Goal: Task Accomplishment & Management: Complete application form

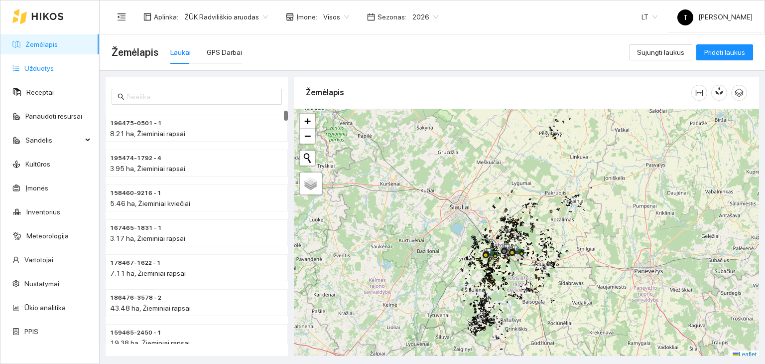
click at [54, 68] on link "Užduotys" at bounding box center [38, 68] width 29 height 8
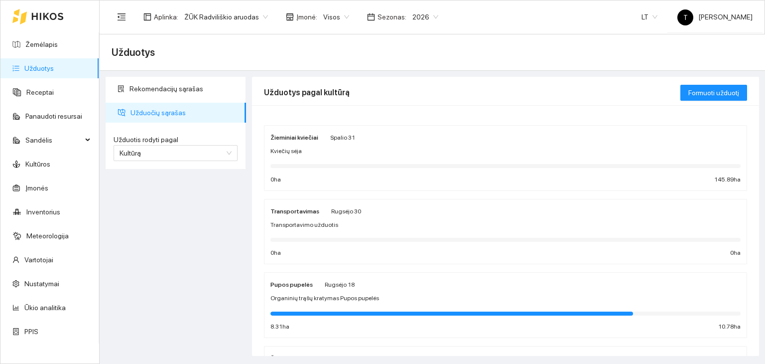
click at [400, 154] on div "Kviečių sėja" at bounding box center [506, 150] width 470 height 9
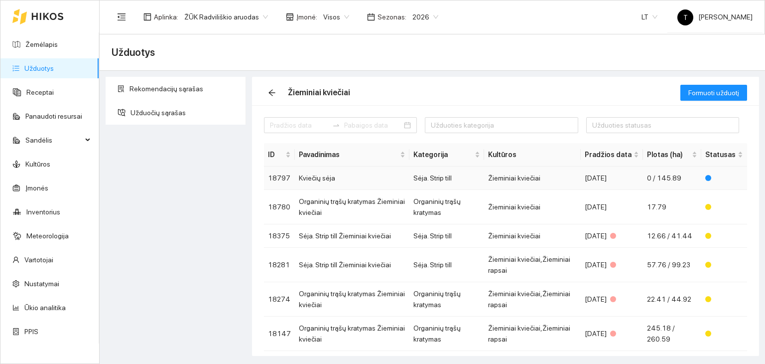
click at [506, 176] on td "Žieminiai kviečiai" at bounding box center [532, 177] width 97 height 23
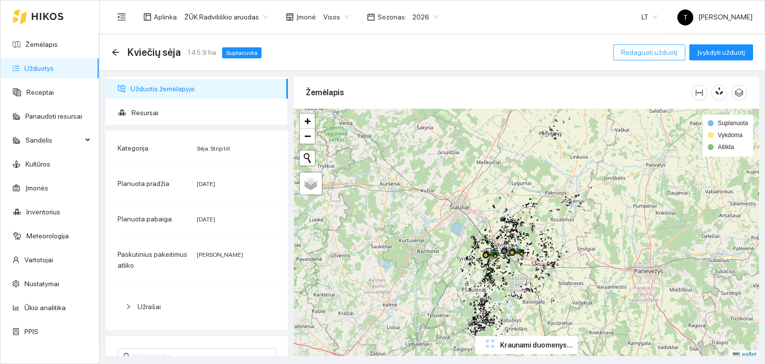
click at [640, 54] on span "Redaguoti užduotį" at bounding box center [649, 52] width 56 height 11
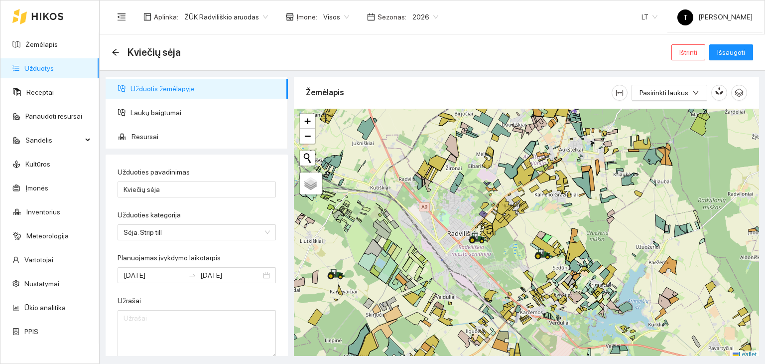
scroll to position [2, 0]
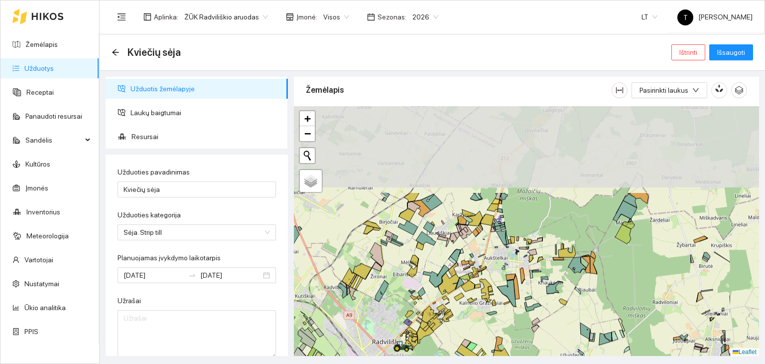
drag, startPoint x: 619, startPoint y: 212, endPoint x: 542, endPoint y: 323, distance: 135.3
click at [542, 323] on div "+ − Nieko nerasta. Bandykite dar kartą. Žemėlapis Palydovas Leaflet" at bounding box center [526, 231] width 465 height 250
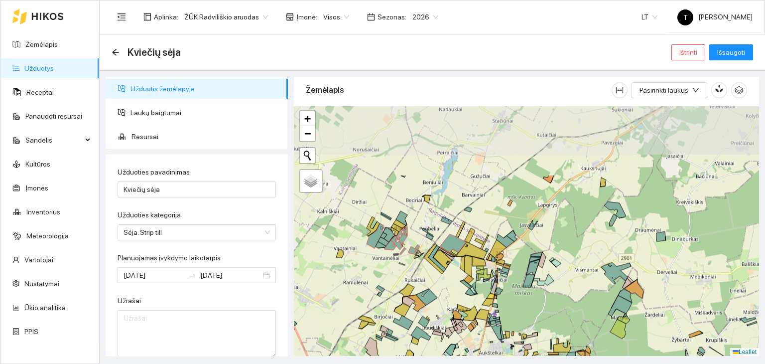
drag, startPoint x: 538, startPoint y: 230, endPoint x: 534, endPoint y: 294, distance: 64.4
click at [535, 294] on div "+ − Nieko nerasta. Bandykite dar kartą. Žemėlapis Palydovas Leaflet" at bounding box center [526, 231] width 465 height 250
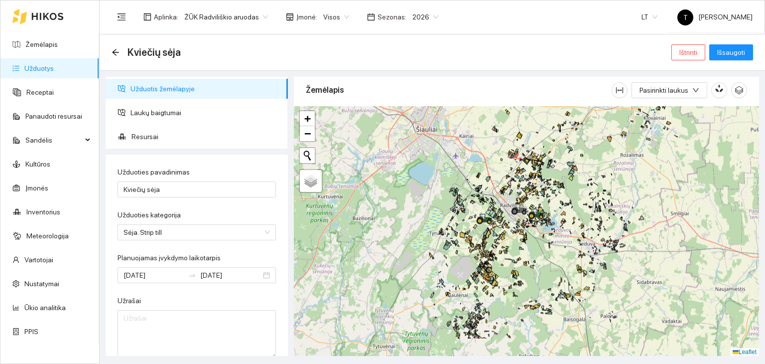
drag, startPoint x: 666, startPoint y: 178, endPoint x: 583, endPoint y: 134, distance: 94.3
click at [583, 134] on div "+ − Nieko nerasta. Bandykite dar kartą. Žemėlapis Palydovas Leaflet" at bounding box center [526, 231] width 465 height 250
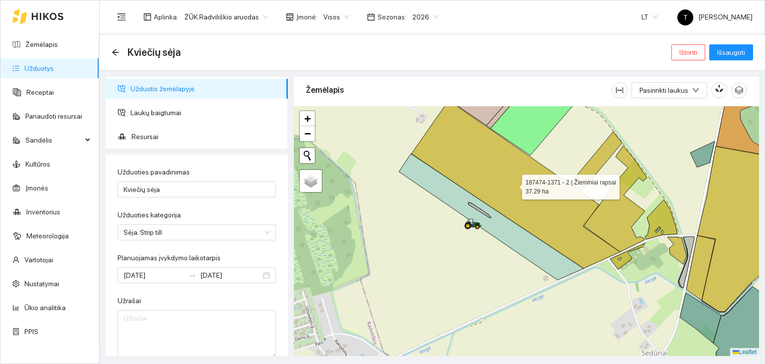
click at [550, 212] on icon at bounding box center [516, 184] width 209 height 168
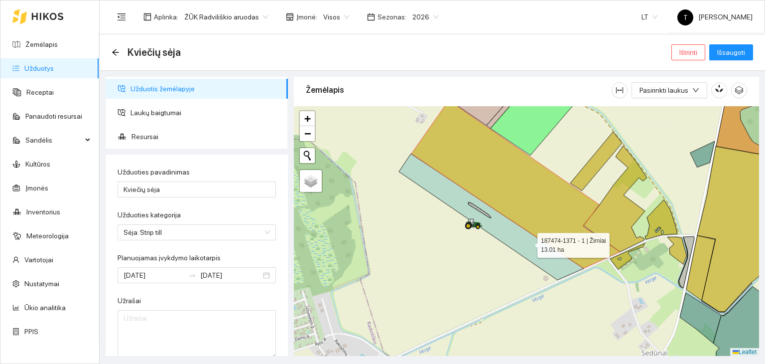
click at [529, 242] on icon at bounding box center [491, 216] width 185 height 126
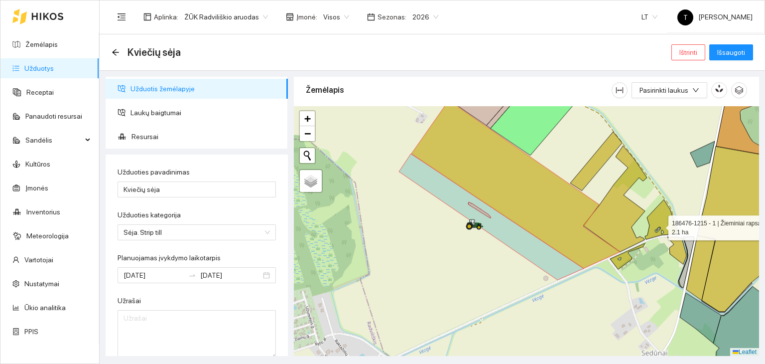
click at [660, 225] on icon at bounding box center [661, 219] width 32 height 40
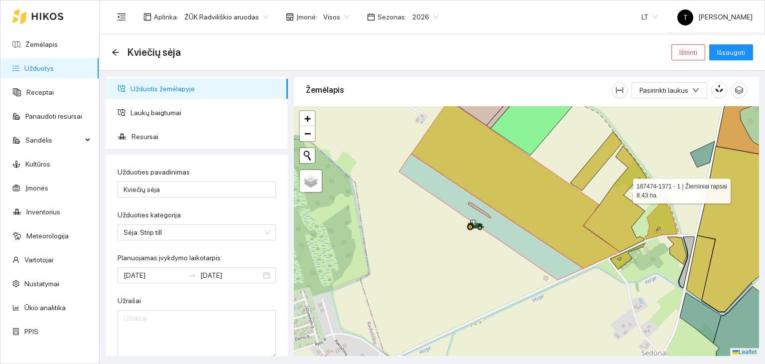
click at [624, 188] on icon at bounding box center [615, 198] width 64 height 106
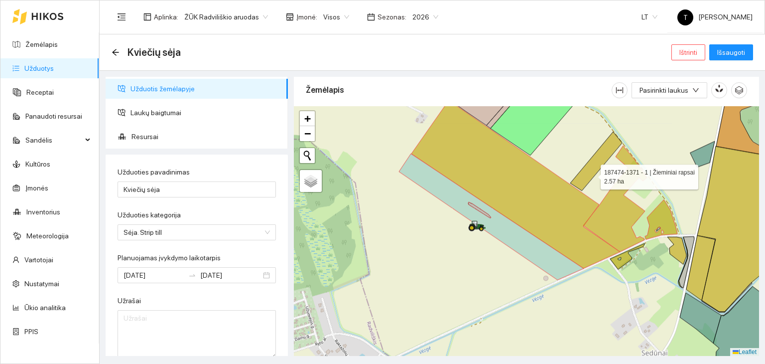
click at [592, 174] on icon at bounding box center [596, 161] width 52 height 59
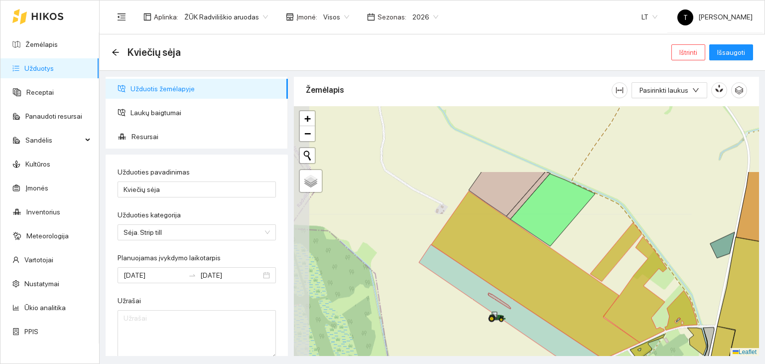
drag, startPoint x: 536, startPoint y: 152, endPoint x: 556, endPoint y: 243, distance: 92.8
click at [556, 243] on div "+ − Nieko nerasta. Bandykite dar kartą. Žemėlapis Palydovas Leaflet" at bounding box center [526, 231] width 465 height 250
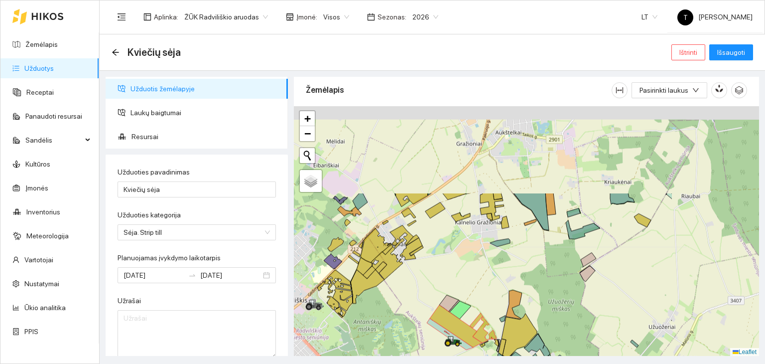
drag, startPoint x: 655, startPoint y: 144, endPoint x: 516, endPoint y: 258, distance: 179.2
click at [516, 258] on div "+ − Nieko nerasta. Bandykite dar kartą. Žemėlapis Palydovas Leaflet" at bounding box center [526, 231] width 465 height 250
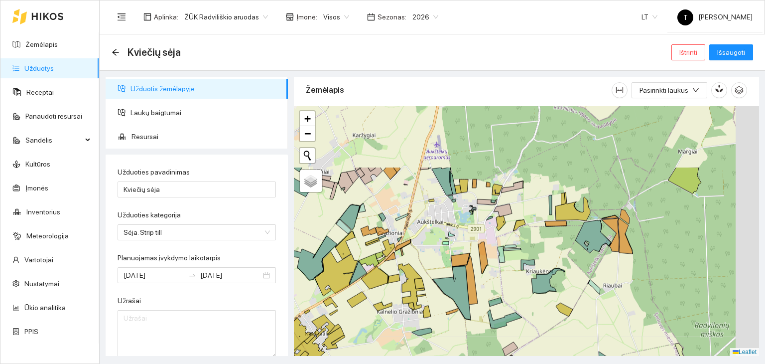
drag, startPoint x: 658, startPoint y: 177, endPoint x: 579, endPoint y: 267, distance: 119.6
click at [579, 268] on div "+ − Nieko nerasta. Bandykite dar kartą. Žemėlapis Palydovas Leaflet" at bounding box center [526, 231] width 465 height 250
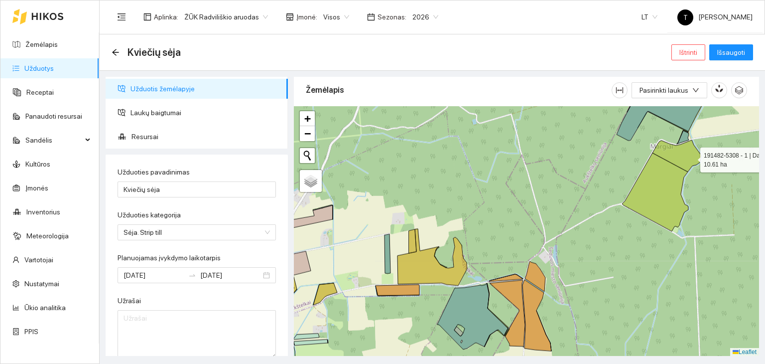
click at [691, 157] on icon at bounding box center [677, 156] width 49 height 32
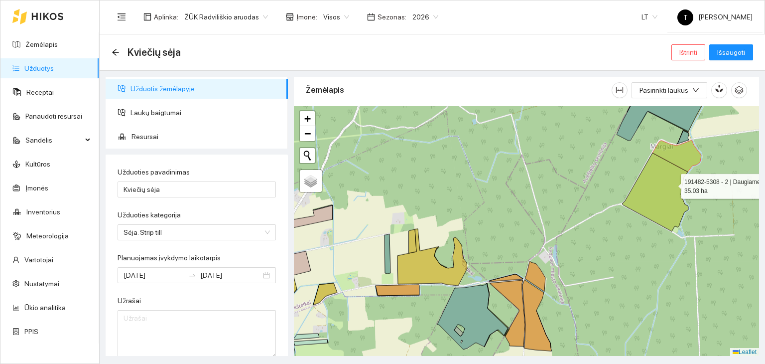
click at [671, 185] on icon at bounding box center [655, 192] width 66 height 78
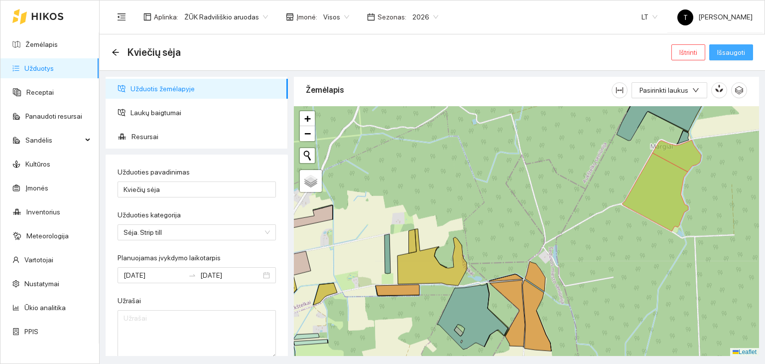
click at [719, 51] on span "Išsaugoti" at bounding box center [731, 52] width 28 height 11
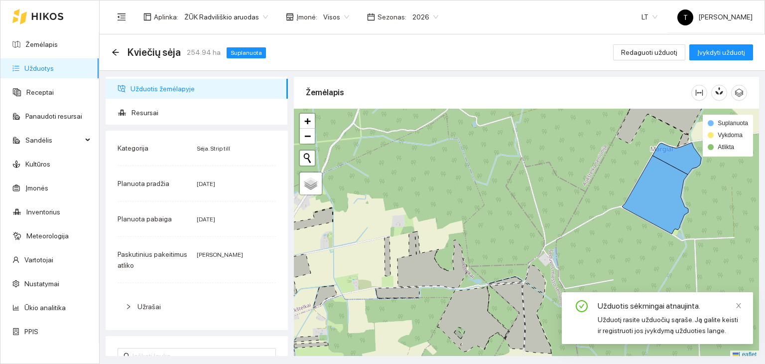
click at [49, 70] on link "Užduotys" at bounding box center [38, 68] width 29 height 8
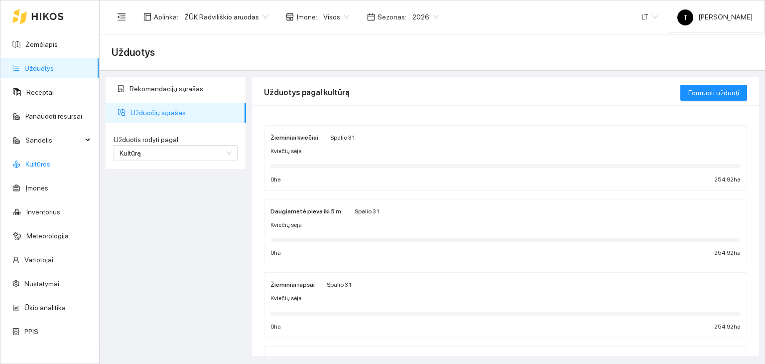
click at [50, 160] on link "Kultūros" at bounding box center [37, 164] width 25 height 8
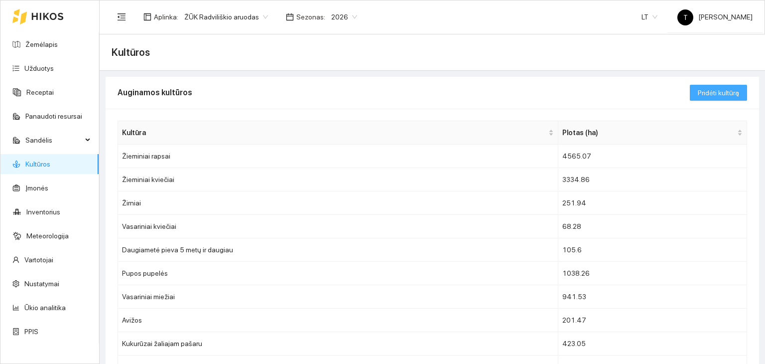
click at [714, 90] on span "Pridėti kultūrą" at bounding box center [718, 92] width 41 height 11
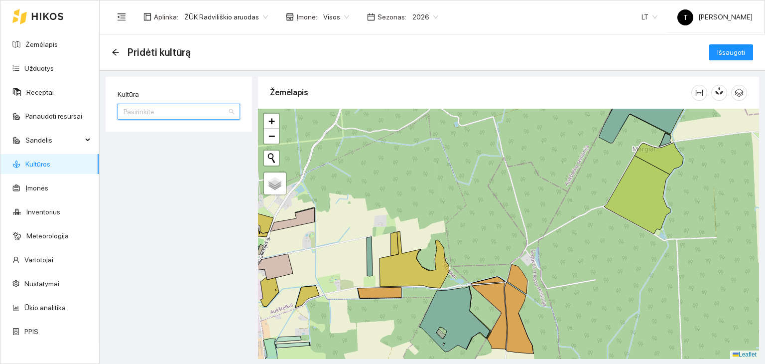
click at [132, 110] on input "Kultūra" at bounding box center [176, 111] width 104 height 15
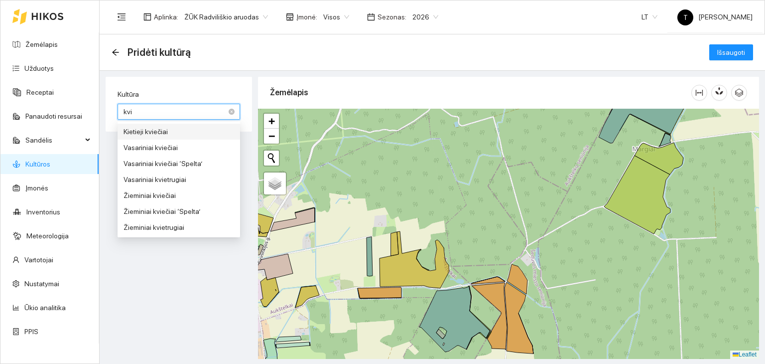
type input "kvie"
click at [158, 192] on div "Žieminiai kviečiai" at bounding box center [179, 195] width 111 height 11
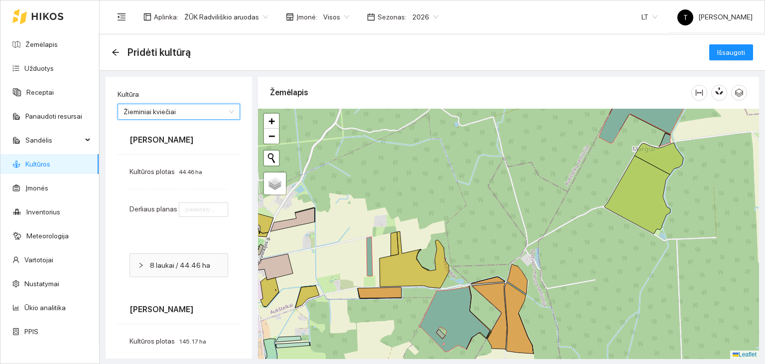
type input "8"
type input "7"
type input "10"
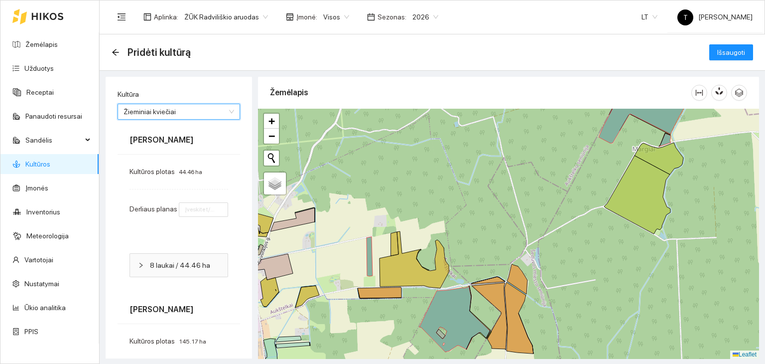
type input "7"
type input "6"
type input "7"
type input "8"
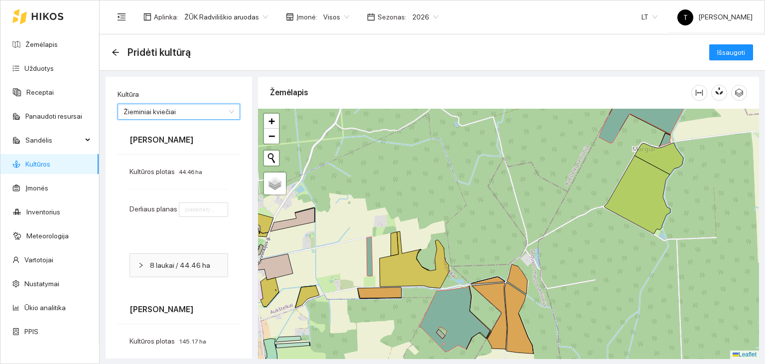
type input "7"
type input "8"
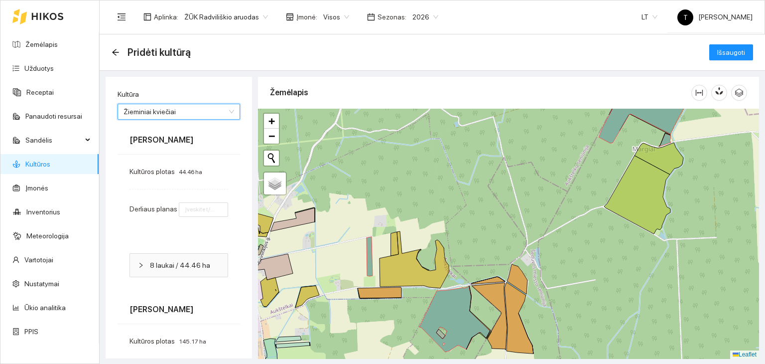
type input "7"
type input "6"
type input "7"
type input "8"
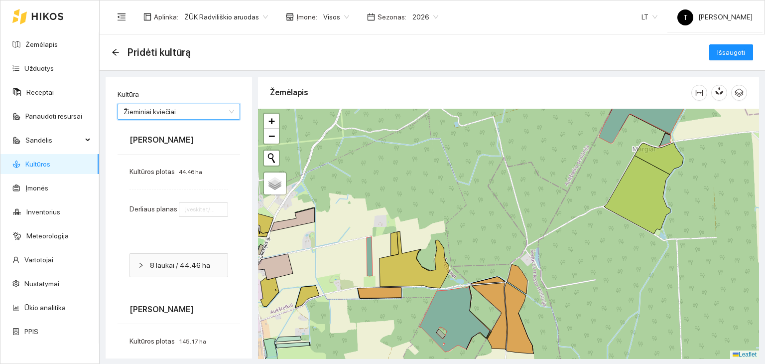
type input "7"
type input "8"
type input "7"
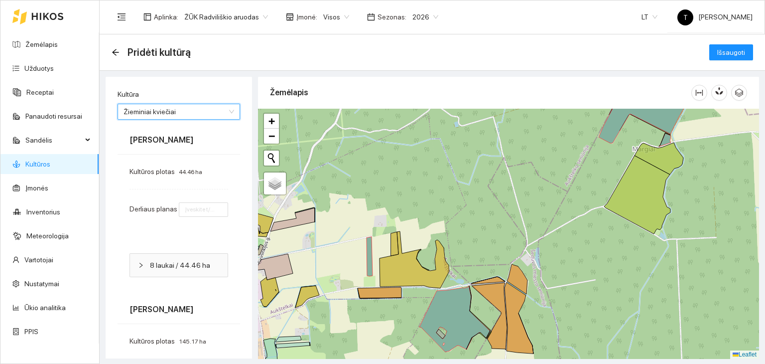
type input "8"
type input "7"
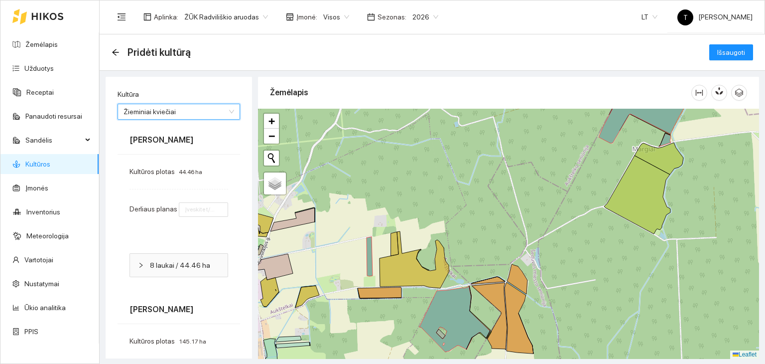
type input "6"
type input "8"
type input "7"
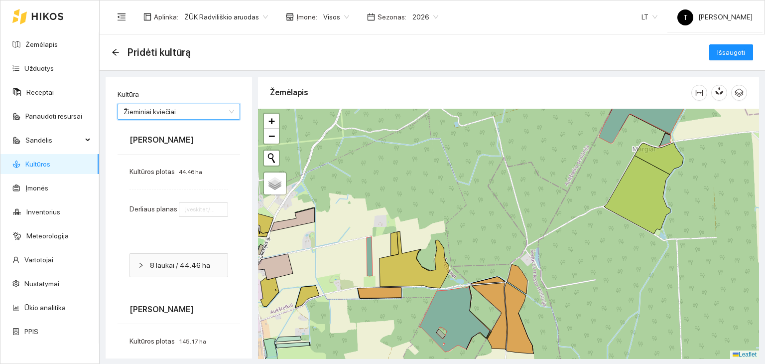
type input "7"
type input "8"
type input "7"
type input "8"
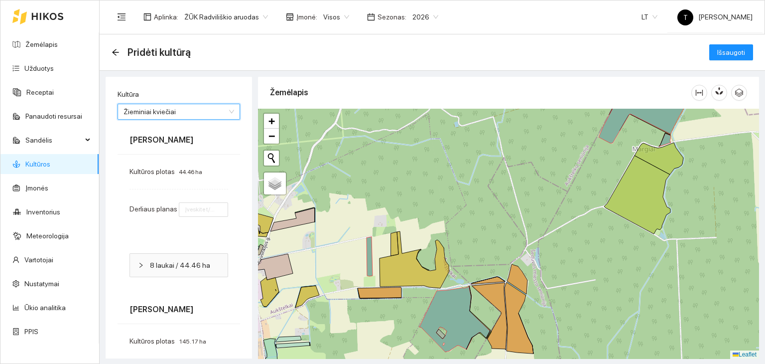
type input "7"
type input "6"
type input "8"
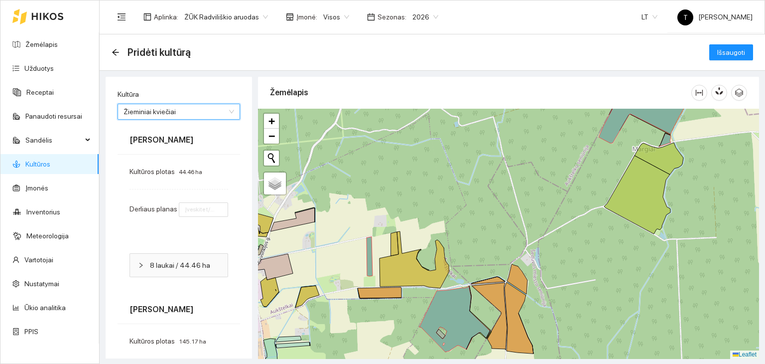
type input "8"
type input "7"
type input "8"
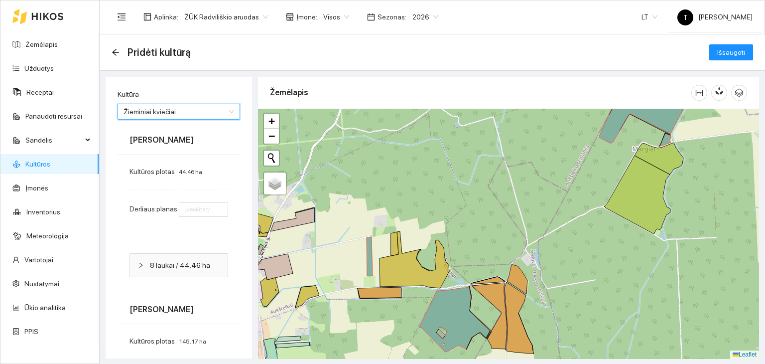
type input "8"
type input "7"
type input "6"
type input "7"
type input "8"
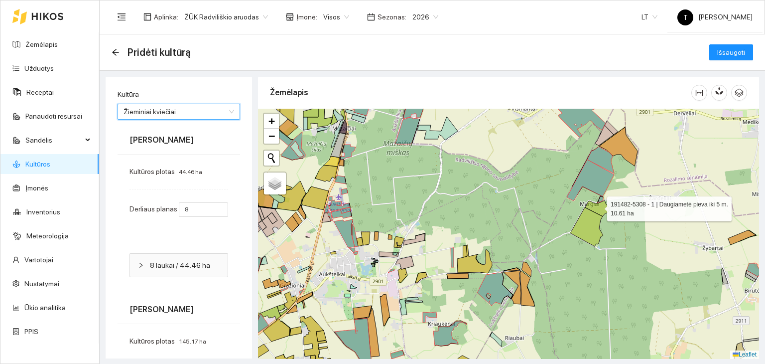
click at [598, 206] on icon at bounding box center [597, 208] width 24 height 16
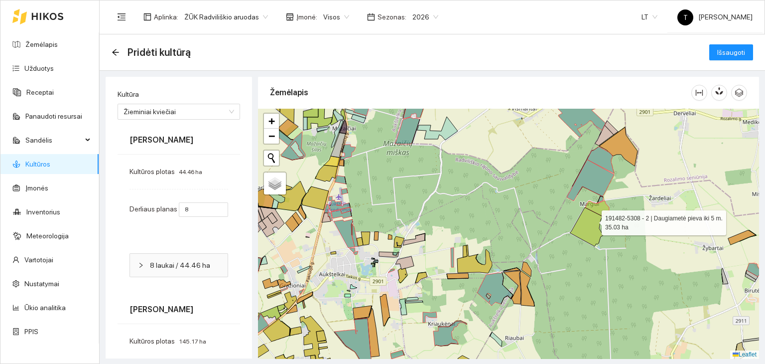
click at [592, 221] on icon at bounding box center [586, 226] width 33 height 39
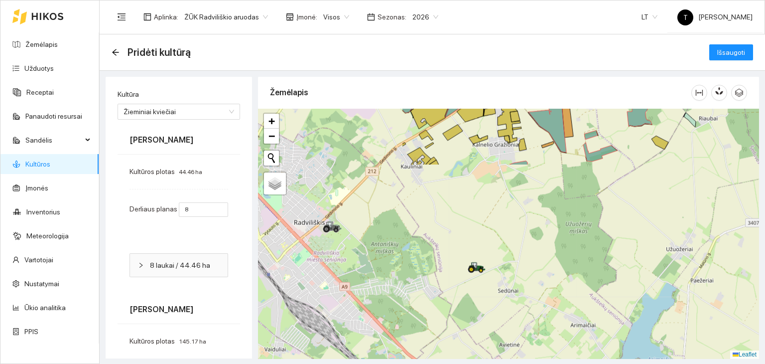
drag, startPoint x: 404, startPoint y: 343, endPoint x: 597, endPoint y: 124, distance: 292.6
click at [597, 124] on div "+ − Nieko nerasta. Bandykite dar kartą. Žemėlapis Palydovas Leaflet" at bounding box center [508, 234] width 501 height 250
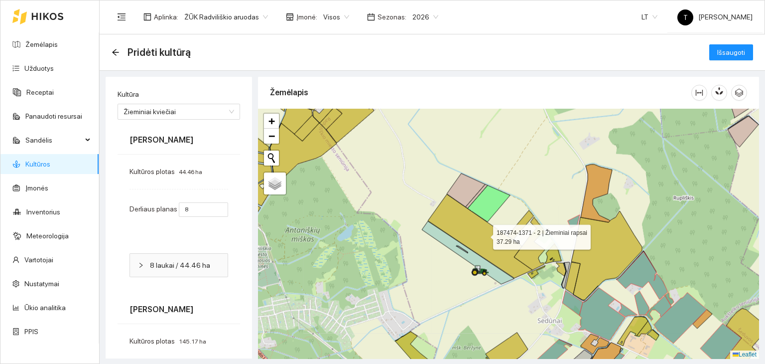
click at [484, 234] on icon at bounding box center [480, 236] width 105 height 84
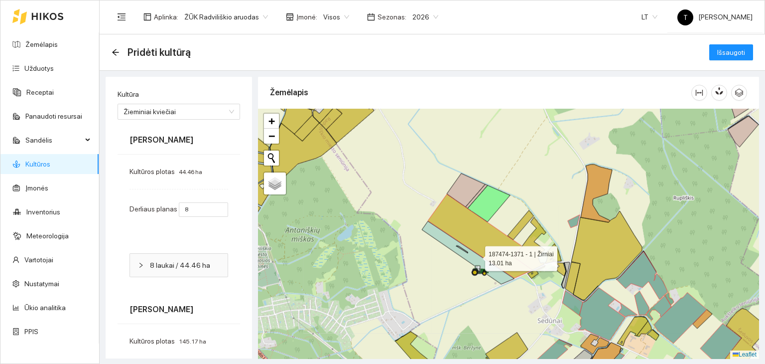
click at [476, 256] on icon at bounding box center [468, 252] width 92 height 63
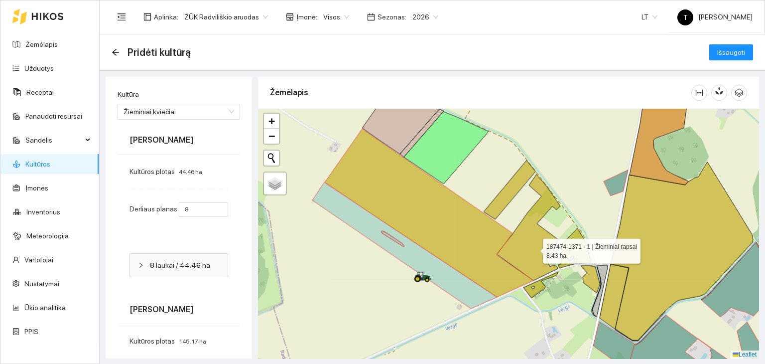
click at [534, 248] on icon at bounding box center [529, 227] width 64 height 106
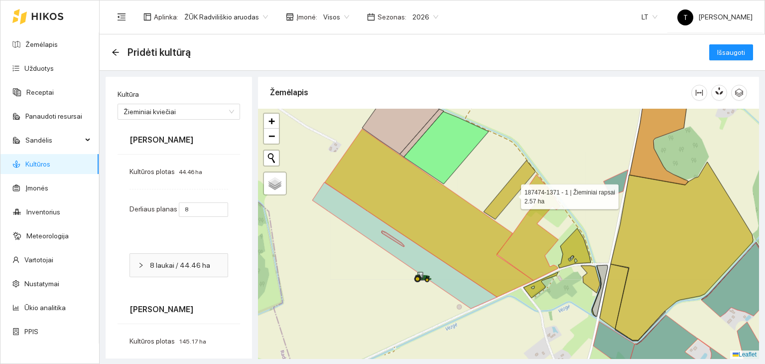
click at [512, 194] on icon at bounding box center [510, 189] width 52 height 59
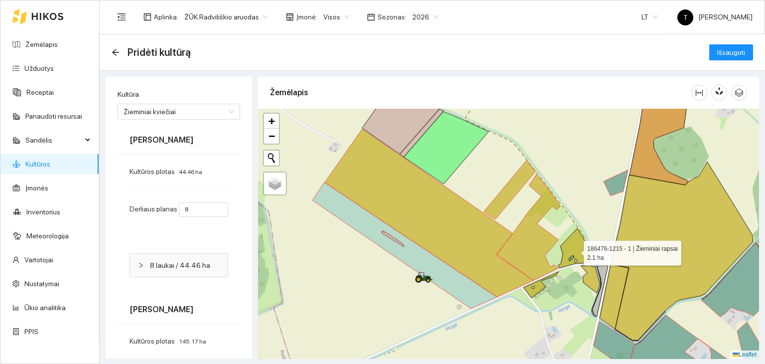
click at [575, 252] on icon at bounding box center [574, 248] width 32 height 40
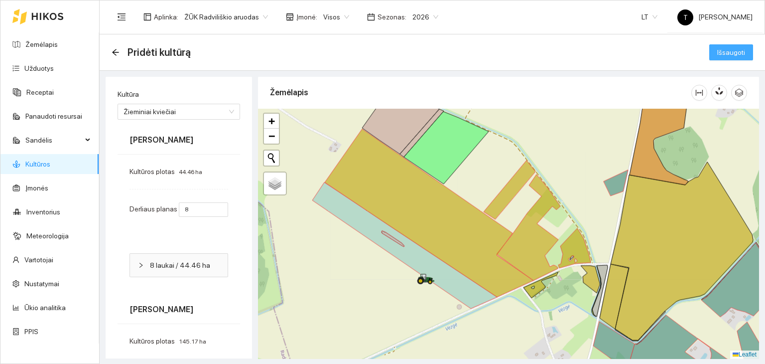
click at [719, 55] on span "Išsaugoti" at bounding box center [731, 52] width 28 height 11
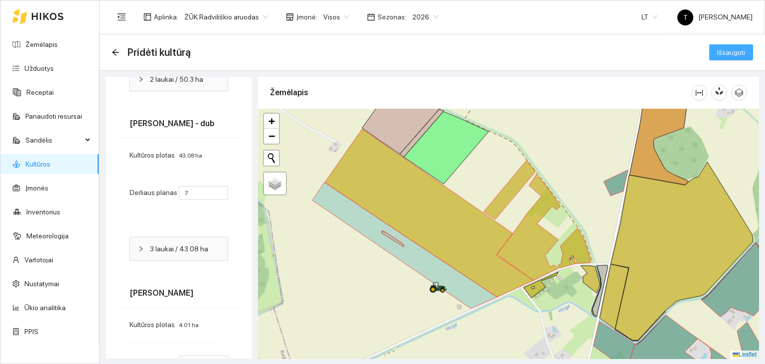
scroll to position [8170, 0]
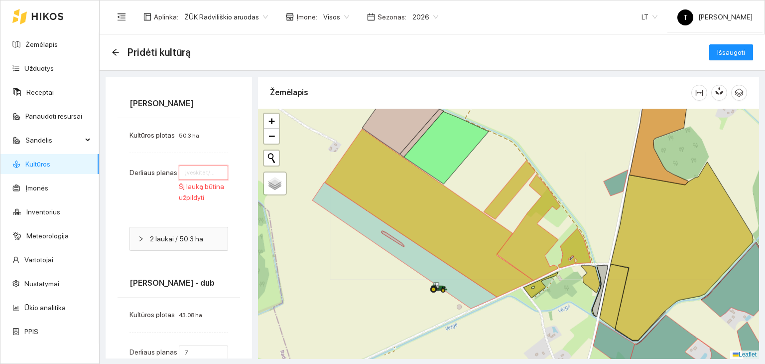
click at [193, 167] on input "number" at bounding box center [203, 172] width 49 height 14
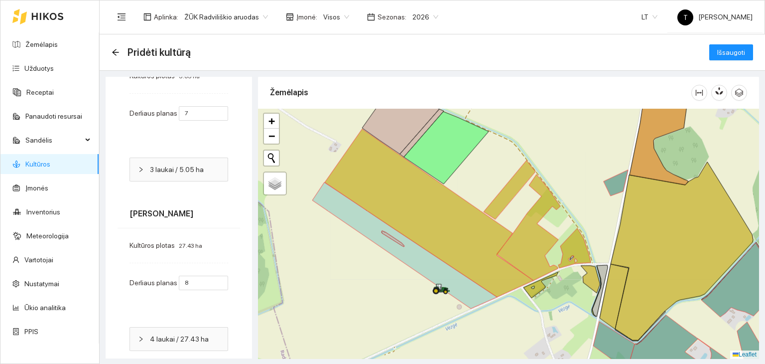
scroll to position [9262, 0]
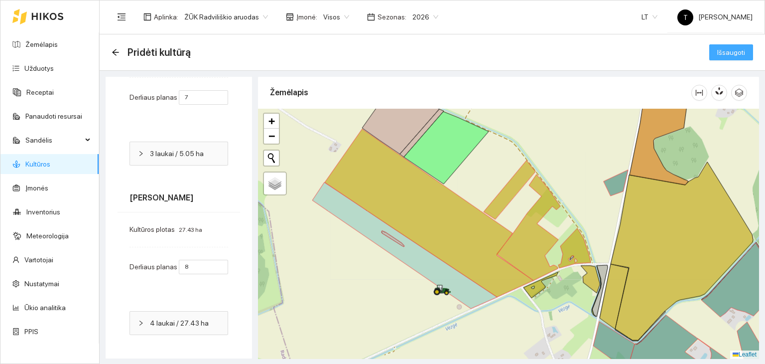
type input "6"
click at [723, 56] on span "Išsaugoti" at bounding box center [731, 52] width 28 height 11
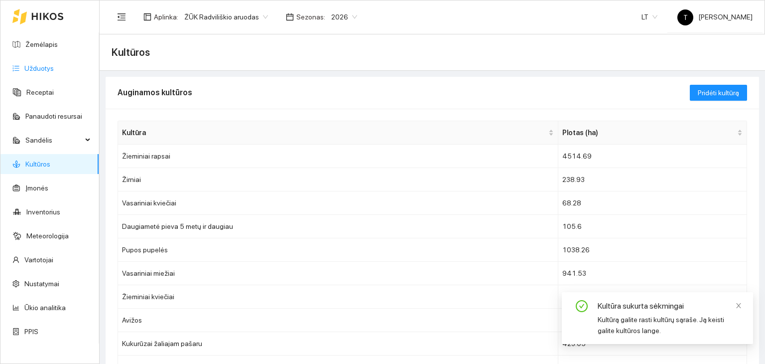
click at [26, 64] on link "Užduotys" at bounding box center [38, 68] width 29 height 8
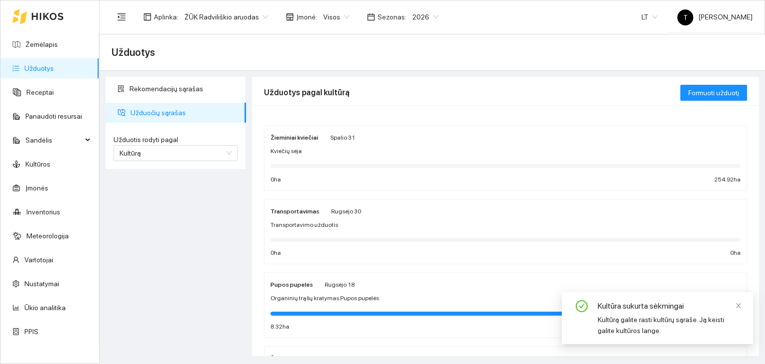
click at [412, 149] on div "Kviečių sėja" at bounding box center [506, 150] width 470 height 9
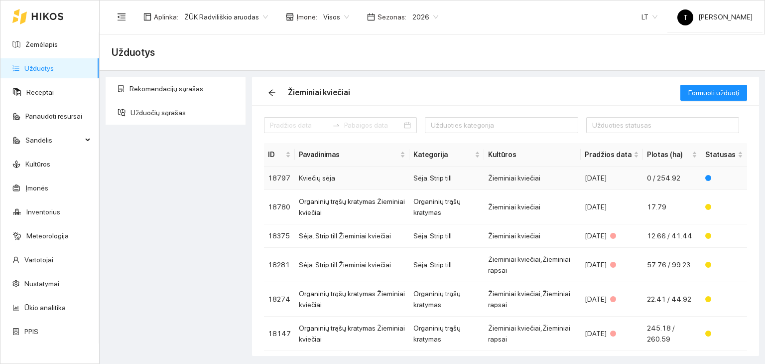
click at [654, 176] on span "0 / 254.92" at bounding box center [663, 178] width 33 height 8
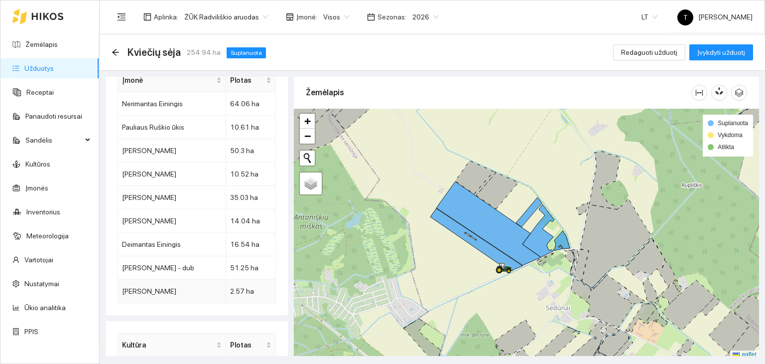
scroll to position [736, 0]
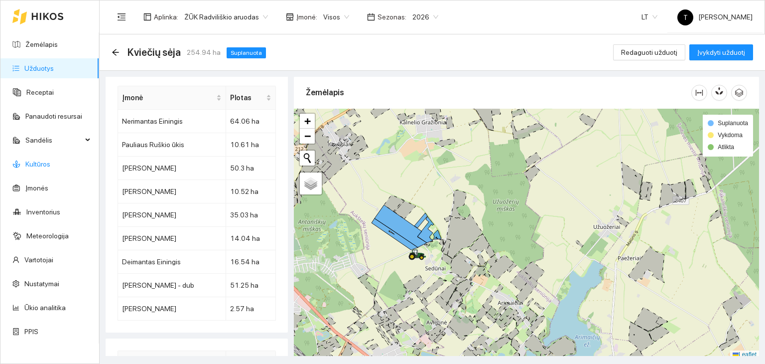
click at [42, 164] on link "Kultūros" at bounding box center [37, 164] width 25 height 8
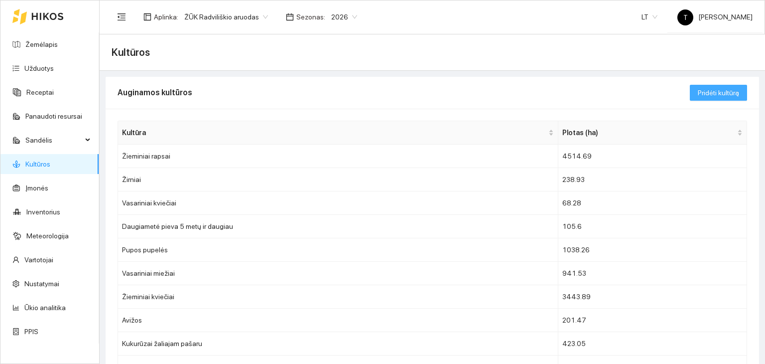
click at [719, 91] on span "Pridėti kultūrą" at bounding box center [718, 92] width 41 height 11
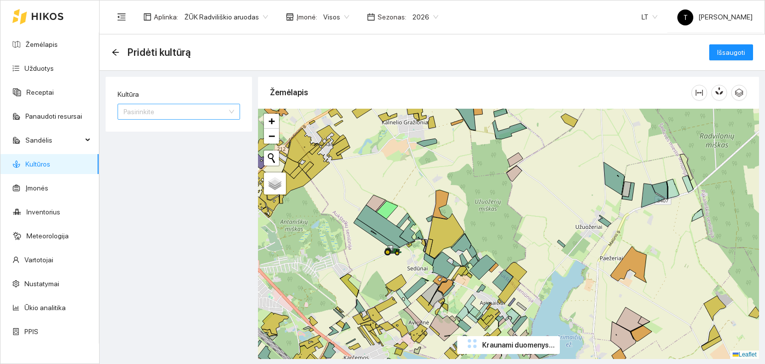
click at [147, 112] on input "Kultūra" at bounding box center [176, 111] width 104 height 15
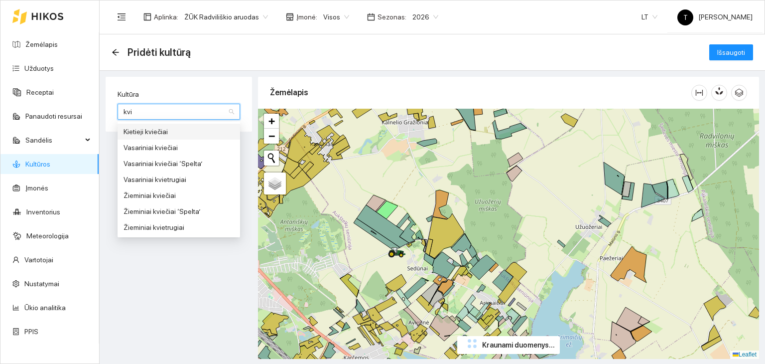
type input "kvie"
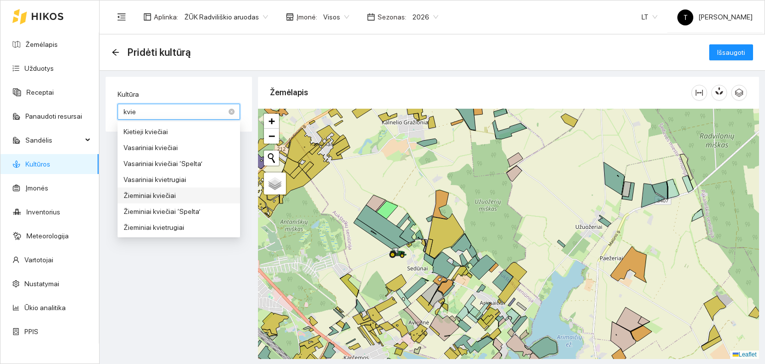
click at [172, 197] on div "Žieminiai kviečiai" at bounding box center [179, 195] width 111 height 11
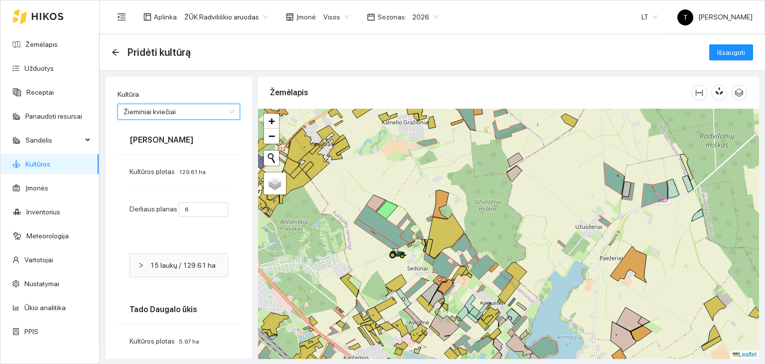
type input "6"
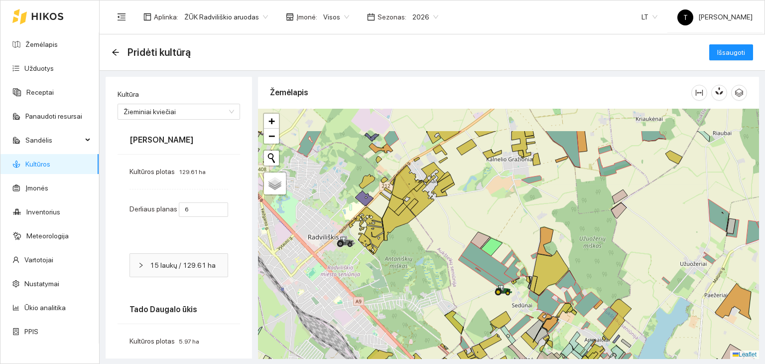
drag, startPoint x: 460, startPoint y: 174, endPoint x: 461, endPoint y: 291, distance: 117.1
click at [461, 291] on div "+ − Nieko nerasta. Bandykite dar kartą. Žemėlapis Palydovas Leaflet" at bounding box center [508, 234] width 501 height 250
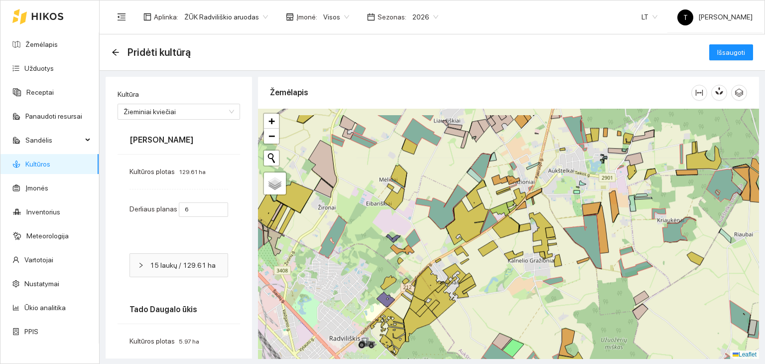
drag, startPoint x: 398, startPoint y: 140, endPoint x: 442, endPoint y: 219, distance: 90.3
click at [442, 219] on div "+ − Nieko nerasta. Bandykite dar kartą. Žemėlapis Palydovas Leaflet" at bounding box center [508, 234] width 501 height 250
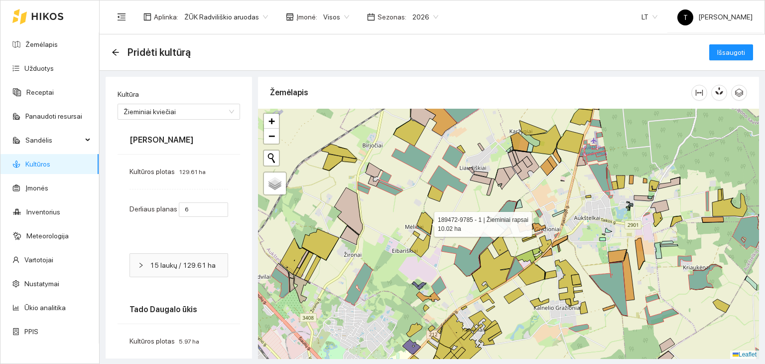
click at [425, 221] on icon at bounding box center [425, 223] width 16 height 22
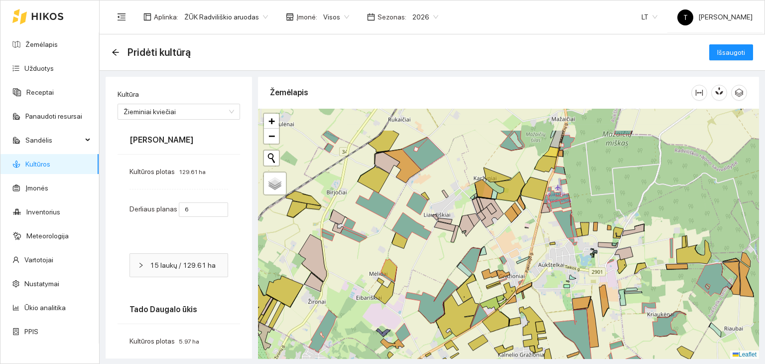
drag, startPoint x: 398, startPoint y: 214, endPoint x: 362, endPoint y: 261, distance: 59.0
click at [362, 261] on div "+ − Nieko nerasta. Bandykite dar kartą. Žemėlapis Palydovas Leaflet" at bounding box center [508, 234] width 501 height 250
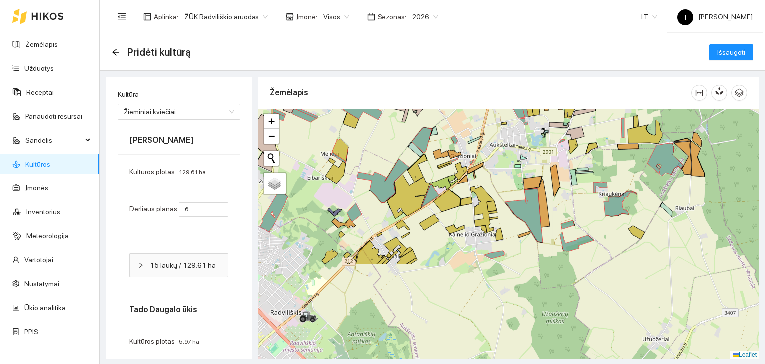
drag, startPoint x: 625, startPoint y: 329, endPoint x: 576, endPoint y: 207, distance: 131.6
click at [574, 208] on div "+ − Nieko nerasta. Bandykite dar kartą. Žemėlapis Palydovas Leaflet" at bounding box center [508, 234] width 501 height 250
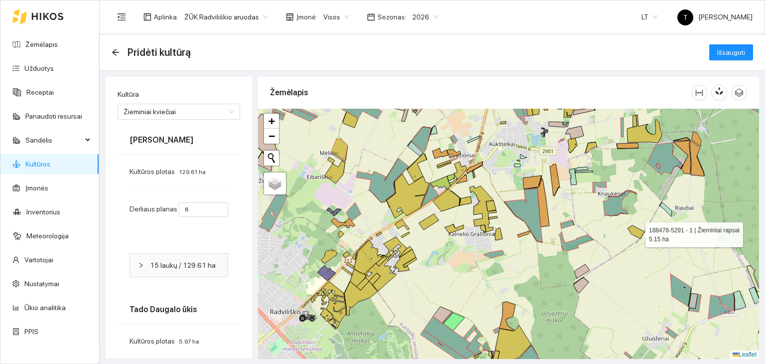
click at [637, 232] on icon at bounding box center [636, 231] width 17 height 13
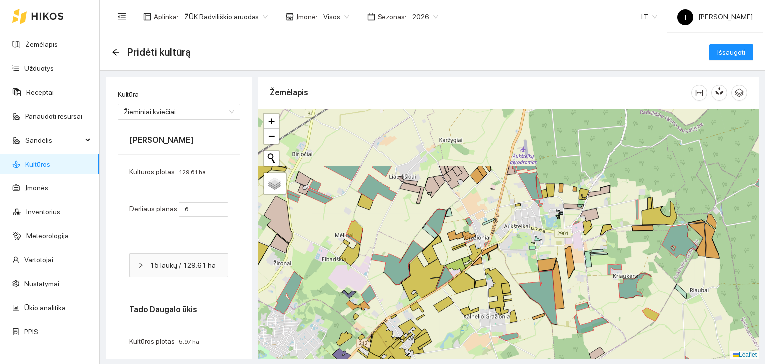
drag, startPoint x: 516, startPoint y: 156, endPoint x: 531, endPoint y: 239, distance: 83.5
click at [531, 239] on div "+ − Nieko nerasta. Bandykite dar kartą. Žemėlapis Palydovas Leaflet" at bounding box center [508, 234] width 501 height 250
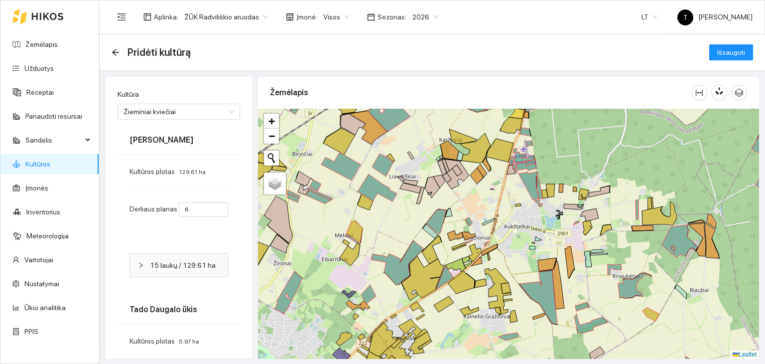
click at [691, 54] on div "Pridėti kultūrą Išsaugoti" at bounding box center [433, 52] width 642 height 20
click at [720, 52] on span "Išsaugoti" at bounding box center [731, 52] width 28 height 11
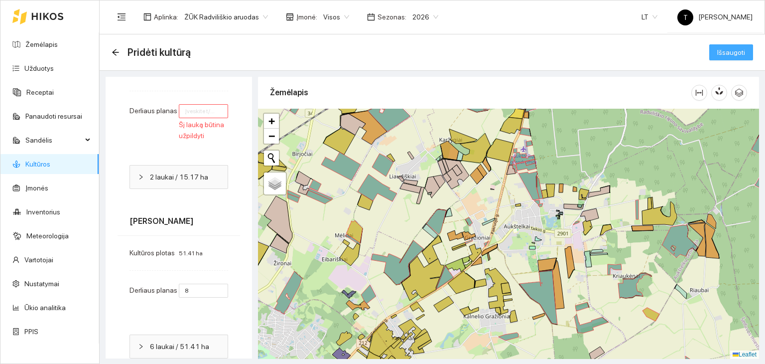
scroll to position [5845, 0]
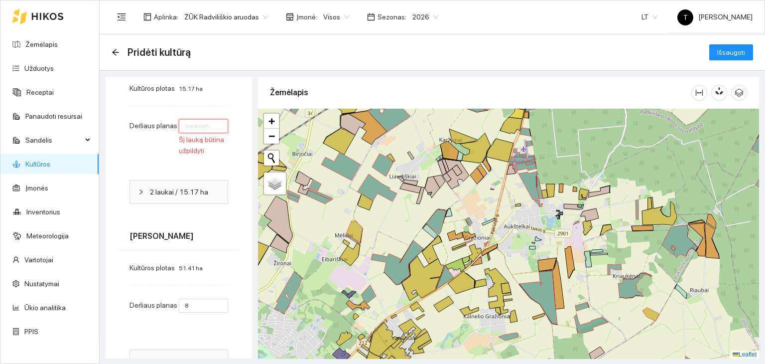
click at [185, 128] on input "number" at bounding box center [203, 126] width 49 height 14
type input "1"
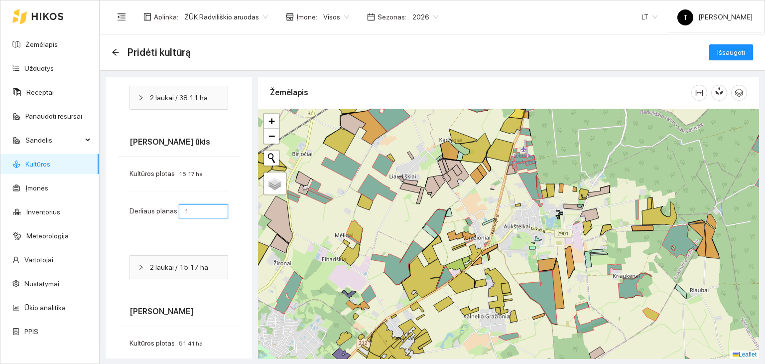
scroll to position [5695, 0]
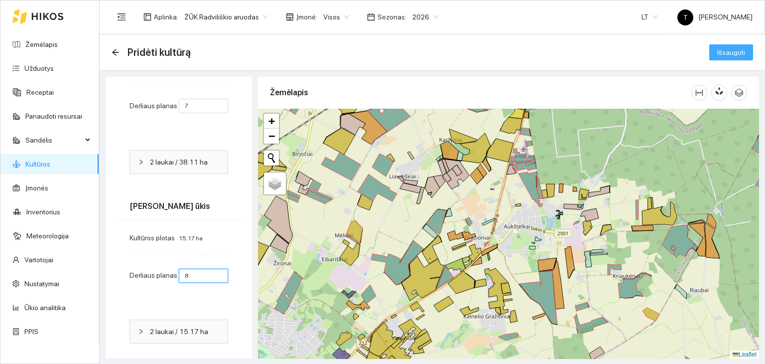
type input "8"
click at [731, 48] on span "Išsaugoti" at bounding box center [731, 52] width 28 height 11
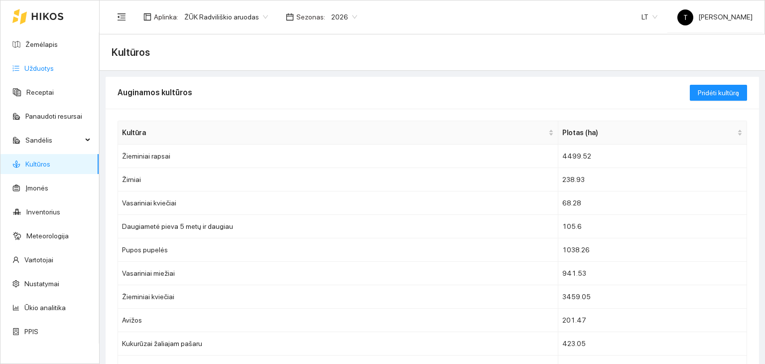
click at [50, 67] on link "Užduotys" at bounding box center [38, 68] width 29 height 8
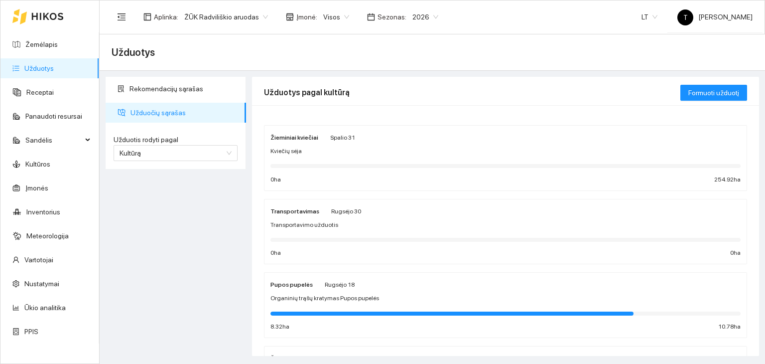
click at [341, 154] on div "Kviečių sėja" at bounding box center [506, 150] width 470 height 9
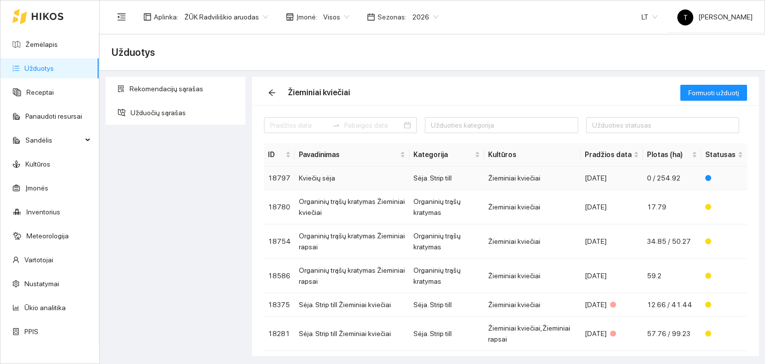
click at [677, 181] on td "0 / 254.92" at bounding box center [672, 177] width 58 height 23
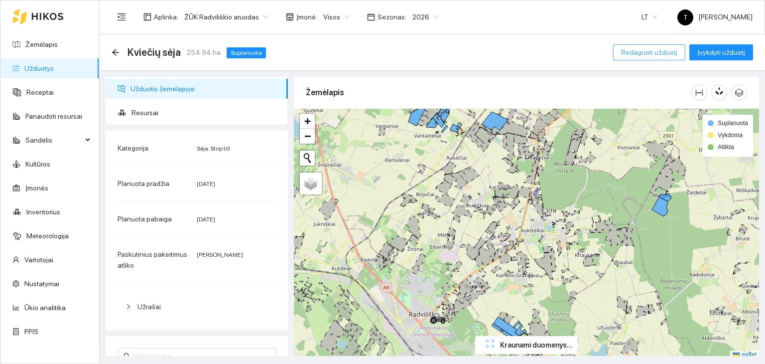
click at [647, 52] on span "Redaguoti užduotį" at bounding box center [649, 52] width 56 height 11
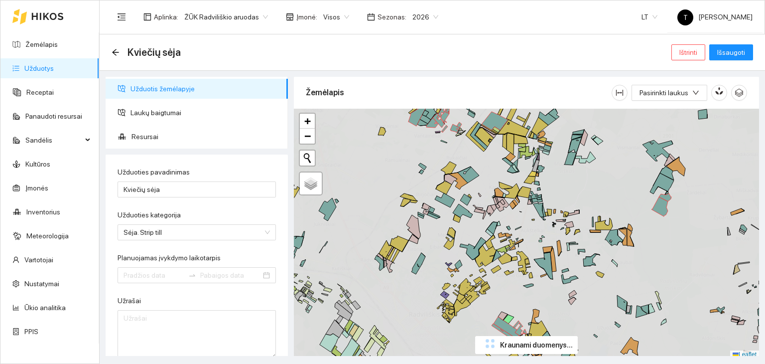
type input "[DATE]"
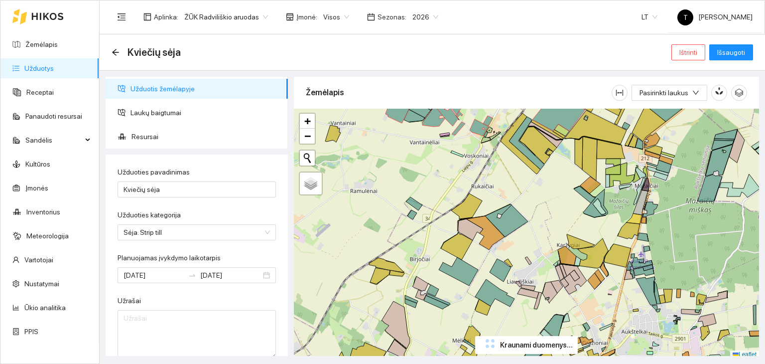
scroll to position [2, 0]
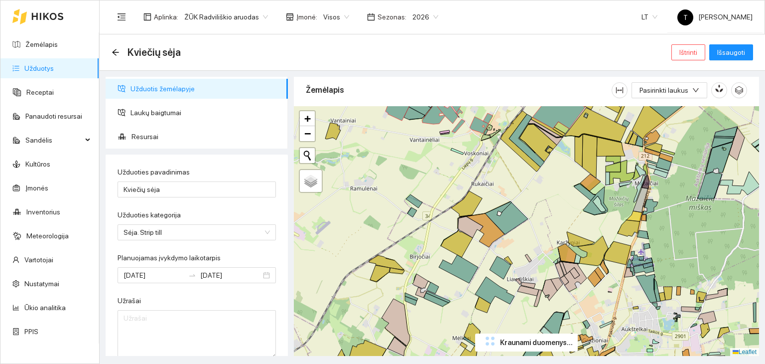
drag, startPoint x: 545, startPoint y: 192, endPoint x: 544, endPoint y: 279, distance: 87.7
click at [545, 279] on div "+ − Nieko nerasta. Bandykite dar kartą. Žemėlapis Palydovas Leaflet" at bounding box center [526, 231] width 465 height 250
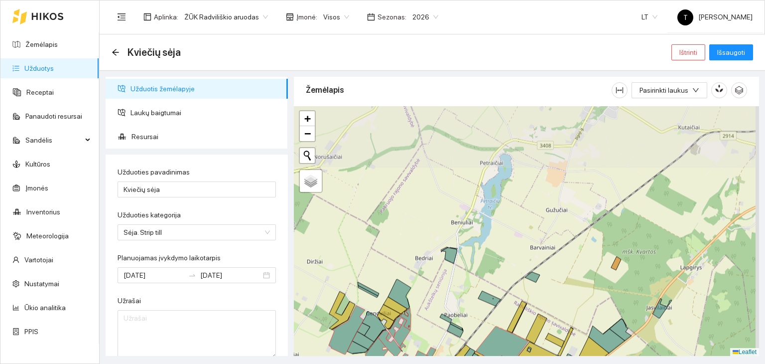
drag, startPoint x: 524, startPoint y: 157, endPoint x: 469, endPoint y: 299, distance: 152.7
click at [469, 299] on div "+ − Nieko nerasta. Bandykite dar kartą. Žemėlapis Palydovas Leaflet" at bounding box center [526, 231] width 465 height 250
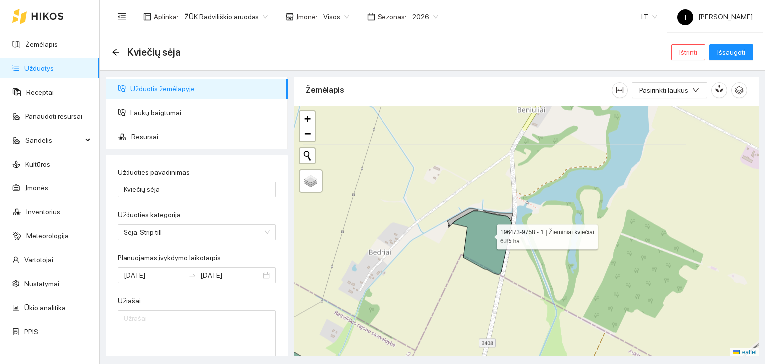
click at [488, 234] on icon at bounding box center [482, 242] width 60 height 63
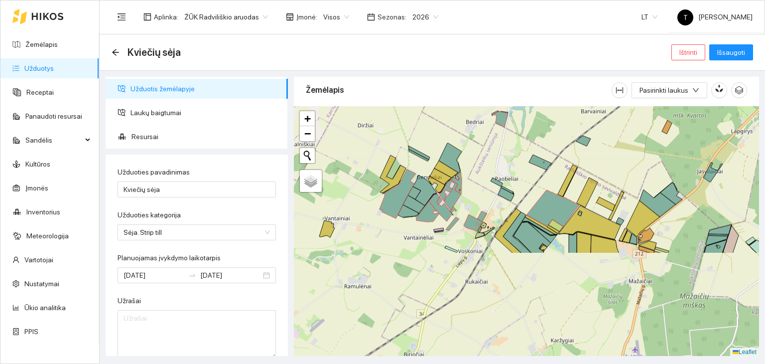
drag, startPoint x: 555, startPoint y: 277, endPoint x: 512, endPoint y: 149, distance: 135.3
click at [512, 149] on div "+ − Nieko nerasta. Bandykite dar kartą. Žemėlapis Palydovas Leaflet" at bounding box center [526, 231] width 465 height 250
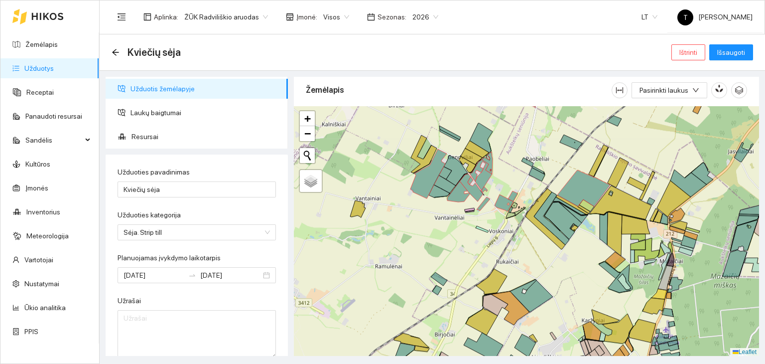
drag, startPoint x: 662, startPoint y: 300, endPoint x: 673, endPoint y: 275, distance: 26.8
click at [689, 282] on div "+ − Nieko nerasta. Bandykite dar kartą. Žemėlapis Palydovas Leaflet" at bounding box center [526, 231] width 465 height 250
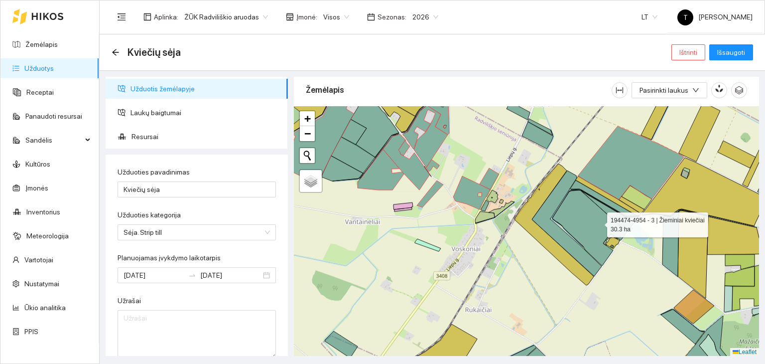
click at [598, 222] on icon at bounding box center [589, 228] width 75 height 76
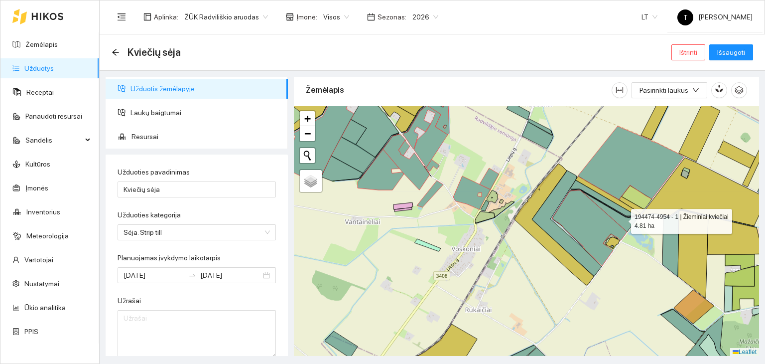
click at [622, 218] on icon at bounding box center [610, 210] width 58 height 41
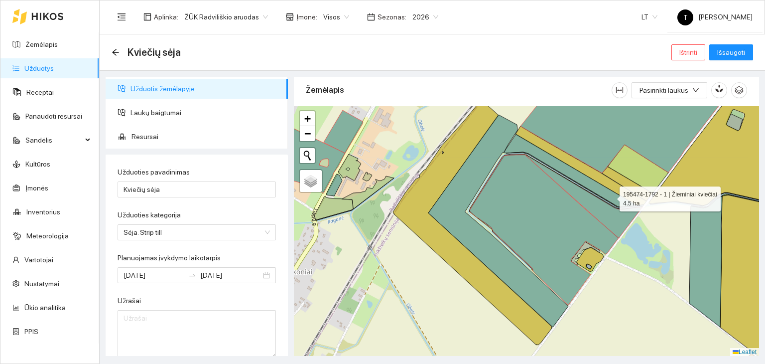
click at [611, 196] on icon at bounding box center [570, 170] width 133 height 73
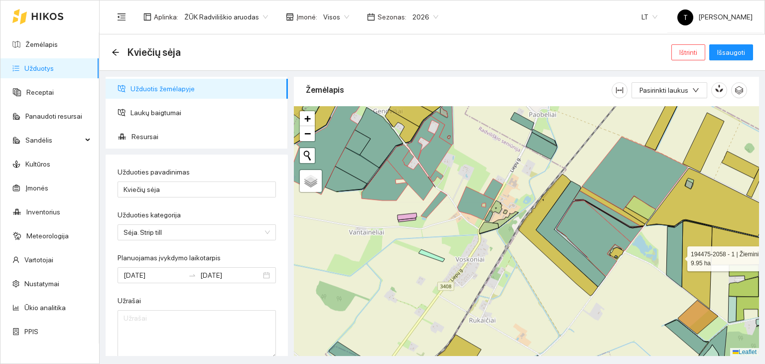
click at [679, 256] on icon at bounding box center [675, 254] width 16 height 66
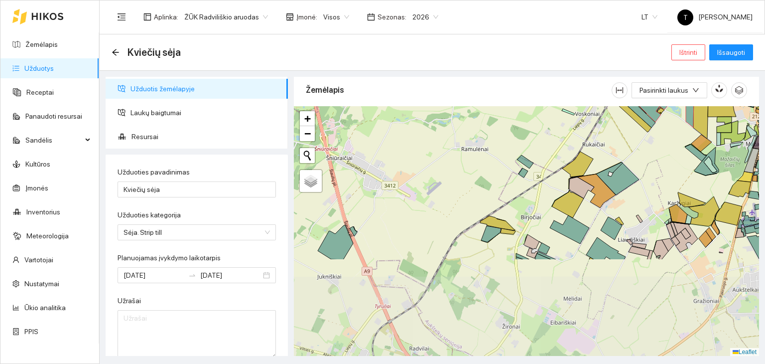
drag, startPoint x: 500, startPoint y: 279, endPoint x: 486, endPoint y: 180, distance: 100.6
click at [486, 180] on div "+ − Nieko nerasta. Bandykite dar kartą. Žemėlapis Palydovas Leaflet" at bounding box center [526, 231] width 465 height 250
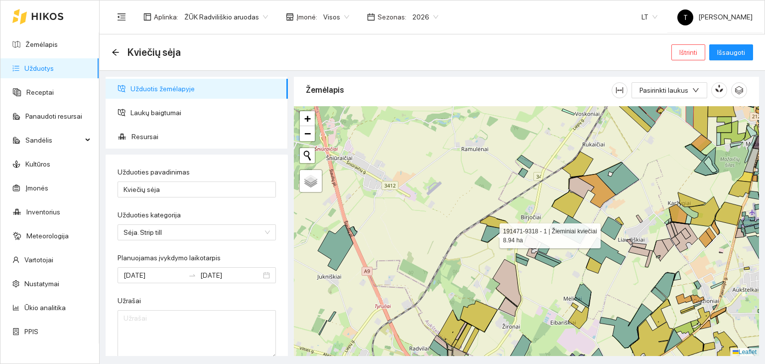
click at [488, 233] on icon at bounding box center [491, 234] width 20 height 16
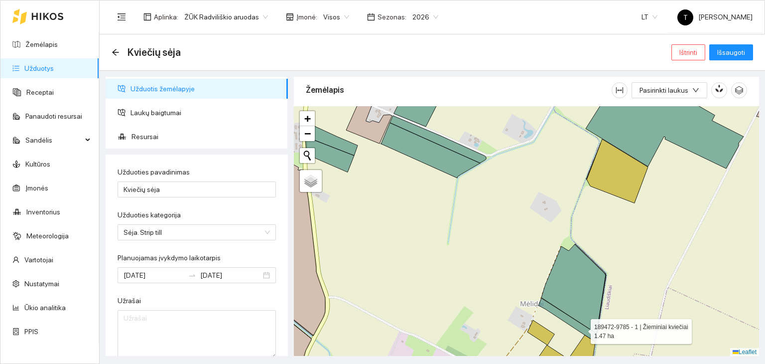
click at [582, 328] on icon at bounding box center [568, 319] width 58 height 43
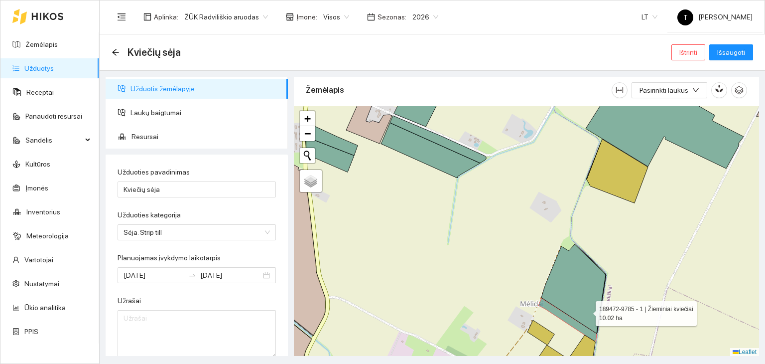
click at [587, 310] on icon at bounding box center [574, 288] width 64 height 89
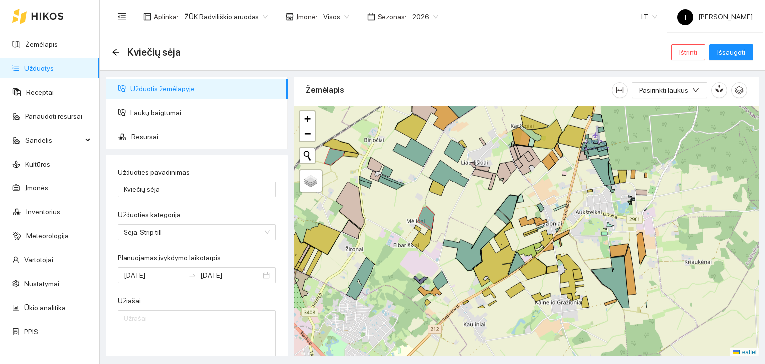
drag, startPoint x: 624, startPoint y: 304, endPoint x: 464, endPoint y: 231, distance: 175.4
click at [464, 231] on div "+ − Nieko nerasta. Bandykite dar kartą. Žemėlapis Palydovas Leaflet" at bounding box center [526, 231] width 465 height 250
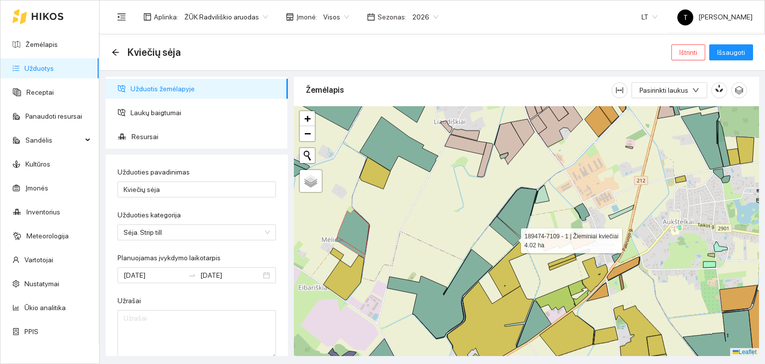
click at [512, 238] on icon at bounding box center [505, 230] width 31 height 29
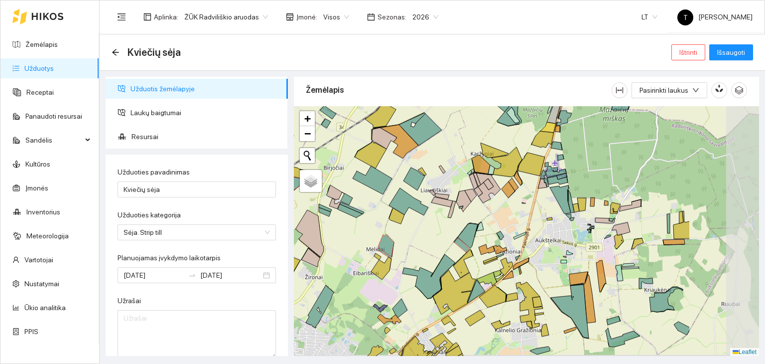
drag, startPoint x: 737, startPoint y: 309, endPoint x: 619, endPoint y: 291, distance: 118.9
click at [619, 291] on div "+ − Nieko nerasta. Bandykite dar kartą. Žemėlapis Palydovas Leaflet" at bounding box center [526, 231] width 465 height 250
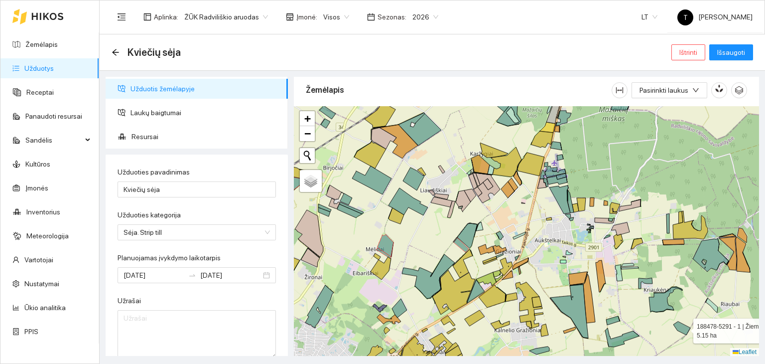
click at [685, 327] on icon at bounding box center [682, 327] width 17 height 13
click at [730, 52] on span "Išsaugoti" at bounding box center [731, 52] width 28 height 11
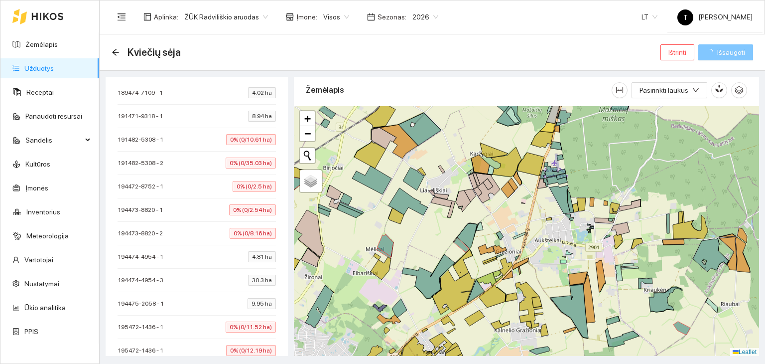
scroll to position [648, 0]
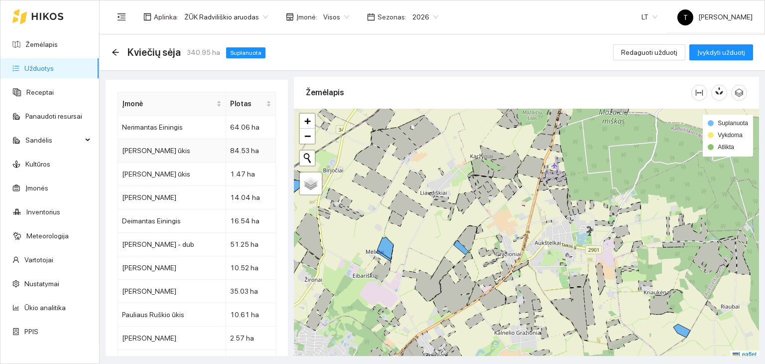
scroll to position [1064, 0]
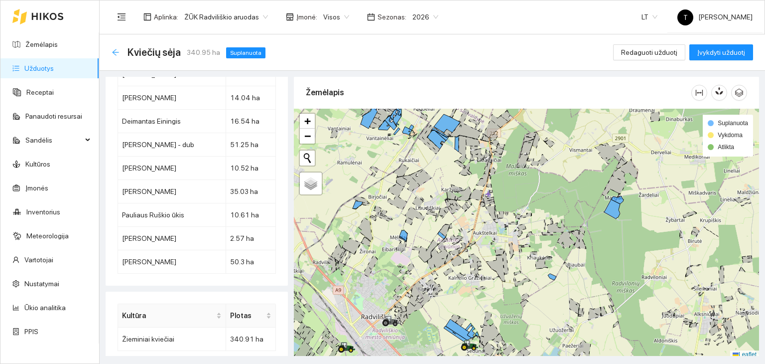
click at [118, 51] on icon "arrow-left" at bounding box center [116, 52] width 8 height 8
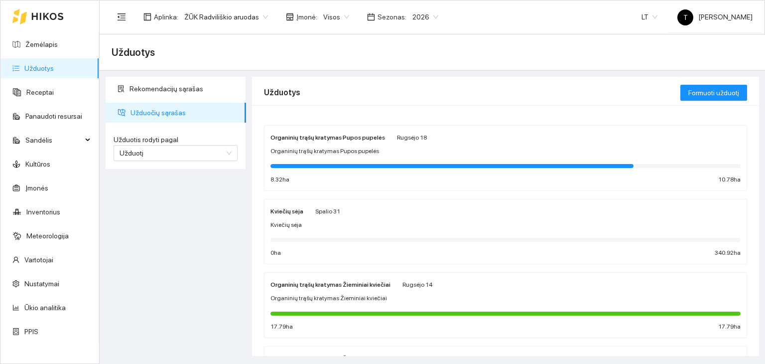
click at [54, 64] on link "Užduotys" at bounding box center [38, 68] width 29 height 8
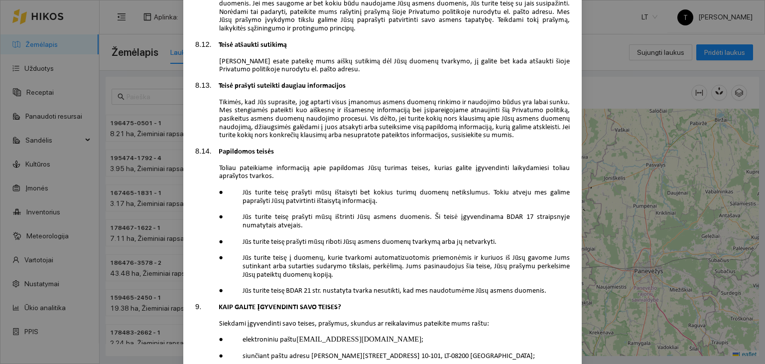
scroll to position [2831, 0]
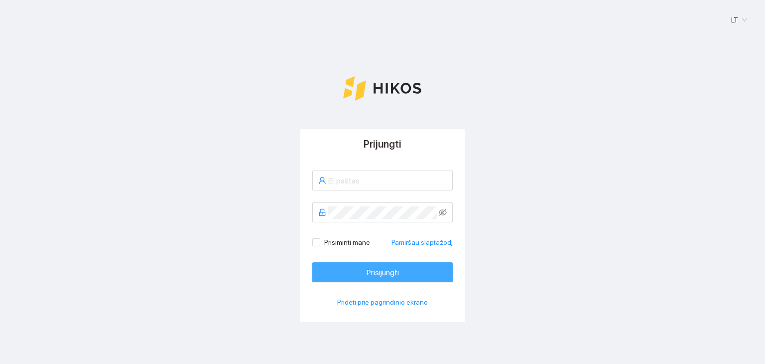
type input "paslaugos@radviliskioaruodas.lt"
click at [383, 266] on span "Prisijungti" at bounding box center [383, 272] width 32 height 12
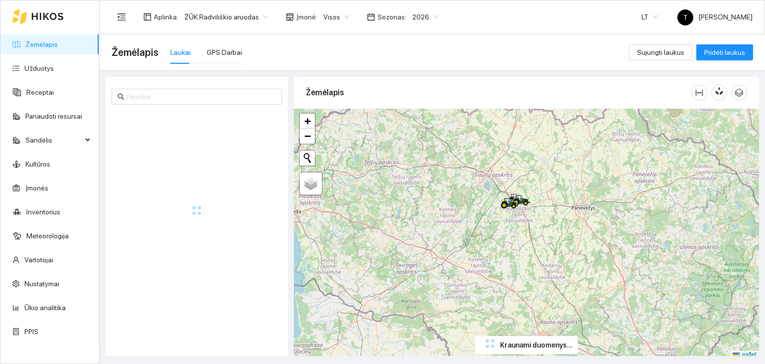
click at [340, 19] on body "Žemėlapis Užduotys Receptai Panaudoti resursai Sandėlis Kultūros Įmonės Invento…" at bounding box center [382, 182] width 765 height 364
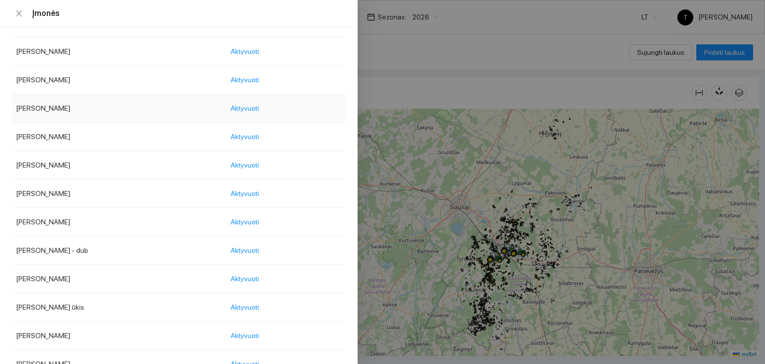
scroll to position [747, 0]
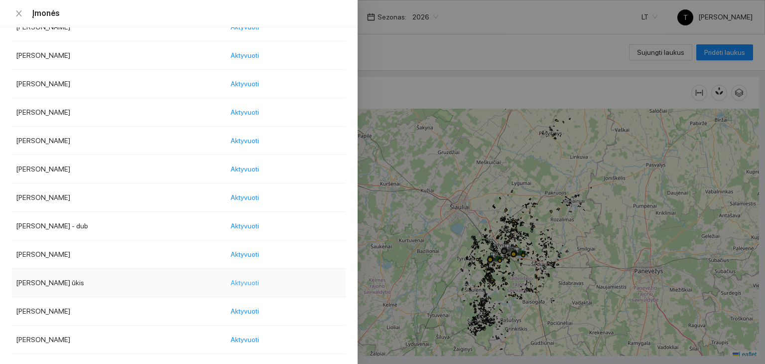
click at [259, 279] on span "Aktyvuoti" at bounding box center [245, 282] width 28 height 11
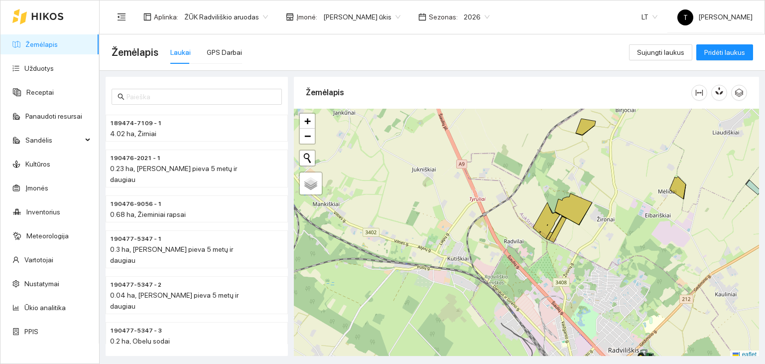
scroll to position [2, 0]
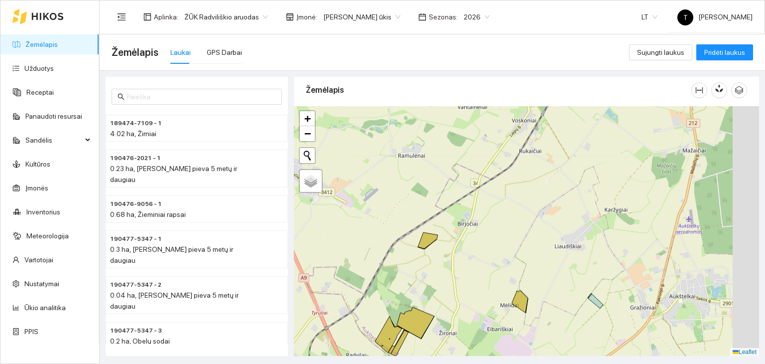
drag, startPoint x: 647, startPoint y: 215, endPoint x: 486, endPoint y: 331, distance: 198.4
click at [487, 332] on div "+ − Nieko nerasta. Bandykite dar kartą. Žemėlapis Palydovas Leaflet" at bounding box center [526, 231] width 465 height 250
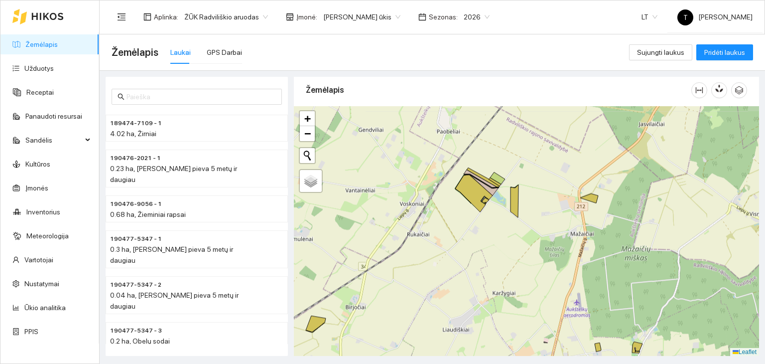
drag, startPoint x: 699, startPoint y: 242, endPoint x: 589, endPoint y: 324, distance: 137.4
click at [589, 324] on div "+ − Nieko nerasta. Bandykite dar kartą. Žemėlapis Palydovas Leaflet" at bounding box center [526, 231] width 465 height 250
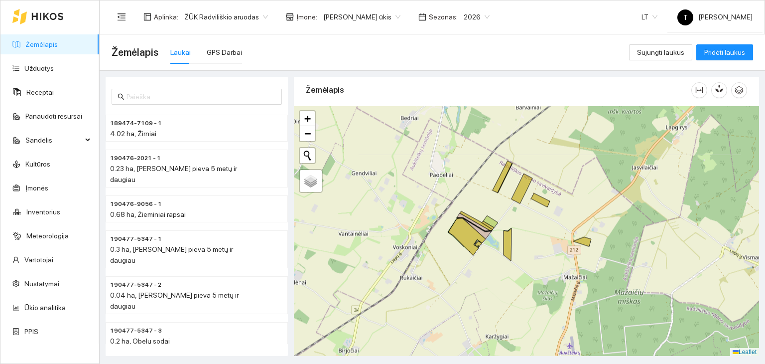
drag, startPoint x: 516, startPoint y: 149, endPoint x: 504, endPoint y: 213, distance: 64.4
click at [504, 213] on div "+ − Nieko nerasta. Bandykite dar kartą. Žemėlapis Palydovas Leaflet" at bounding box center [526, 231] width 465 height 250
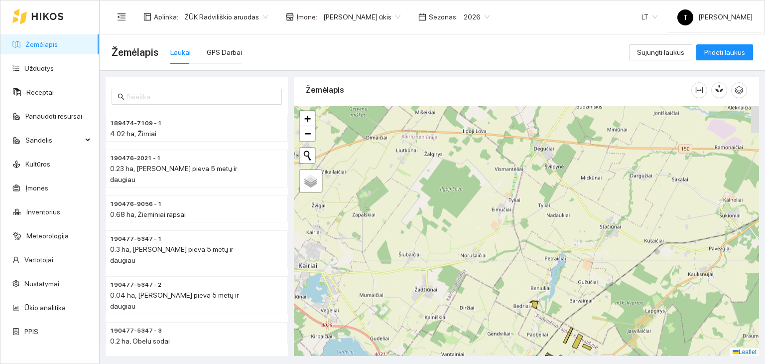
drag, startPoint x: 565, startPoint y: 265, endPoint x: 546, endPoint y: 250, distance: 24.2
click at [546, 250] on div "+ − Nieko nerasta. Bandykite dar kartą. Žemėlapis Palydovas Leaflet" at bounding box center [526, 231] width 465 height 250
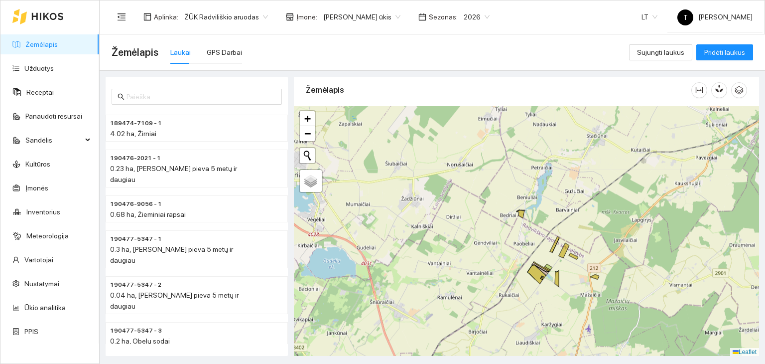
drag, startPoint x: 586, startPoint y: 287, endPoint x: 580, endPoint y: 215, distance: 72.5
click at [582, 217] on div "+ − Nieko nerasta. Bandykite dar kartą. Žemėlapis Palydovas Leaflet" at bounding box center [526, 231] width 465 height 250
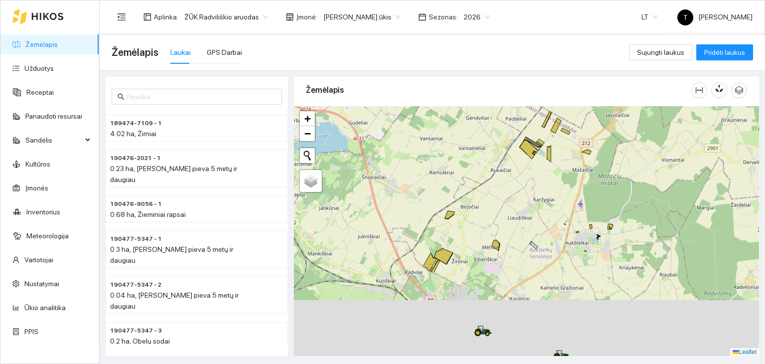
drag, startPoint x: 548, startPoint y: 322, endPoint x: 537, endPoint y: 217, distance: 106.2
click at [537, 217] on div "+ − Nieko nerasta. Bandykite dar kartą. Žemėlapis Palydovas Leaflet" at bounding box center [526, 231] width 465 height 250
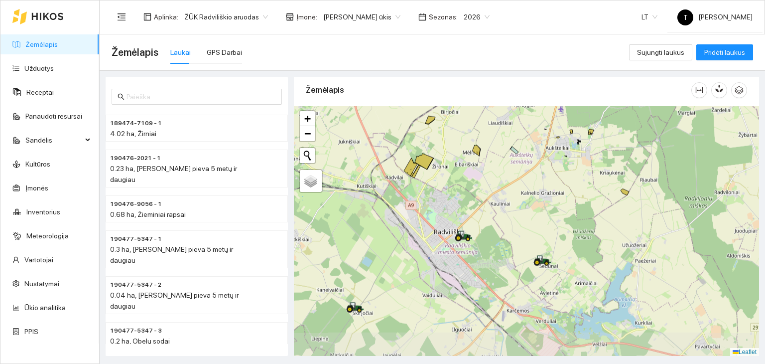
drag, startPoint x: 532, startPoint y: 309, endPoint x: 514, endPoint y: 220, distance: 91.4
click at [514, 220] on div "+ − Nieko nerasta. Bandykite dar kartą. Žemėlapis Palydovas Leaflet" at bounding box center [526, 231] width 465 height 250
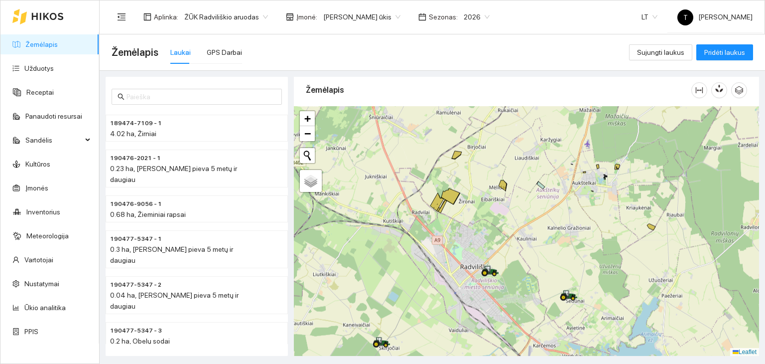
drag, startPoint x: 516, startPoint y: 199, endPoint x: 537, endPoint y: 222, distance: 31.4
click at [537, 222] on div "+ − Nieko nerasta. Bandykite dar kartą. Žemėlapis Palydovas Leaflet" at bounding box center [526, 231] width 465 height 250
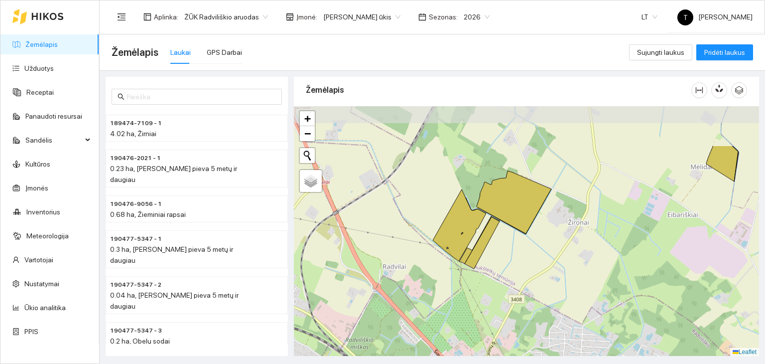
drag, startPoint x: 451, startPoint y: 195, endPoint x: 507, endPoint y: 260, distance: 85.8
click at [507, 260] on div "+ − Nieko nerasta. Bandykite dar kartą. Žemėlapis Palydovas Leaflet" at bounding box center [526, 231] width 465 height 250
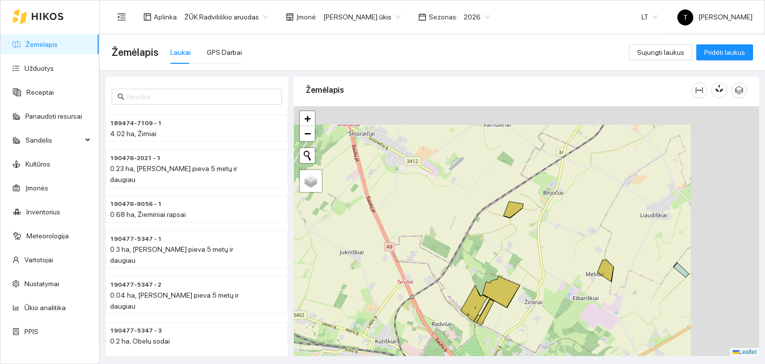
drag, startPoint x: 723, startPoint y: 251, endPoint x: 616, endPoint y: 313, distance: 124.6
click at [616, 313] on div "+ − Nieko nerasta. Bandykite dar kartą. Žemėlapis Palydovas Leaflet" at bounding box center [526, 231] width 465 height 250
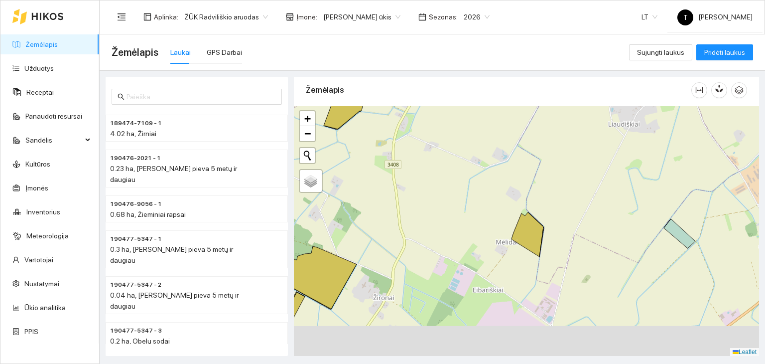
drag, startPoint x: 592, startPoint y: 323, endPoint x: 534, endPoint y: 279, distance: 73.2
click at [534, 279] on div "+ − Nieko nerasta. Bandykite dar kartą. Žemėlapis Palydovas Leaflet" at bounding box center [526, 231] width 465 height 250
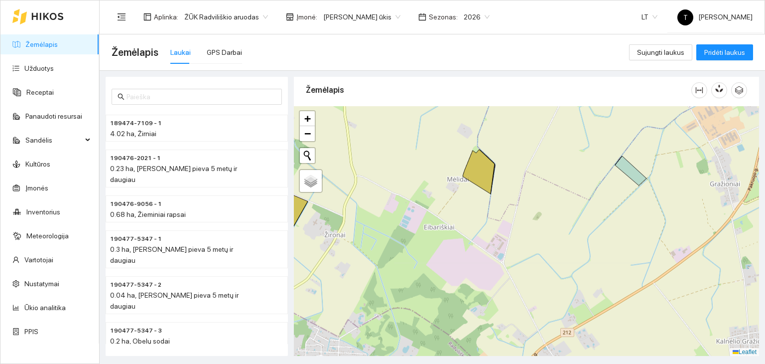
drag, startPoint x: 530, startPoint y: 307, endPoint x: 482, endPoint y: 244, distance: 79.0
click at [482, 244] on div "+ − Nieko nerasta. Bandykite dar kartą. Žemėlapis Palydovas Leaflet" at bounding box center [526, 231] width 465 height 250
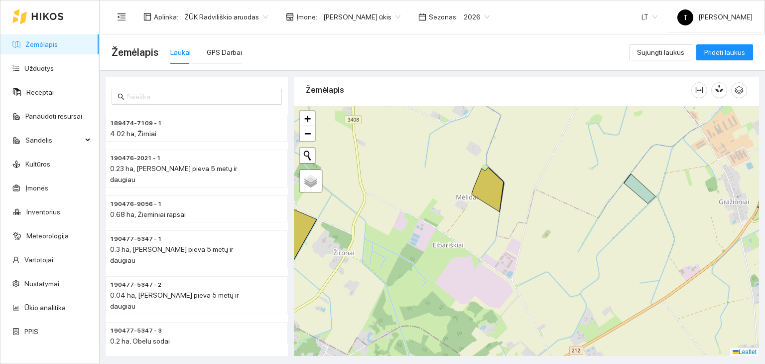
drag, startPoint x: 489, startPoint y: 238, endPoint x: 515, endPoint y: 289, distance: 57.5
click at [515, 289] on div "+ − Nieko nerasta. Bandykite dar kartą. Žemėlapis Palydovas Leaflet" at bounding box center [526, 231] width 465 height 250
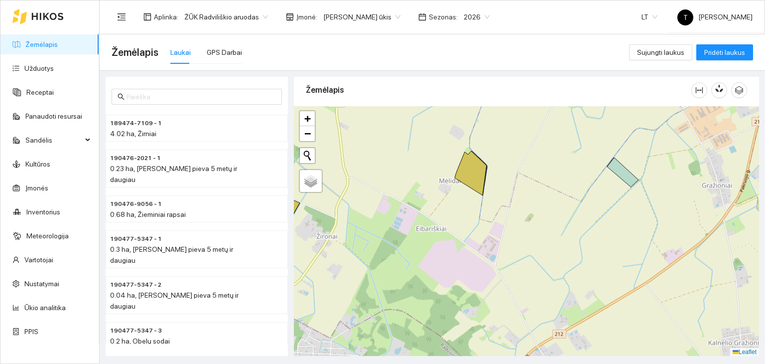
drag, startPoint x: 502, startPoint y: 283, endPoint x: 464, endPoint y: 225, distance: 70.2
click at [464, 225] on div "+ − Nieko nerasta. Bandykite dar kartą. Žemėlapis Palydovas Leaflet" at bounding box center [526, 231] width 465 height 250
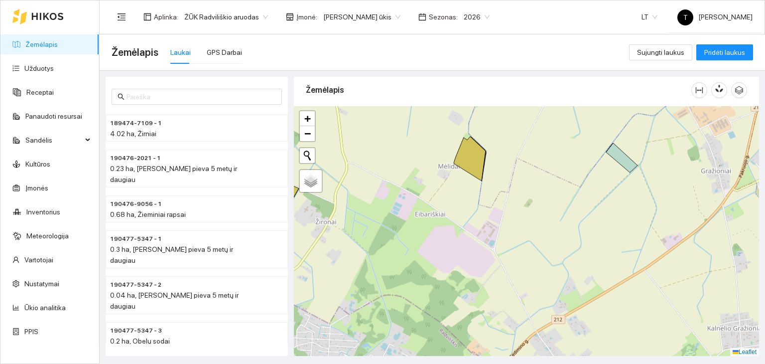
drag, startPoint x: 523, startPoint y: 211, endPoint x: 522, endPoint y: 197, distance: 13.5
click at [522, 197] on div "+ − Nieko nerasta. Bandykite dar kartą. Žemėlapis Palydovas Leaflet" at bounding box center [526, 231] width 465 height 250
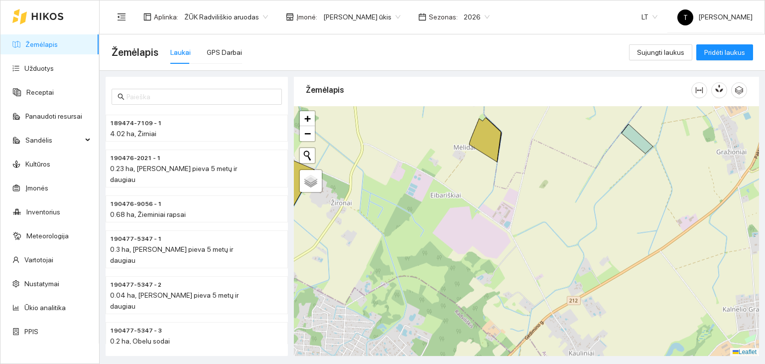
drag, startPoint x: 584, startPoint y: 273, endPoint x: 597, endPoint y: 257, distance: 20.5
click at [597, 257] on div "+ − Nieko nerasta. Bandykite dar kartą. Žemėlapis Palydovas Leaflet" at bounding box center [526, 231] width 465 height 250
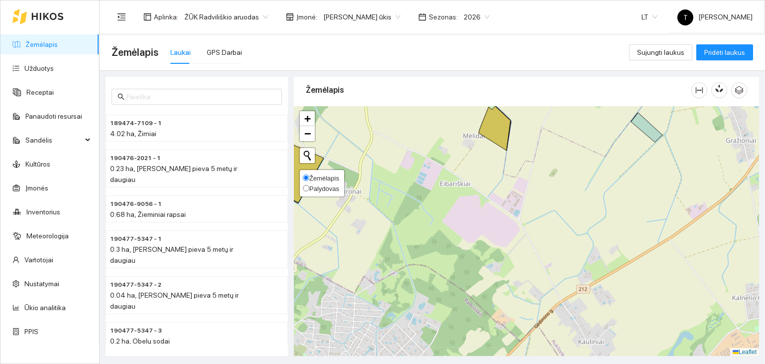
click at [309, 188] on span "Palydovas" at bounding box center [324, 188] width 30 height 7
click at [309, 188] on input "Palydovas" at bounding box center [306, 188] width 6 height 6
radio input "true"
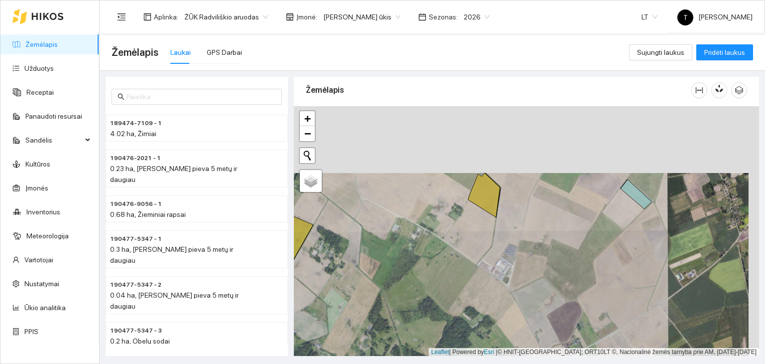
drag, startPoint x: 541, startPoint y: 174, endPoint x: 532, endPoint y: 237, distance: 63.8
click at [532, 237] on div "+ − Nieko nerasta. Bandykite dar kartą. Žemėlapis Palydovas Leaflet | Powered b…" at bounding box center [526, 231] width 465 height 250
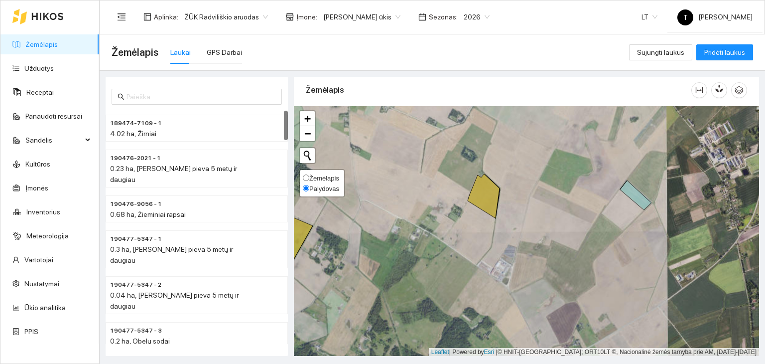
click at [332, 174] on span "Žemėlapis" at bounding box center [324, 177] width 30 height 7
click at [309, 174] on input "Žemėlapis" at bounding box center [306, 177] width 6 height 6
radio input "true"
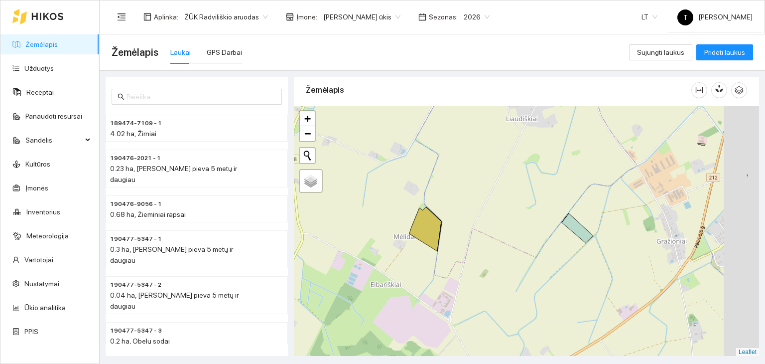
drag, startPoint x: 625, startPoint y: 212, endPoint x: 520, endPoint y: 249, distance: 111.2
click at [521, 249] on div "+ − Nieko nerasta. Bandykite dar kartą. Žemėlapis Palydovas Leaflet" at bounding box center [526, 231] width 465 height 250
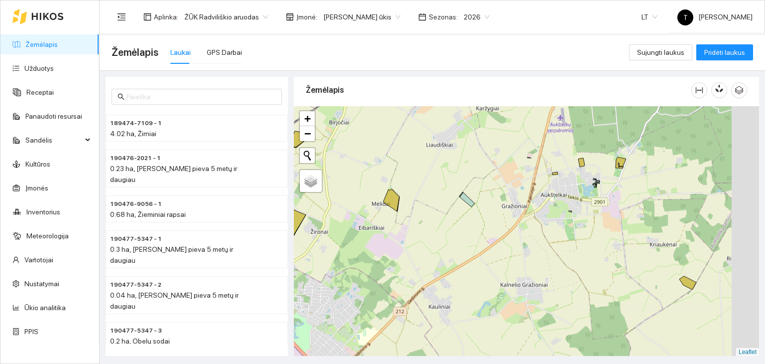
drag, startPoint x: 665, startPoint y: 285, endPoint x: 590, endPoint y: 240, distance: 87.4
click at [590, 240] on div "+ − Nieko nerasta. Bandykite dar kartą. Žemėlapis Palydovas Leaflet" at bounding box center [526, 231] width 465 height 250
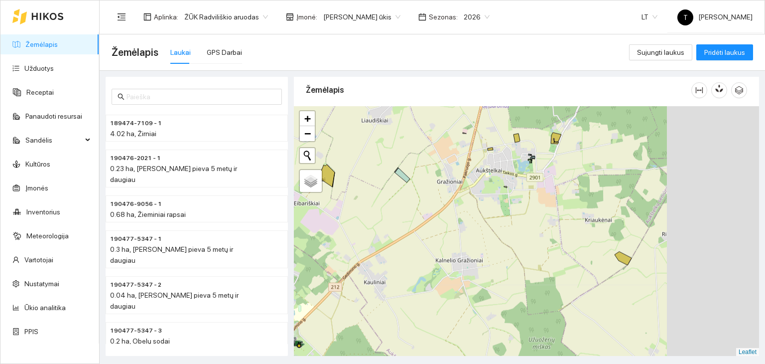
drag, startPoint x: 682, startPoint y: 287, endPoint x: 544, endPoint y: 237, distance: 146.9
click at [540, 230] on div "+ − Nieko nerasta. Bandykite dar kartą. Žemėlapis Palydovas Leaflet" at bounding box center [526, 231] width 465 height 250
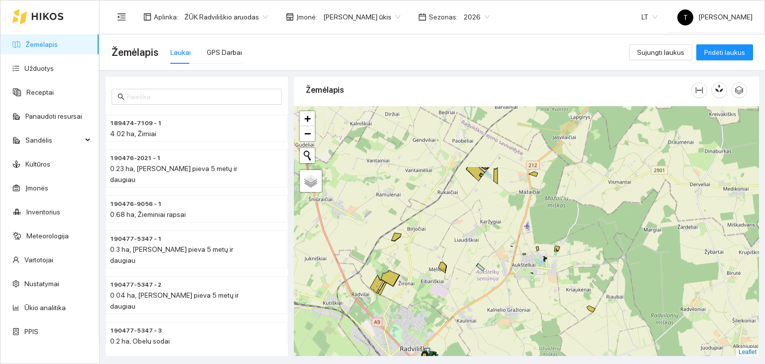
drag, startPoint x: 452, startPoint y: 182, endPoint x: 522, endPoint y: 270, distance: 112.0
click at [522, 270] on div "+ − Nieko nerasta. Bandykite dar kartą. Žemėlapis Palydovas Leaflet" at bounding box center [526, 231] width 465 height 250
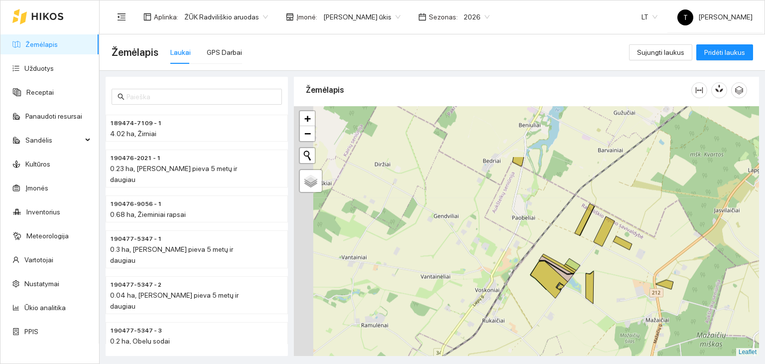
drag, startPoint x: 546, startPoint y: 194, endPoint x: 602, endPoint y: 275, distance: 98.9
click at [602, 275] on div "+ − Nieko nerasta. Bandykite dar kartą. Žemėlapis Palydovas Leaflet" at bounding box center [526, 231] width 465 height 250
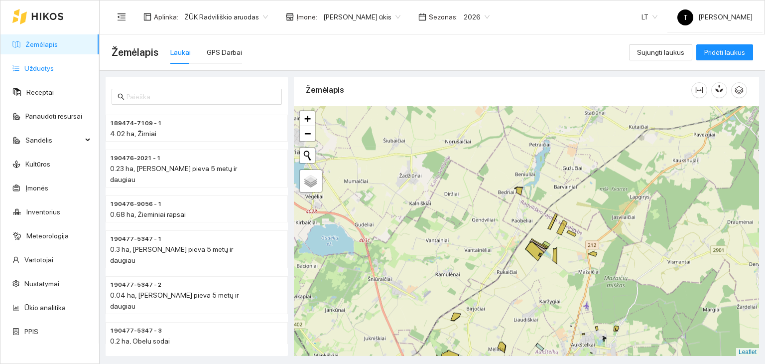
click at [54, 64] on link "Užduotys" at bounding box center [38, 68] width 29 height 8
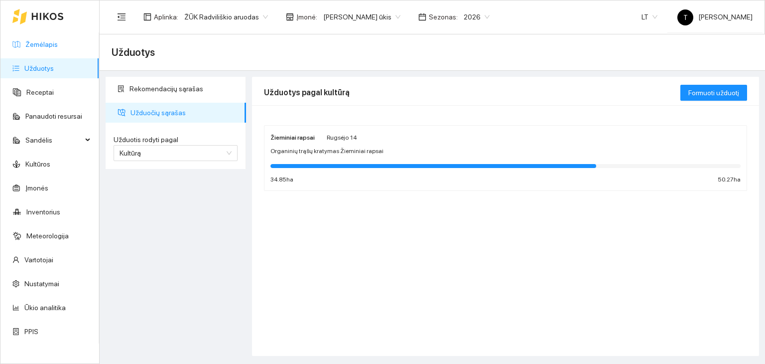
click at [51, 40] on link "Žemėlapis" at bounding box center [41, 44] width 32 height 8
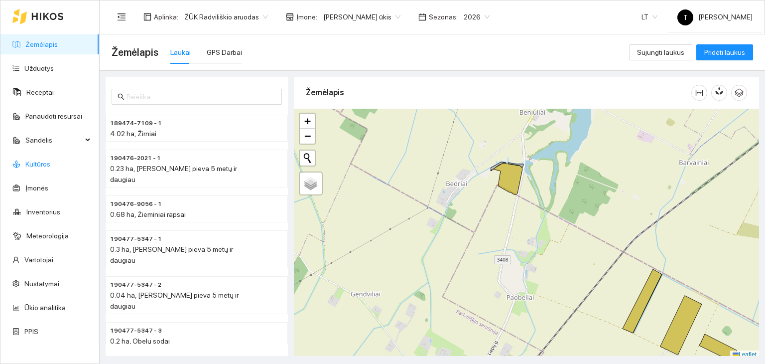
click at [50, 160] on link "Kultūros" at bounding box center [37, 164] width 25 height 8
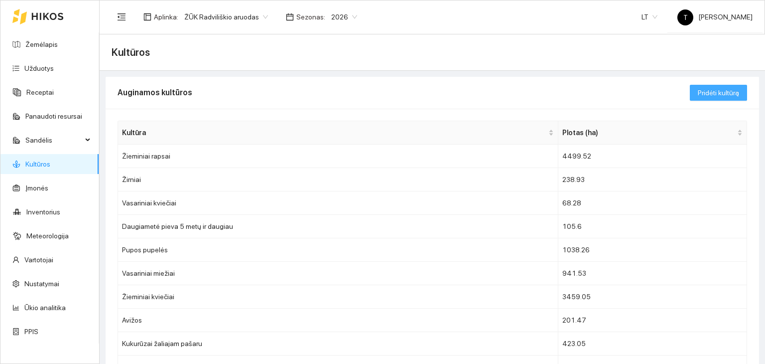
click at [710, 90] on span "Pridėti kultūrą" at bounding box center [718, 92] width 41 height 11
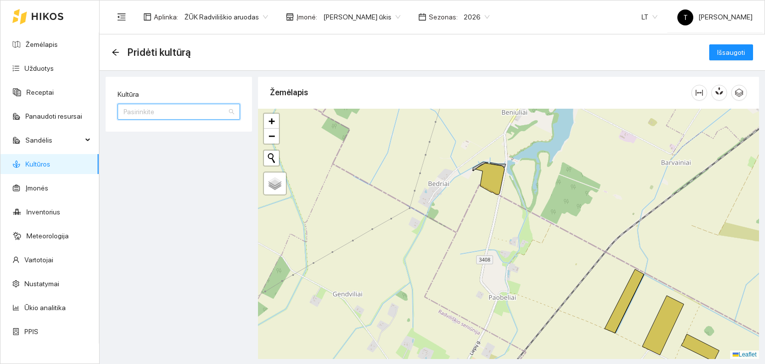
click at [148, 109] on input "Kultūra" at bounding box center [176, 111] width 104 height 15
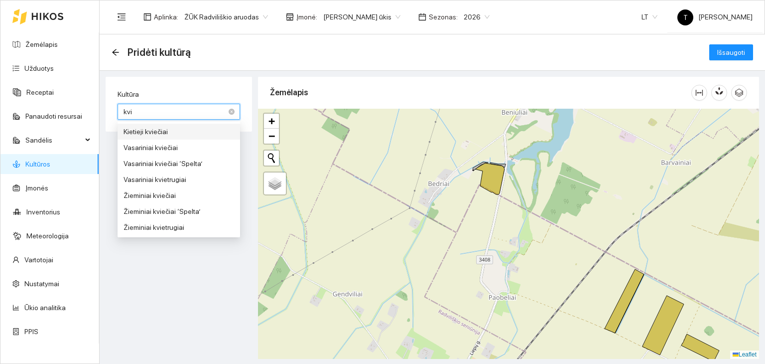
type input "kvie"
click at [179, 197] on div "Žieminiai kviečiai" at bounding box center [179, 195] width 111 height 11
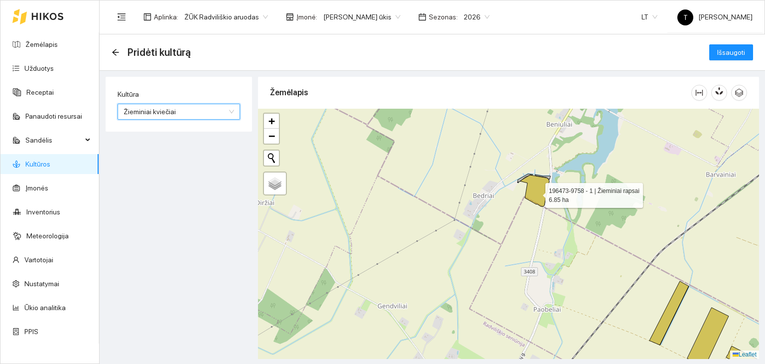
click at [537, 192] on icon at bounding box center [535, 190] width 30 height 31
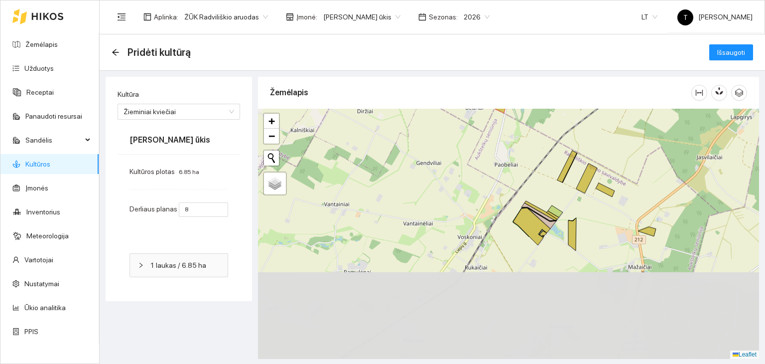
drag, startPoint x: 691, startPoint y: 323, endPoint x: 606, endPoint y: 217, distance: 136.4
click at [619, 210] on div "+ − Nieko nerasta. Bandykite dar kartą. Žemėlapis Palydovas Leaflet" at bounding box center [508, 234] width 501 height 250
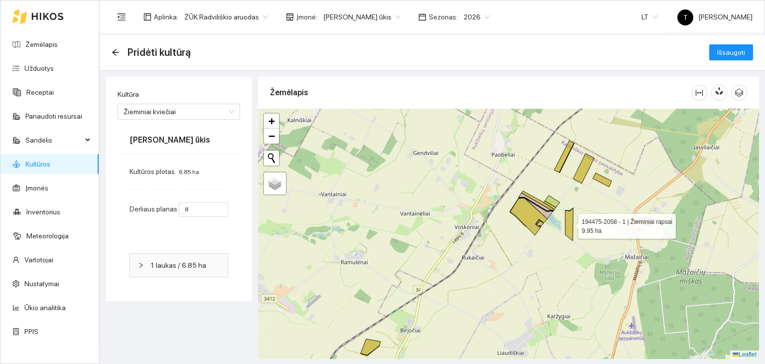
click at [570, 228] on icon at bounding box center [569, 224] width 8 height 33
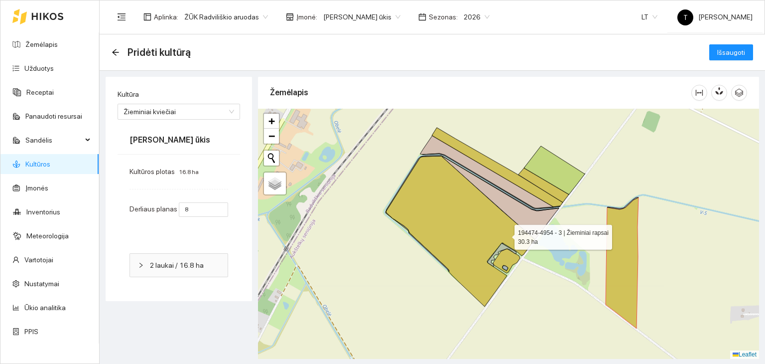
click at [506, 234] on icon at bounding box center [460, 231] width 149 height 150
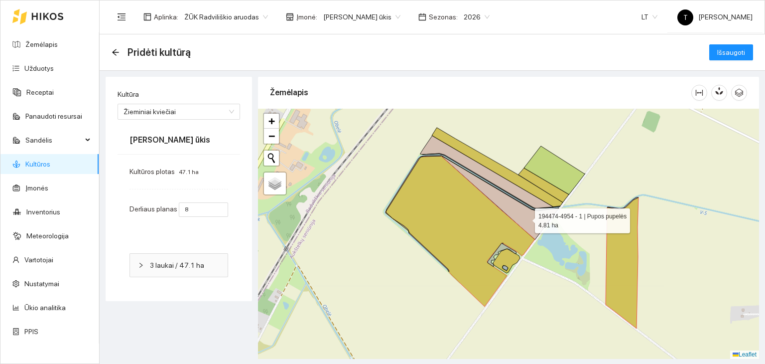
click at [526, 218] on icon at bounding box center [500, 197] width 117 height 83
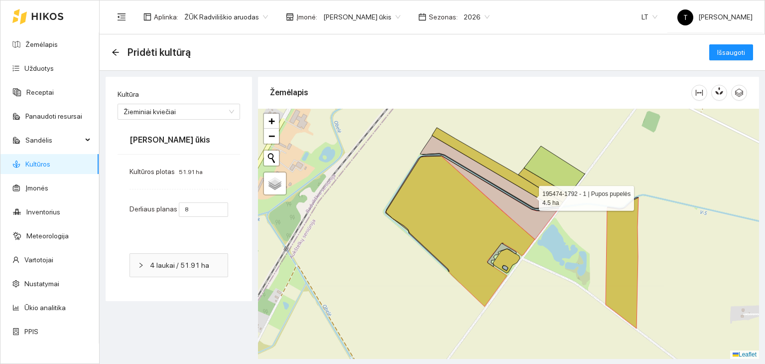
click at [530, 196] on icon at bounding box center [486, 172] width 133 height 73
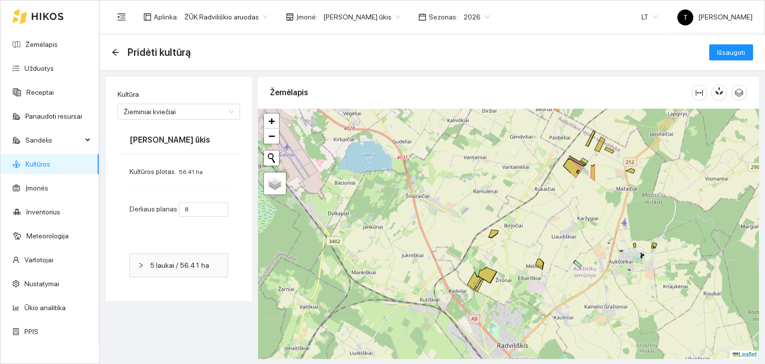
drag, startPoint x: 636, startPoint y: 308, endPoint x: 602, endPoint y: 219, distance: 95.2
click at [603, 219] on div "+ − Nieko nerasta. Bandykite dar kartą. Žemėlapis Palydovas Leaflet" at bounding box center [508, 234] width 501 height 250
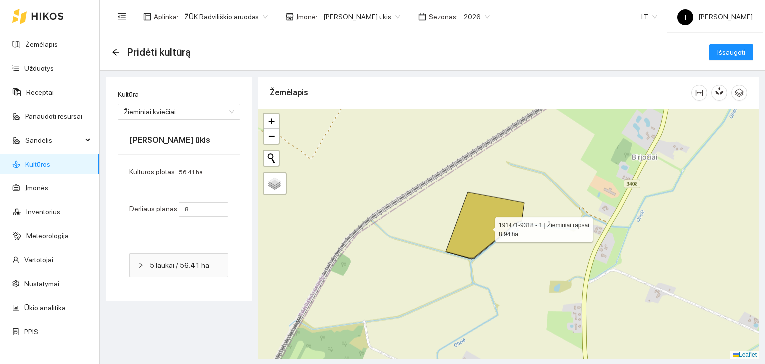
click at [486, 227] on icon at bounding box center [485, 225] width 79 height 66
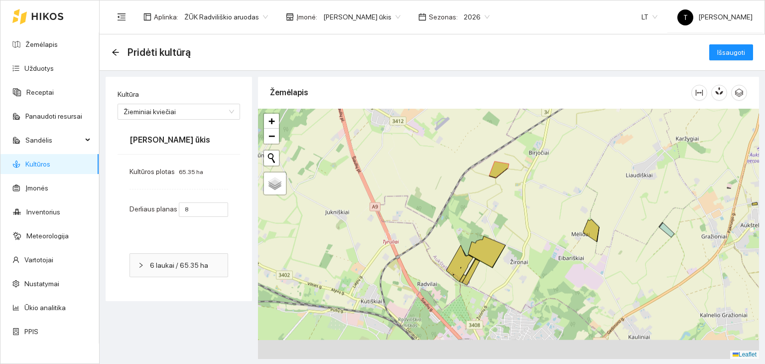
drag, startPoint x: 574, startPoint y: 300, endPoint x: 557, endPoint y: 229, distance: 73.6
click at [557, 229] on div "+ − Nieko nerasta. Bandykite dar kartą. Žemėlapis Palydovas Leaflet" at bounding box center [508, 234] width 501 height 250
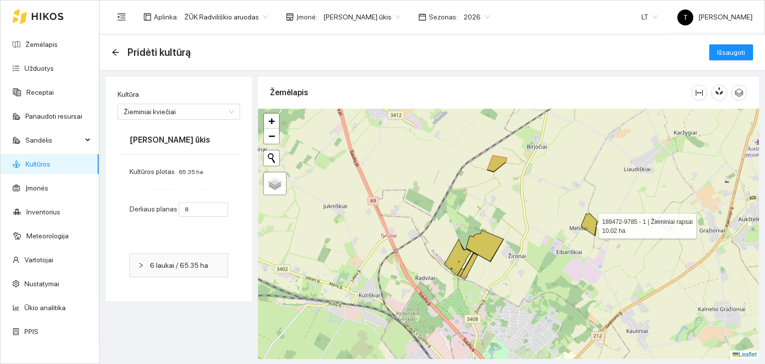
click at [585, 226] on icon at bounding box center [589, 224] width 16 height 22
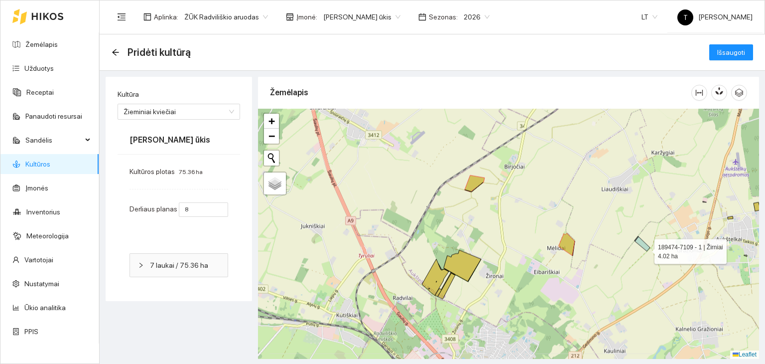
click at [646, 249] on icon at bounding box center [642, 244] width 15 height 14
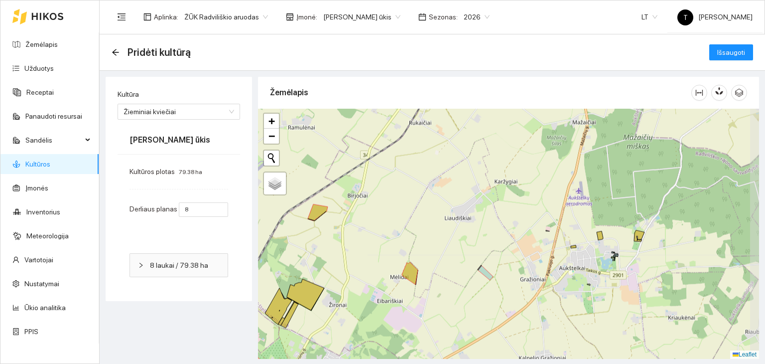
drag, startPoint x: 687, startPoint y: 242, endPoint x: 529, endPoint y: 271, distance: 160.5
click at [529, 271] on div "+ − Nieko nerasta. Bandykite dar kartą. Žemėlapis Palydovas Leaflet" at bounding box center [508, 234] width 501 height 250
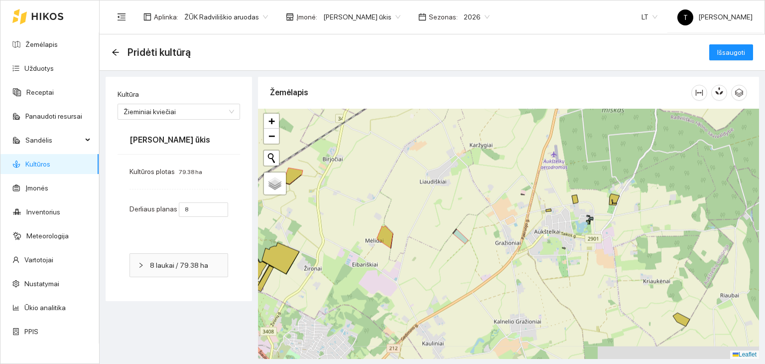
drag, startPoint x: 642, startPoint y: 305, endPoint x: 582, endPoint y: 236, distance: 91.9
click at [579, 230] on div "+ − Nieko nerasta. Bandykite dar kartą. Žemėlapis Palydovas Leaflet" at bounding box center [508, 234] width 501 height 250
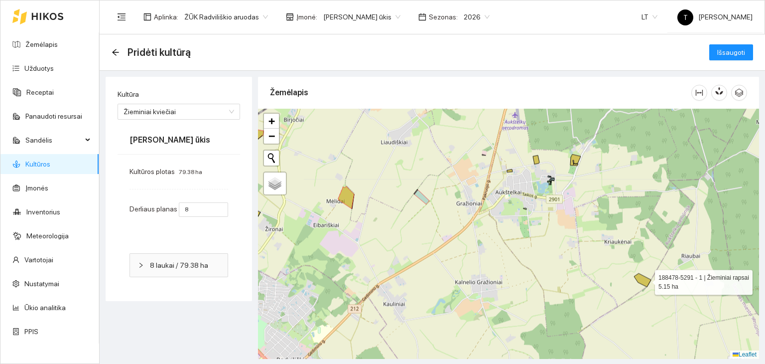
click at [647, 279] on icon at bounding box center [642, 279] width 17 height 13
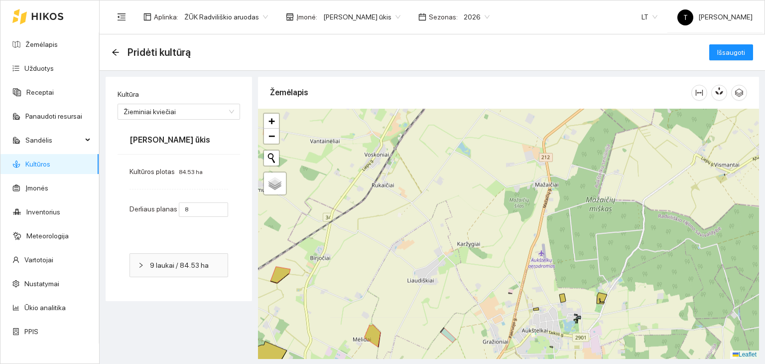
drag, startPoint x: 598, startPoint y: 186, endPoint x: 618, endPoint y: 321, distance: 136.5
click at [622, 328] on div "+ − Nieko nerasta. Bandykite dar kartą. Žemėlapis Palydovas Leaflet" at bounding box center [508, 234] width 501 height 250
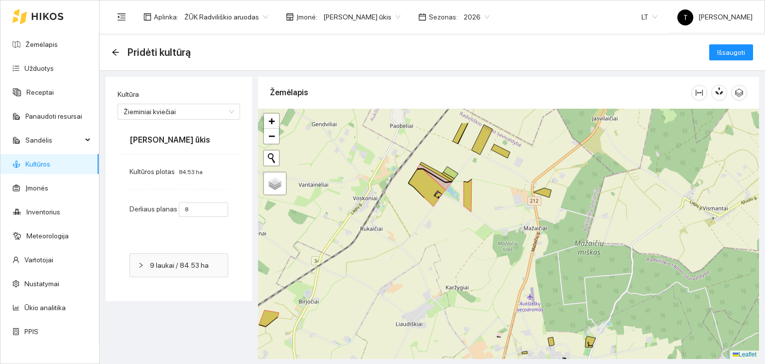
drag, startPoint x: 503, startPoint y: 198, endPoint x: 485, endPoint y: 252, distance: 56.9
click at [485, 252] on div "+ − Nieko nerasta. Bandykite dar kartą. Žemėlapis Palydovas Leaflet" at bounding box center [508, 234] width 501 height 250
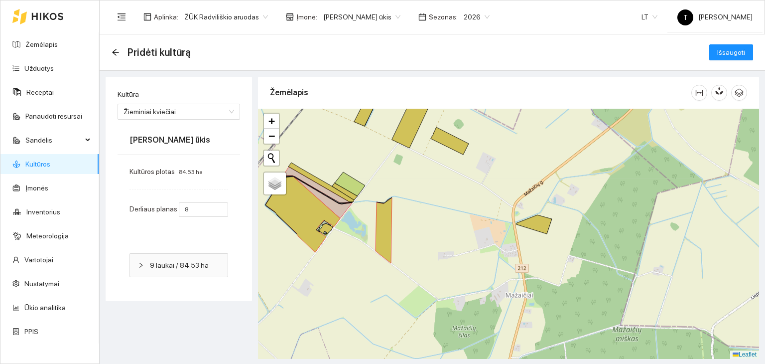
drag, startPoint x: 534, startPoint y: 231, endPoint x: 566, endPoint y: 270, distance: 50.2
click at [566, 270] on div "+ − Nieko nerasta. Bandykite dar kartą. Žemėlapis Palydovas Leaflet" at bounding box center [508, 234] width 501 height 250
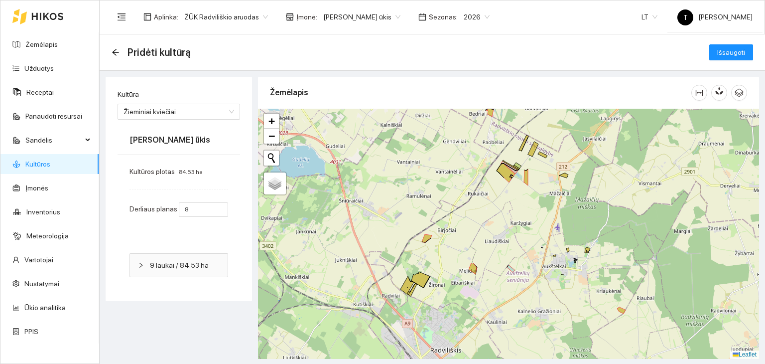
drag, startPoint x: 525, startPoint y: 293, endPoint x: 517, endPoint y: 239, distance: 54.9
click at [517, 239] on div "+ − Nieko nerasta. Bandykite dar kartą. Žemėlapis Palydovas Leaflet" at bounding box center [508, 234] width 501 height 250
click at [745, 52] on span "Išsaugoti" at bounding box center [731, 52] width 28 height 11
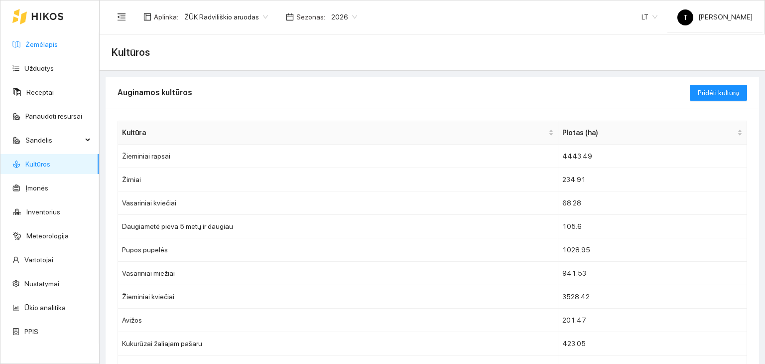
click at [58, 40] on link "Žemėlapis" at bounding box center [41, 44] width 32 height 8
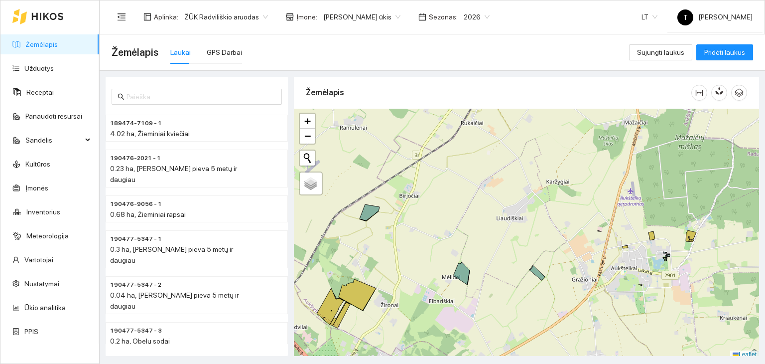
click at [364, 13] on body "Žemėlapis Užduotys Receptai Panaudoti resursai Sandėlis Kultūros Įmonės Invento…" at bounding box center [382, 182] width 765 height 364
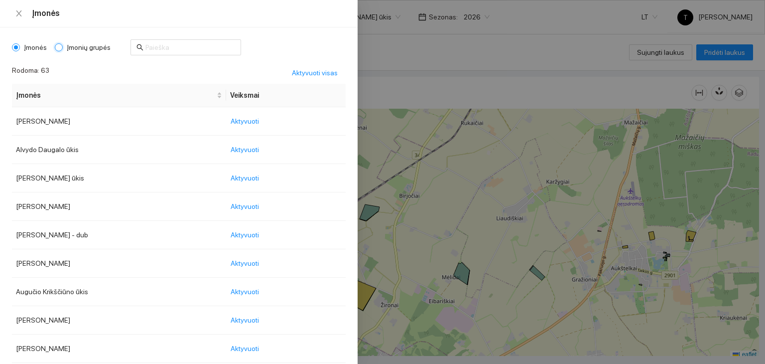
click at [59, 46] on input "Įmonių grupės" at bounding box center [59, 47] width 8 height 8
radio input "true"
radio input "false"
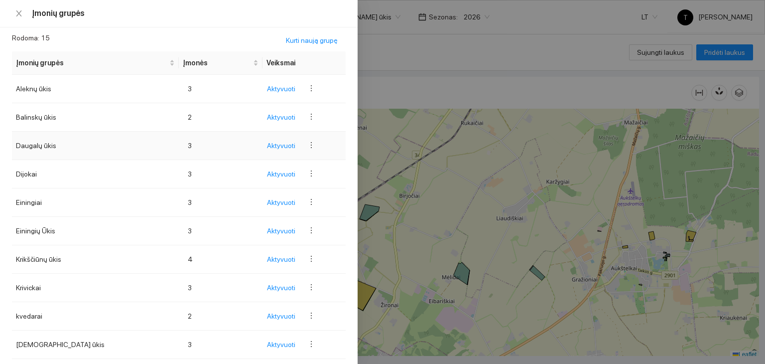
scroll to position [50, 0]
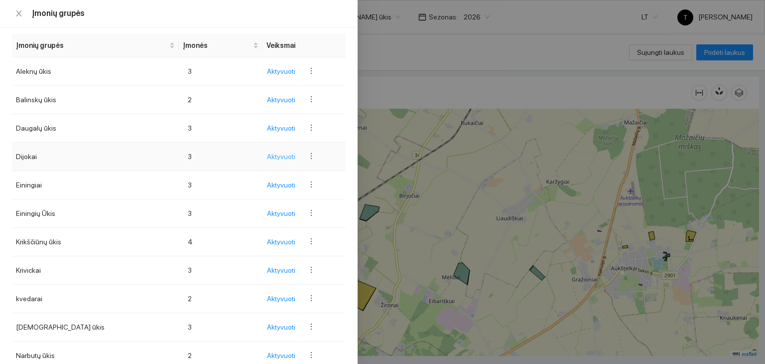
click at [286, 155] on span "Aktyvuoti" at bounding box center [281, 156] width 28 height 11
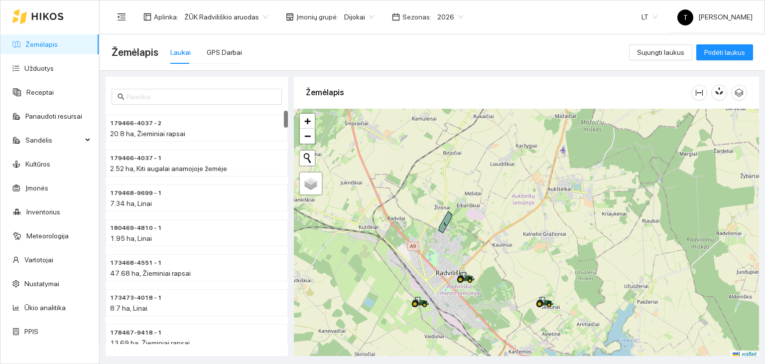
scroll to position [2, 0]
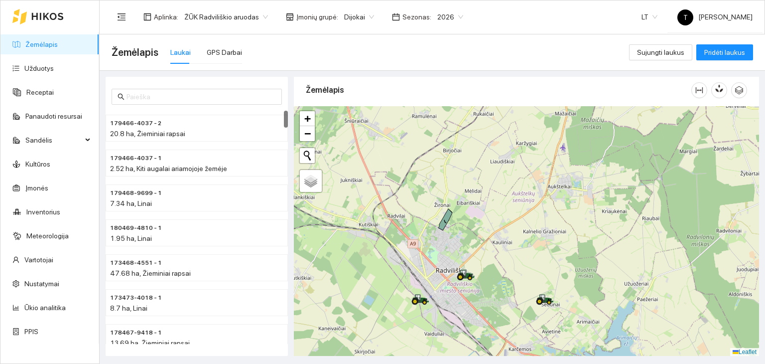
drag, startPoint x: 483, startPoint y: 251, endPoint x: 523, endPoint y: 160, distance: 99.2
click at [523, 160] on div "+ − Nieko nerasta. Bandykite dar kartą. Žemėlapis Palydovas Leaflet" at bounding box center [526, 231] width 465 height 250
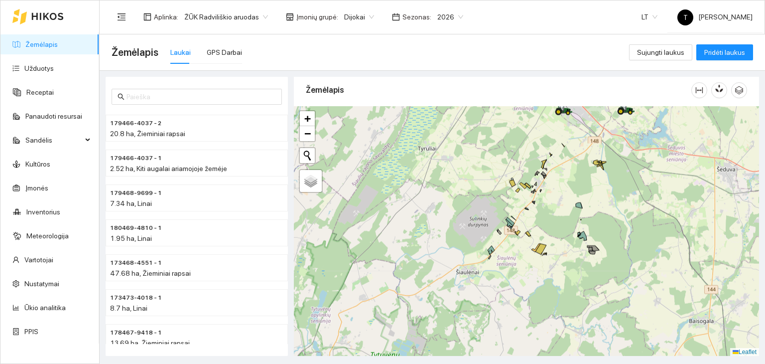
drag, startPoint x: 503, startPoint y: 261, endPoint x: 570, endPoint y: 159, distance: 121.9
click at [570, 159] on div "+ − Nieko nerasta. Bandykite dar kartą. Žemėlapis Palydovas Leaflet" at bounding box center [526, 231] width 465 height 250
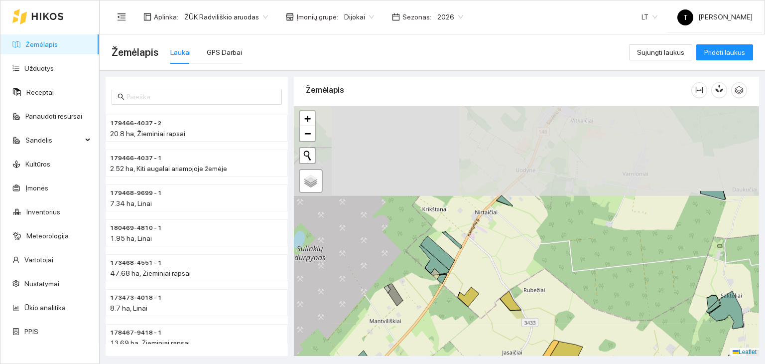
drag, startPoint x: 526, startPoint y: 154, endPoint x: 538, endPoint y: 262, distance: 108.7
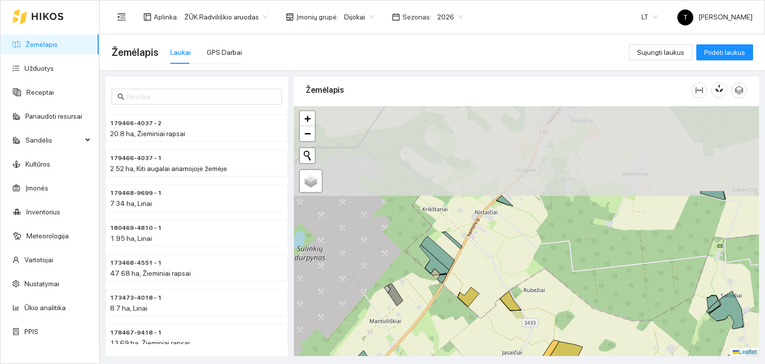
click at [538, 262] on div "+ − Nieko nerasta. Bandykite dar kartą. Žemėlapis Palydovas Leaflet" at bounding box center [526, 231] width 465 height 250
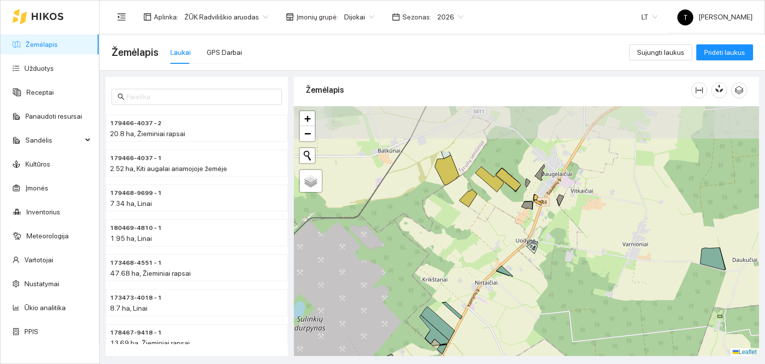
drag, startPoint x: 640, startPoint y: 230, endPoint x: 640, endPoint y: 299, distance: 69.7
click at [640, 299] on div "+ − Nieko nerasta. Bandykite dar kartą. Žemėlapis Palydovas Leaflet" at bounding box center [526, 231] width 465 height 250
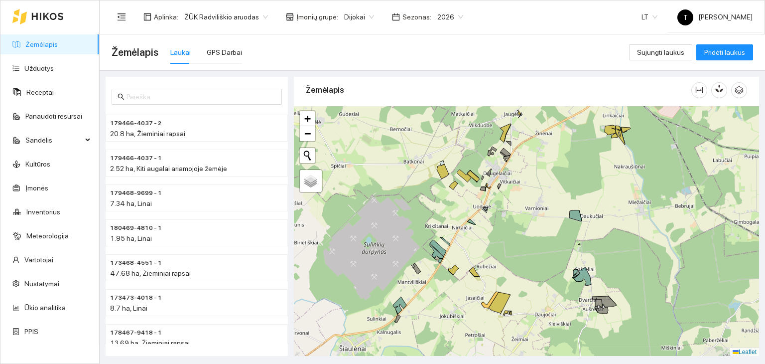
drag, startPoint x: 664, startPoint y: 185, endPoint x: 554, endPoint y: 176, distance: 110.5
click at [554, 176] on div "+ − Nieko nerasta. Bandykite dar kartą. Žemėlapis Palydovas Leaflet" at bounding box center [526, 231] width 465 height 250
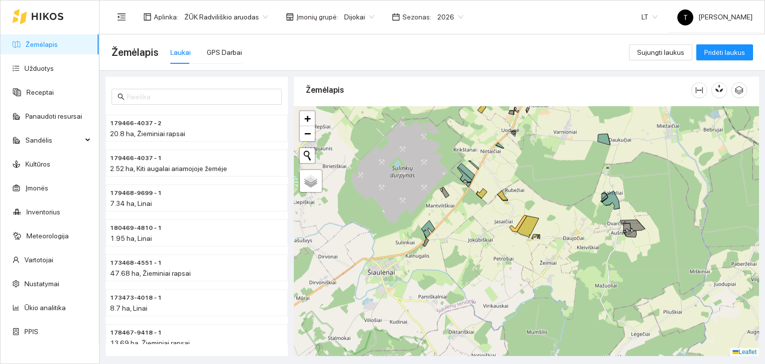
drag, startPoint x: 469, startPoint y: 326, endPoint x: 498, endPoint y: 249, distance: 82.7
click at [498, 249] on div "+ − Nieko nerasta. Bandykite dar kartą. Žemėlapis Palydovas Leaflet" at bounding box center [526, 231] width 465 height 250
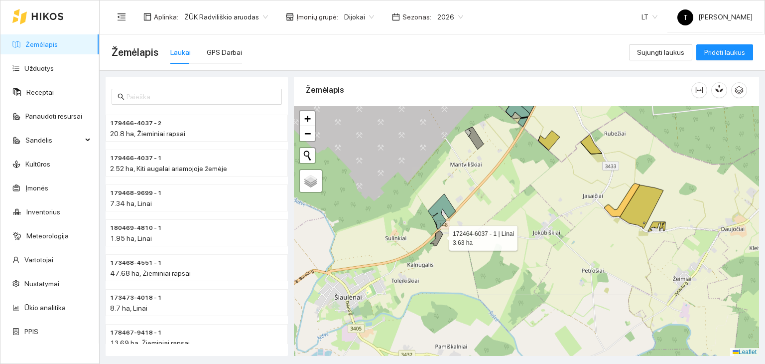
click at [440, 235] on icon at bounding box center [436, 238] width 12 height 15
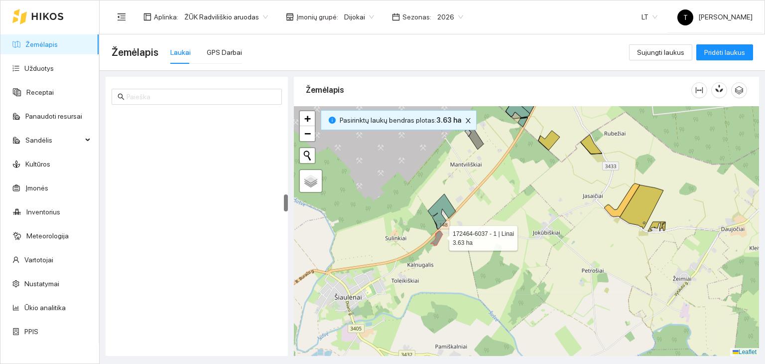
scroll to position [1148, 0]
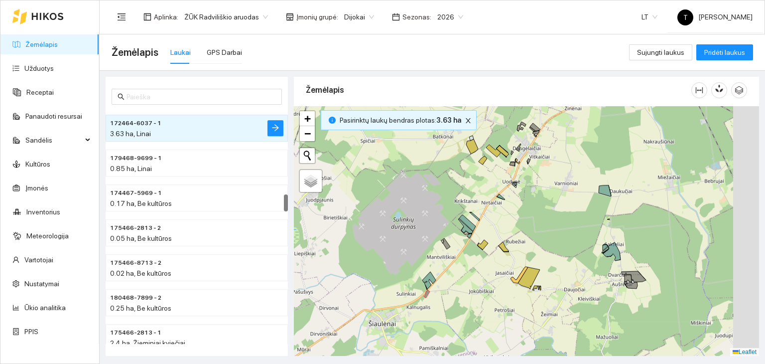
drag, startPoint x: 693, startPoint y: 252, endPoint x: 557, endPoint y: 287, distance: 140.4
click at [559, 289] on div "+ − Nieko nerasta. Bandykite dar kartą. Žemėlapis Palydovas Leaflet" at bounding box center [526, 231] width 465 height 250
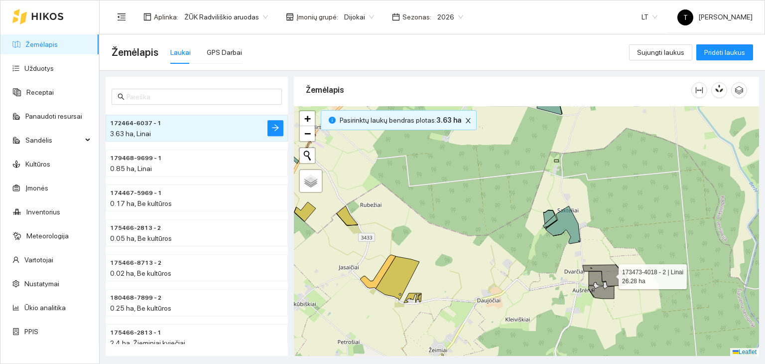
click at [616, 275] on icon at bounding box center [607, 275] width 48 height 21
click at [595, 278] on icon at bounding box center [597, 278] width 17 height 14
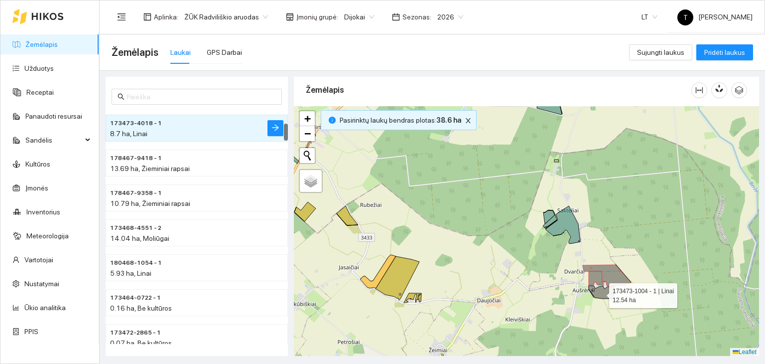
click at [600, 294] on icon at bounding box center [601, 291] width 25 height 13
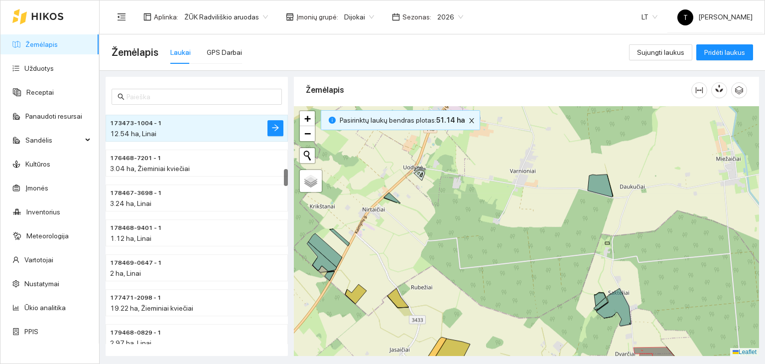
drag, startPoint x: 584, startPoint y: 191, endPoint x: 644, endPoint y: 291, distance: 116.6
click at [644, 291] on div "+ − Nieko nerasta. Bandykite dar kartą. Žemėlapis Palydovas Leaflet" at bounding box center [526, 231] width 465 height 250
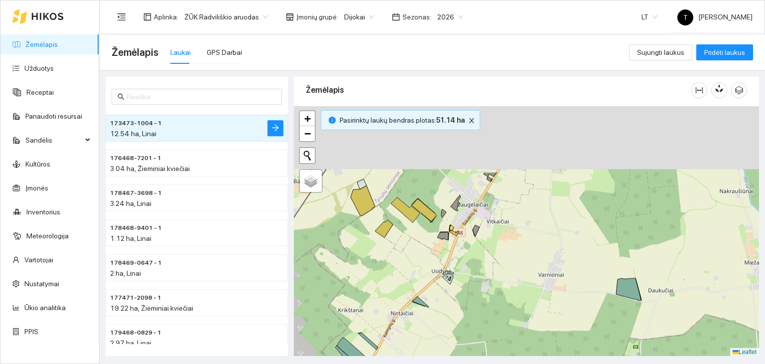
drag, startPoint x: 646, startPoint y: 220, endPoint x: 670, endPoint y: 321, distance: 104.3
click at [670, 321] on div "+ − Nieko nerasta. Bandykite dar kartą. Žemėlapis Palydovas Leaflet" at bounding box center [526, 231] width 465 height 250
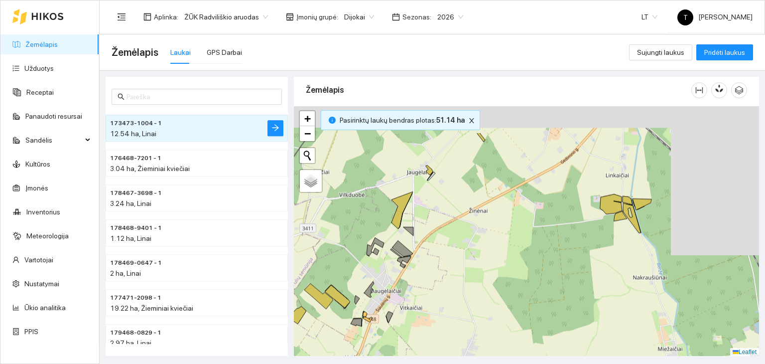
drag, startPoint x: 697, startPoint y: 185, endPoint x: 564, endPoint y: 260, distance: 153.0
click at [564, 260] on div "+ − Nieko nerasta. Bandykite dar kartą. Žemėlapis Palydovas Leaflet" at bounding box center [526, 231] width 465 height 250
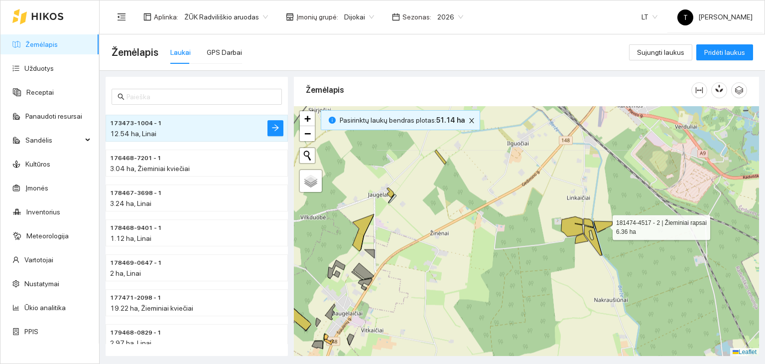
click at [604, 222] on icon at bounding box center [603, 226] width 19 height 11
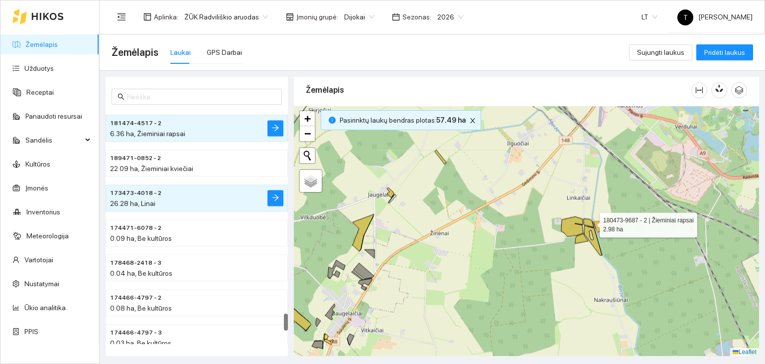
click at [591, 222] on icon at bounding box center [589, 222] width 10 height 8
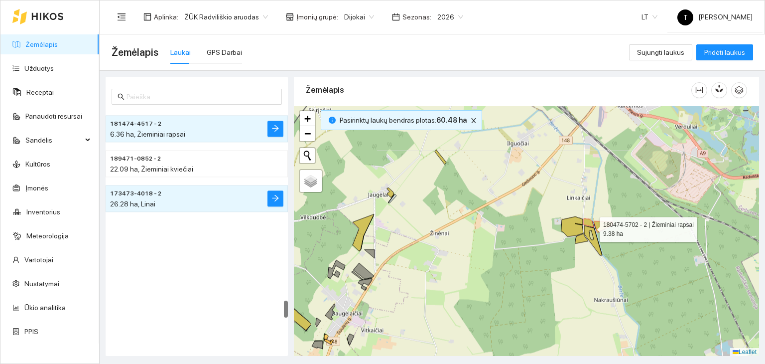
scroll to position [2611, 0]
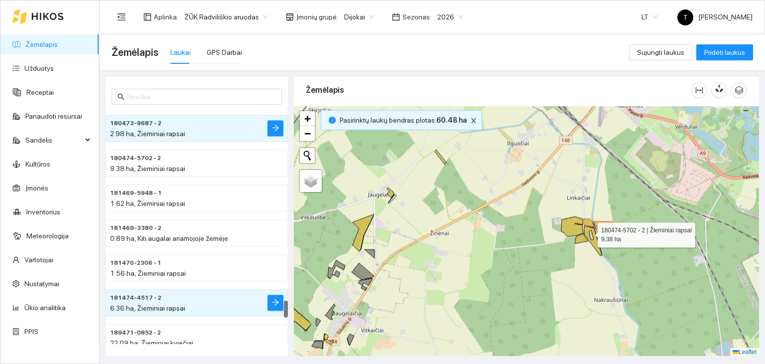
click at [589, 232] on icon at bounding box center [593, 240] width 18 height 30
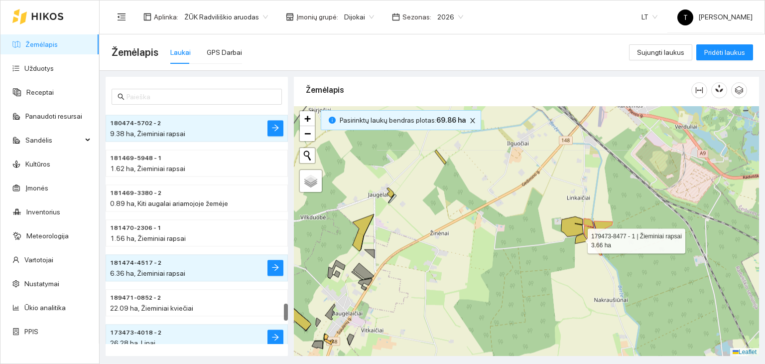
click at [579, 238] on icon at bounding box center [581, 238] width 13 height 10
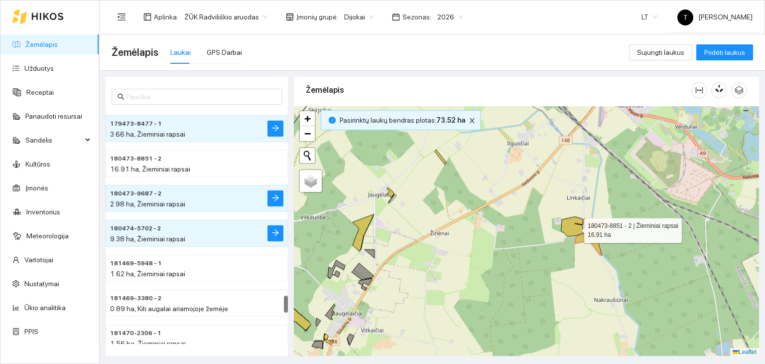
click at [575, 227] on icon at bounding box center [572, 226] width 22 height 20
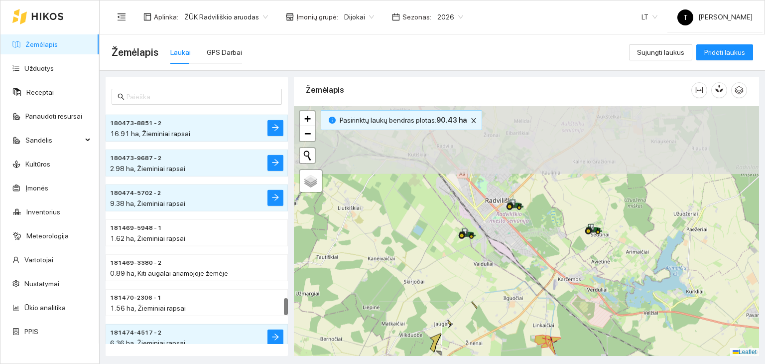
drag, startPoint x: 550, startPoint y: 199, endPoint x: 540, endPoint y: 303, distance: 104.6
click at [542, 307] on div "+ − Nieko nerasta. Bandykite dar kartą. Žemėlapis Palydovas Leaflet" at bounding box center [526, 231] width 465 height 250
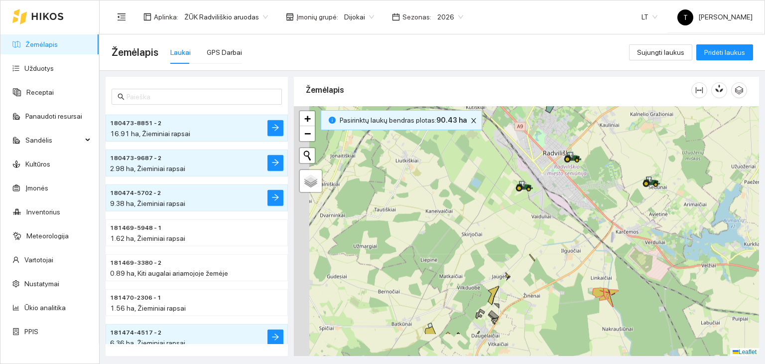
drag, startPoint x: 486, startPoint y: 289, endPoint x: 616, endPoint y: 183, distance: 167.8
click at [617, 183] on div "+ − Nieko nerasta. Bandykite dar kartą. Žemėlapis Palydovas Leaflet" at bounding box center [526, 231] width 465 height 250
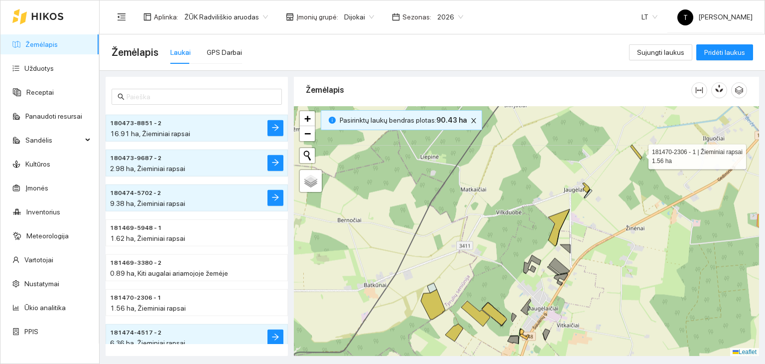
click at [640, 153] on icon at bounding box center [636, 151] width 11 height 14
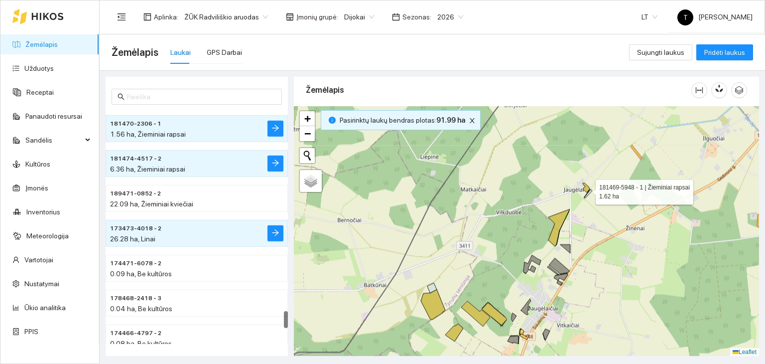
click at [587, 189] on icon at bounding box center [586, 186] width 7 height 9
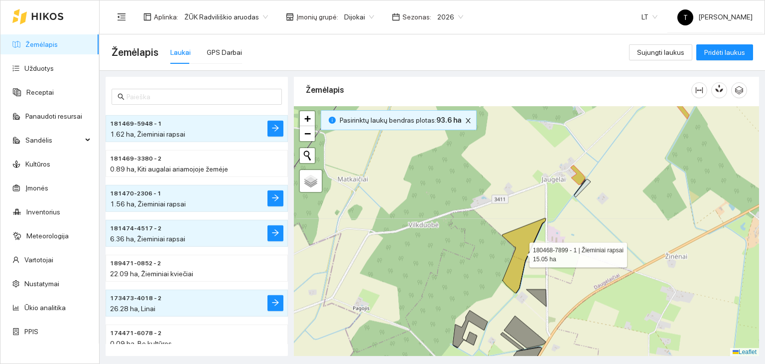
click at [522, 252] on icon at bounding box center [524, 255] width 44 height 75
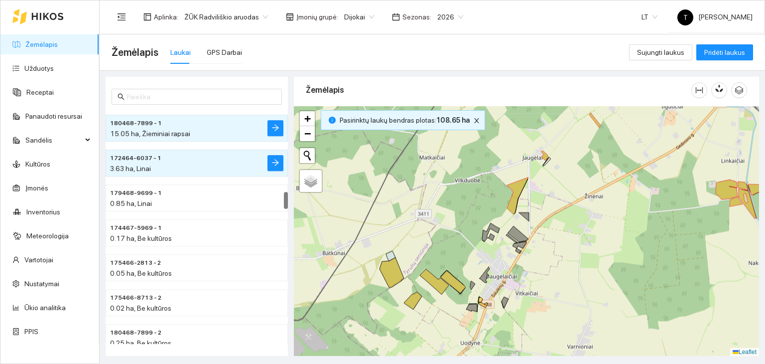
drag, startPoint x: 540, startPoint y: 295, endPoint x: 533, endPoint y: 216, distance: 79.5
click at [533, 216] on div "+ − Nieko nerasta. Bandykite dar kartą. Žemėlapis Palydovas Leaflet" at bounding box center [526, 231] width 465 height 250
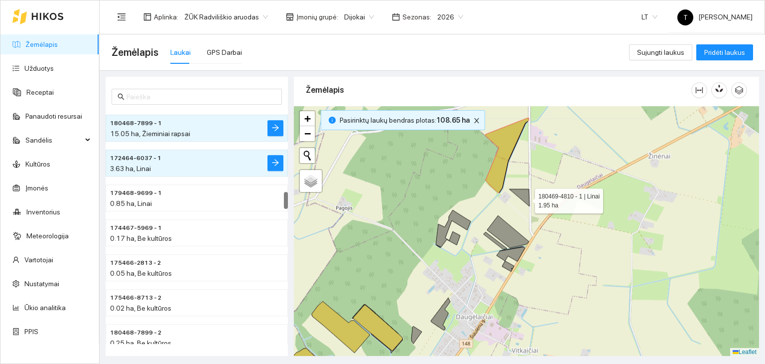
click at [526, 197] on icon at bounding box center [520, 197] width 20 height 17
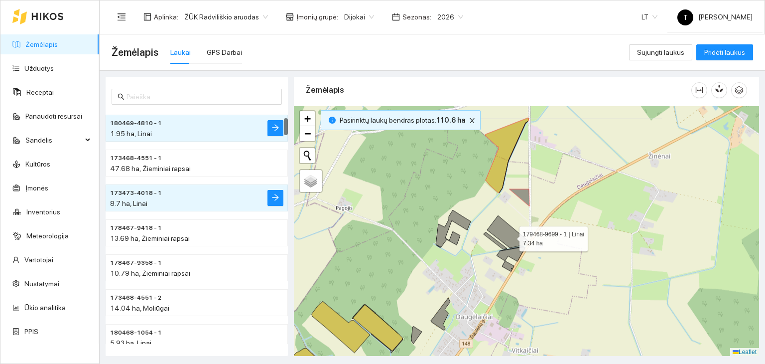
click at [510, 237] on icon at bounding box center [508, 231] width 42 height 32
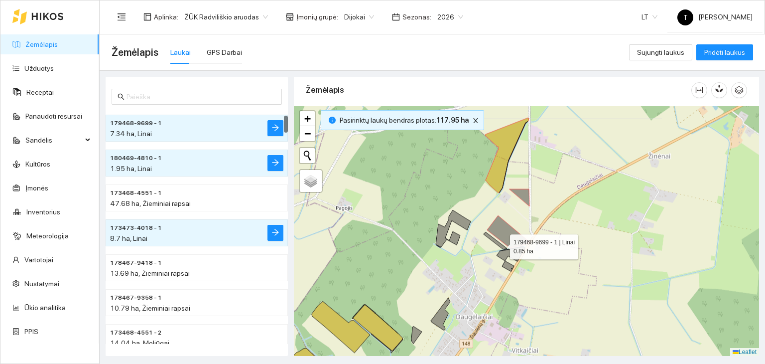
click at [501, 244] on icon at bounding box center [495, 240] width 23 height 17
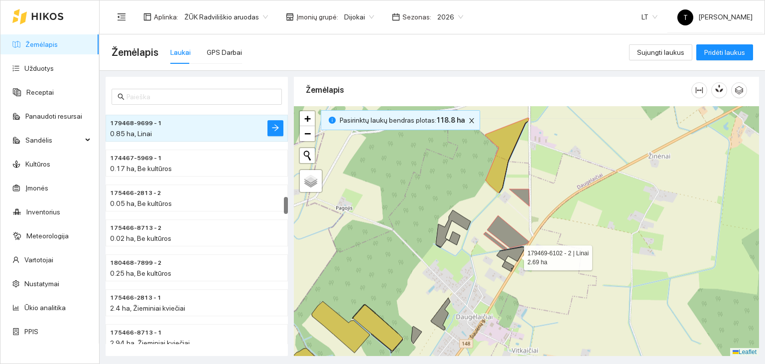
click at [515, 255] on icon at bounding box center [511, 254] width 28 height 14
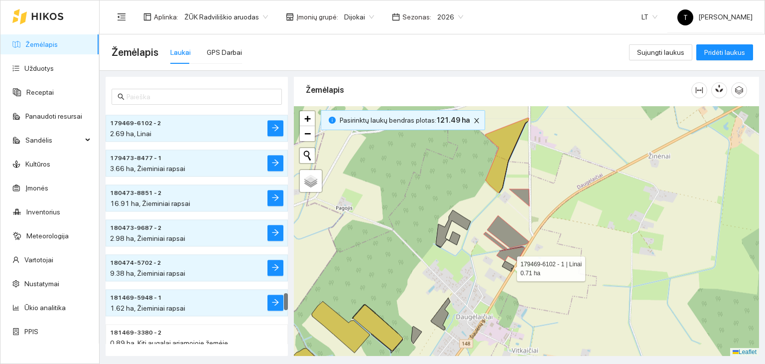
click at [510, 267] on icon at bounding box center [508, 266] width 12 height 10
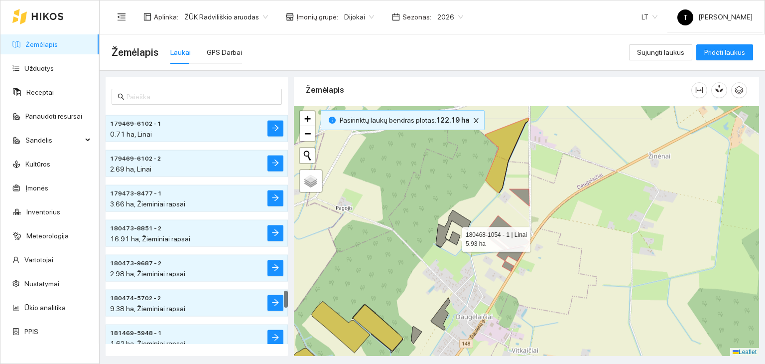
click at [454, 236] on icon at bounding box center [453, 228] width 35 height 37
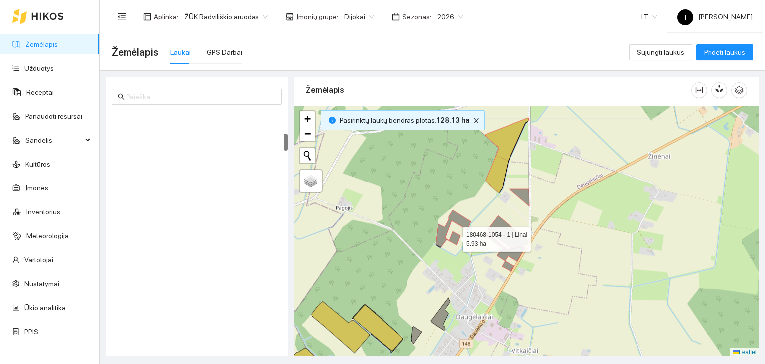
scroll to position [314, 0]
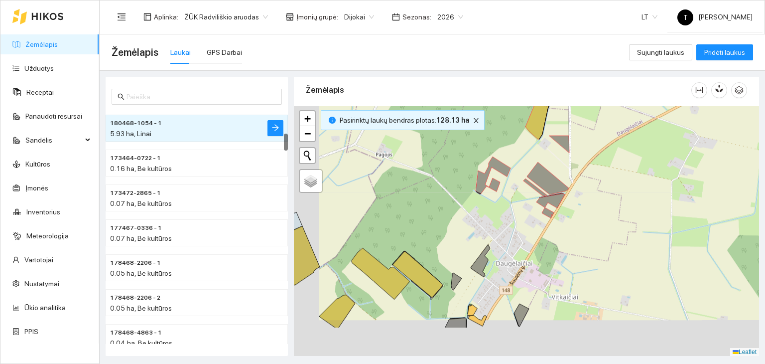
drag, startPoint x: 457, startPoint y: 291, endPoint x: 536, endPoint y: 202, distance: 118.9
click at [536, 201] on div "+ − Nieko nerasta. Bandykite dar kartą. Žemėlapis Palydovas Leaflet" at bounding box center [526, 231] width 465 height 250
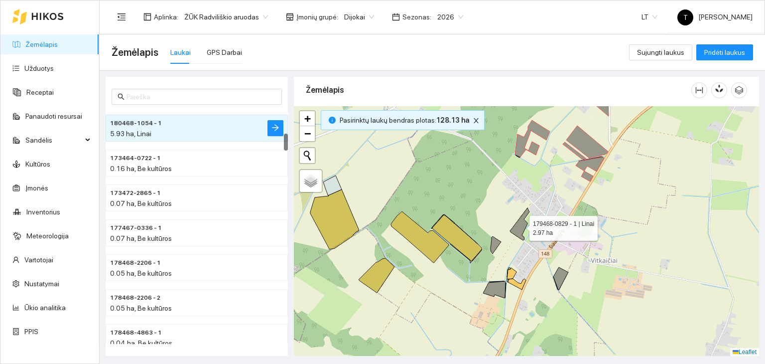
click at [521, 225] on icon at bounding box center [519, 224] width 19 height 32
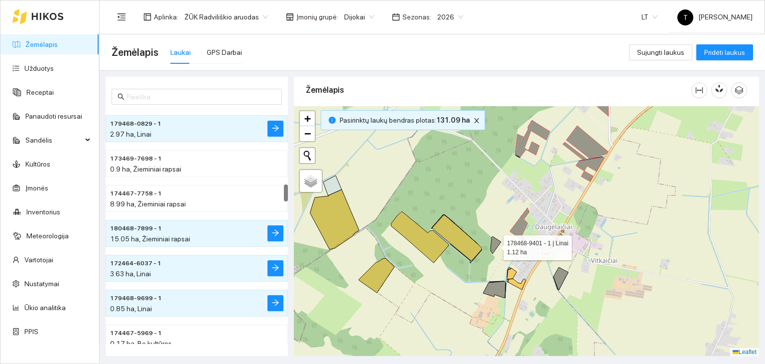
click at [495, 245] on icon at bounding box center [496, 244] width 10 height 17
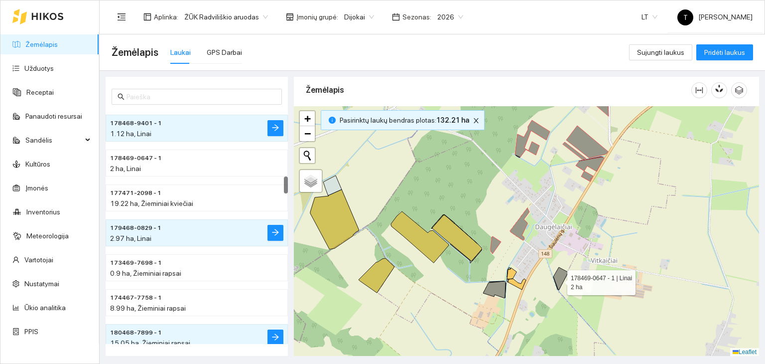
click at [559, 279] on icon at bounding box center [560, 278] width 15 height 23
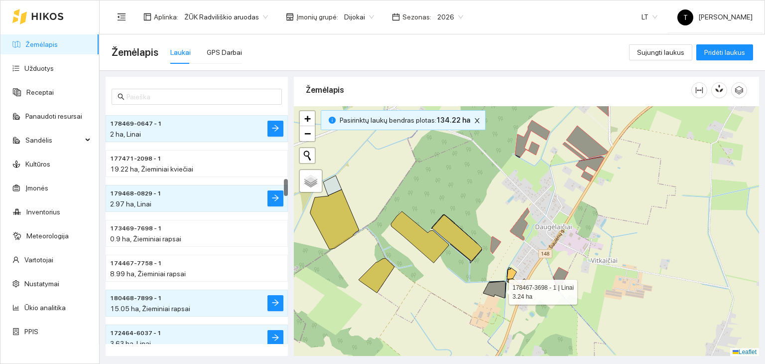
click at [496, 289] on icon at bounding box center [494, 289] width 22 height 17
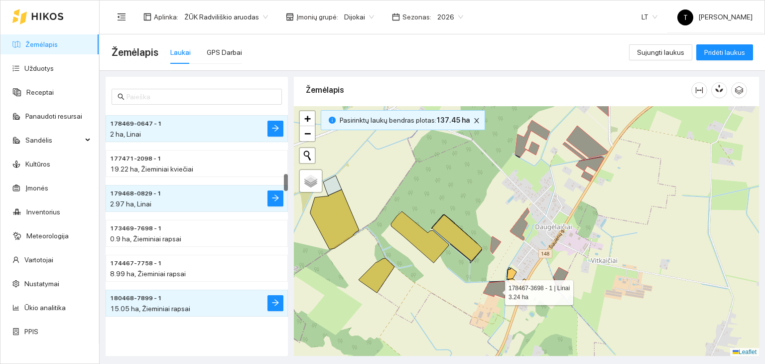
scroll to position [871, 0]
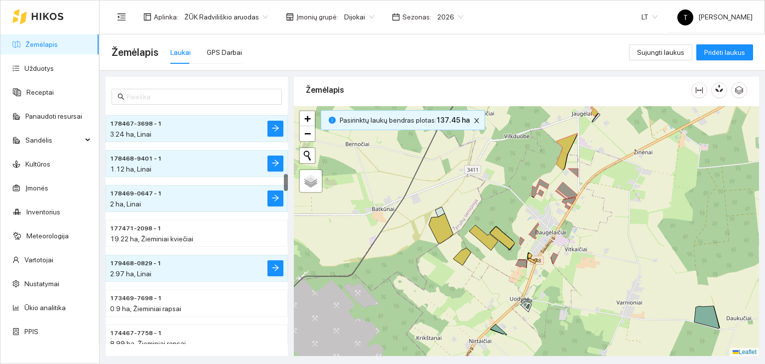
drag, startPoint x: 551, startPoint y: 299, endPoint x: 553, endPoint y: 247, distance: 52.4
click at [553, 248] on div "+ − Nieko nerasta. Bandykite dar kartą. Žemėlapis Palydovas Leaflet" at bounding box center [526, 231] width 465 height 250
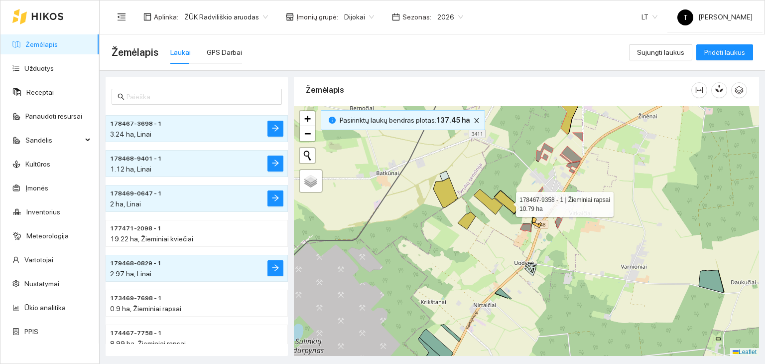
click at [510, 202] on icon at bounding box center [507, 201] width 25 height 23
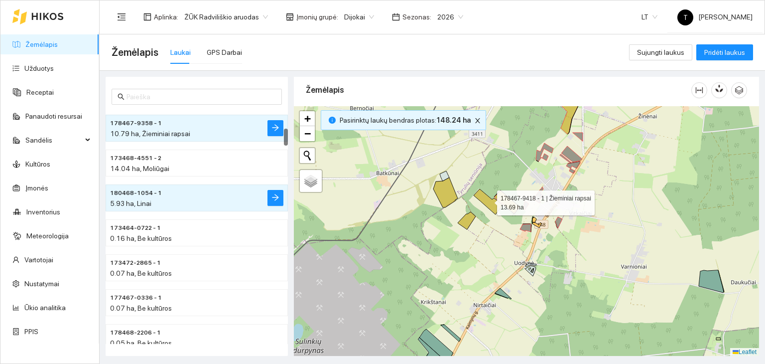
click at [490, 200] on icon at bounding box center [488, 201] width 29 height 25
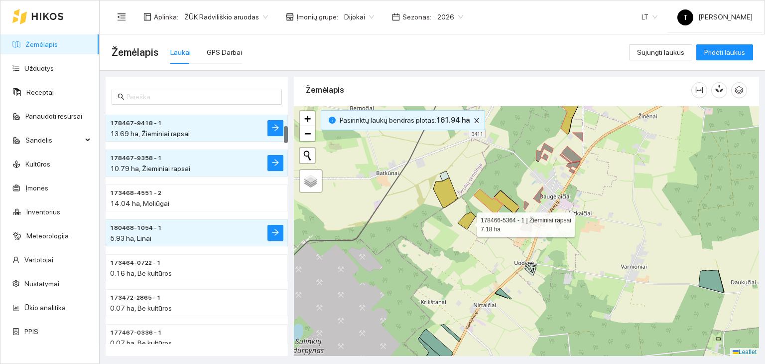
click at [468, 222] on icon at bounding box center [467, 220] width 18 height 17
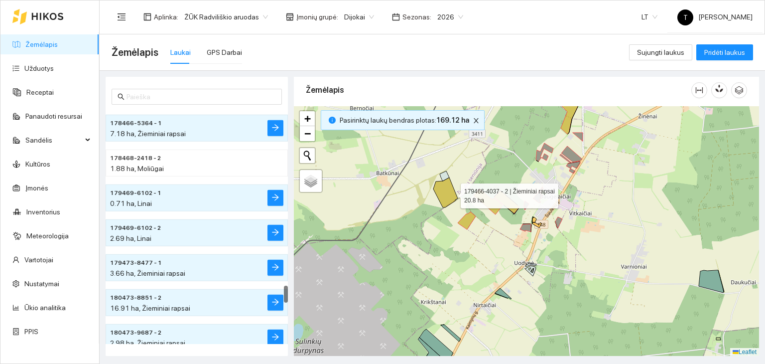
click at [452, 193] on icon at bounding box center [445, 192] width 24 height 30
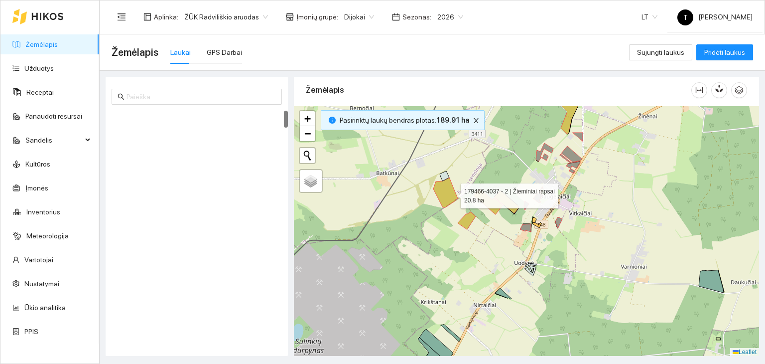
scroll to position [0, 0]
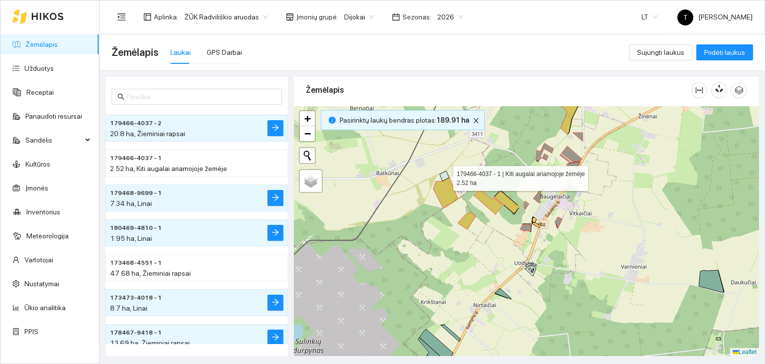
click at [446, 176] on icon at bounding box center [444, 176] width 9 height 10
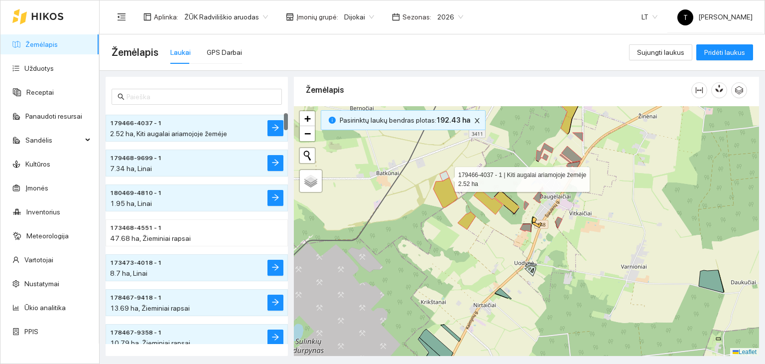
click at [446, 176] on icon at bounding box center [444, 176] width 9 height 10
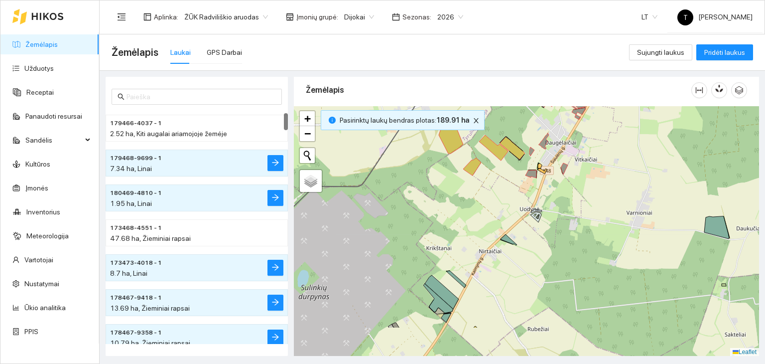
drag, startPoint x: 543, startPoint y: 297, endPoint x: 551, endPoint y: 224, distance: 73.2
click at [551, 224] on div "+ − Nieko nerasta. Bandykite dar kartą. Žemėlapis Palydovas Leaflet" at bounding box center [526, 231] width 465 height 250
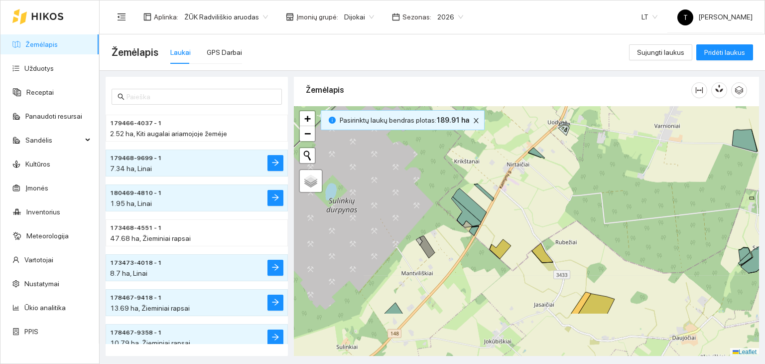
drag, startPoint x: 544, startPoint y: 240, endPoint x: 554, endPoint y: 215, distance: 26.4
click at [554, 215] on div "+ − Nieko nerasta. Bandykite dar kartą. Žemėlapis Palydovas Leaflet" at bounding box center [526, 231] width 465 height 250
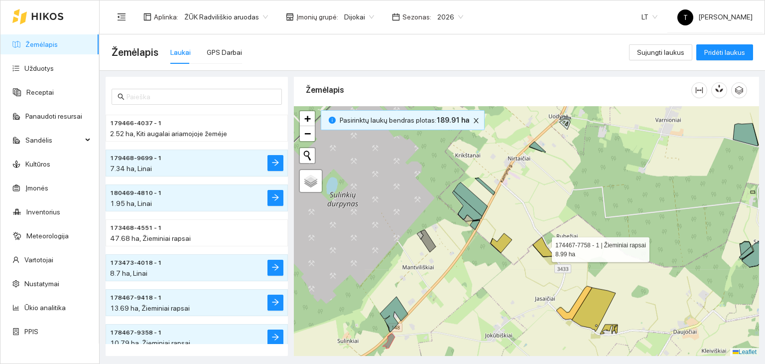
click at [543, 247] on icon at bounding box center [543, 246] width 21 height 19
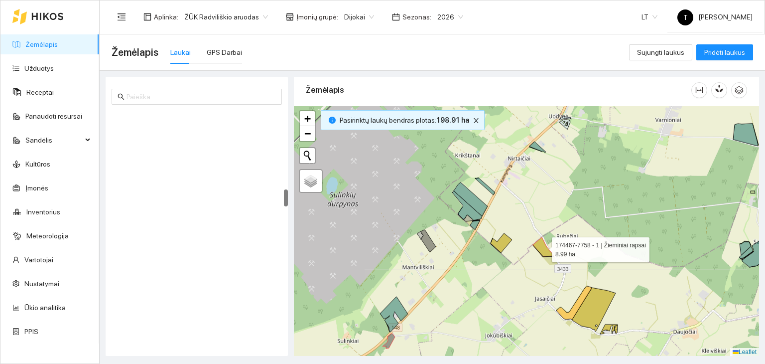
scroll to position [1080, 0]
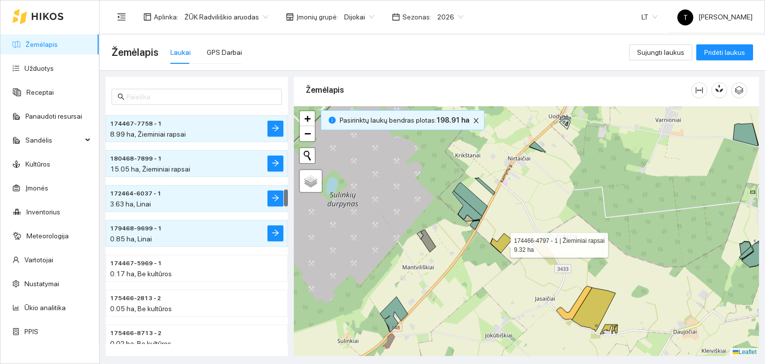
click at [503, 243] on icon at bounding box center [501, 242] width 21 height 19
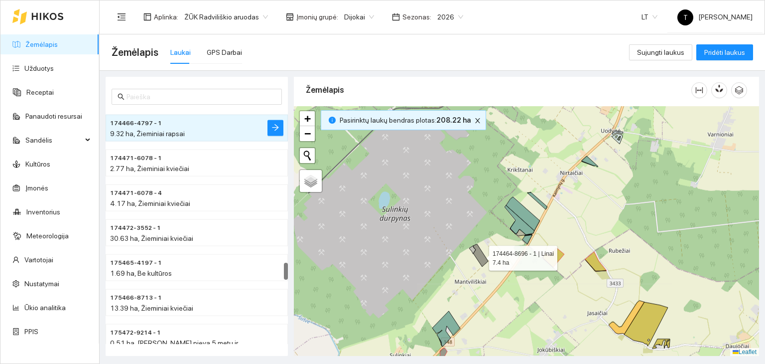
click at [483, 258] on icon at bounding box center [480, 255] width 15 height 22
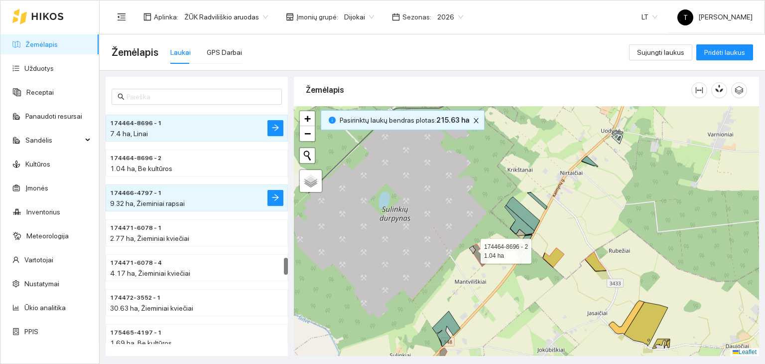
click at [472, 248] on icon at bounding box center [472, 250] width 6 height 8
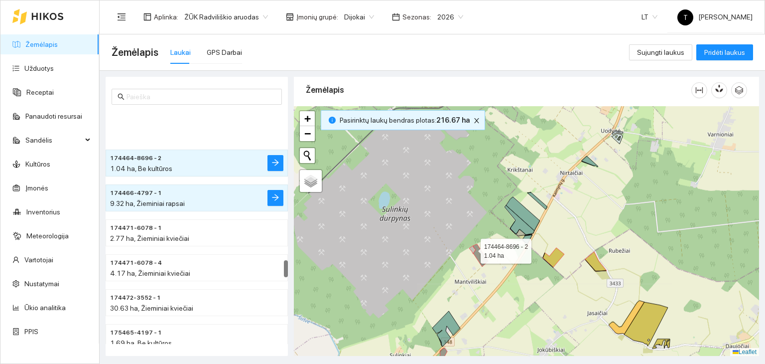
scroll to position [2056, 0]
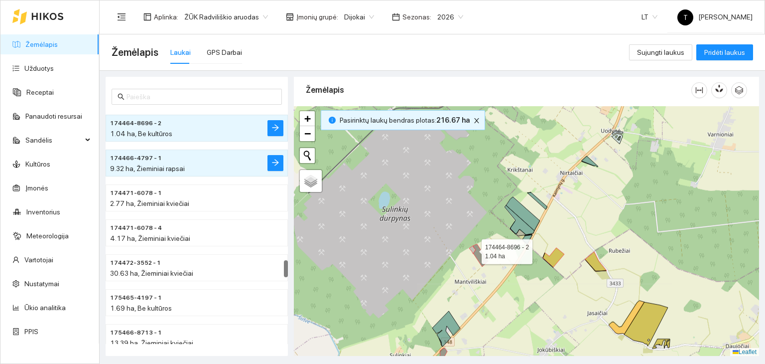
click at [472, 248] on icon at bounding box center [472, 250] width 6 height 8
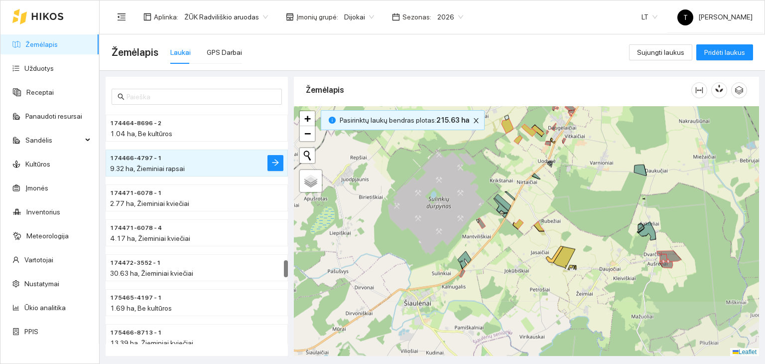
drag, startPoint x: 546, startPoint y: 313, endPoint x: 520, endPoint y: 255, distance: 63.8
click at [520, 255] on div "+ − Nieko nerasta. Bandykite dar kartą. Žemėlapis Palydovas Leaflet" at bounding box center [526, 231] width 465 height 250
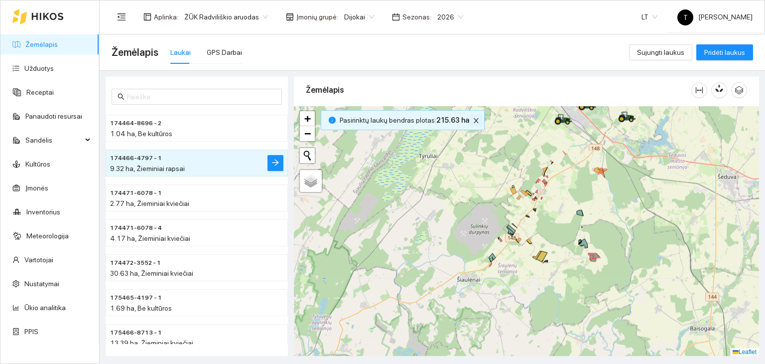
click at [474, 120] on icon "close" at bounding box center [476, 120] width 5 height 5
